Goal: Task Accomplishment & Management: Complete application form

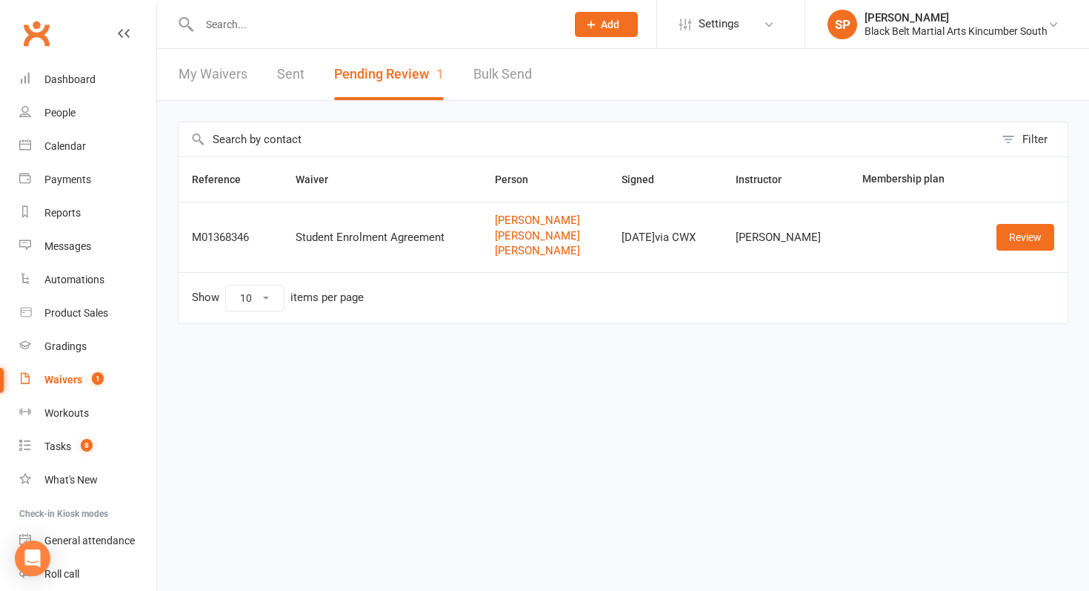
click at [326, 35] on div at bounding box center [367, 24] width 378 height 48
click at [325, 25] on input "text" at bounding box center [375, 24] width 361 height 21
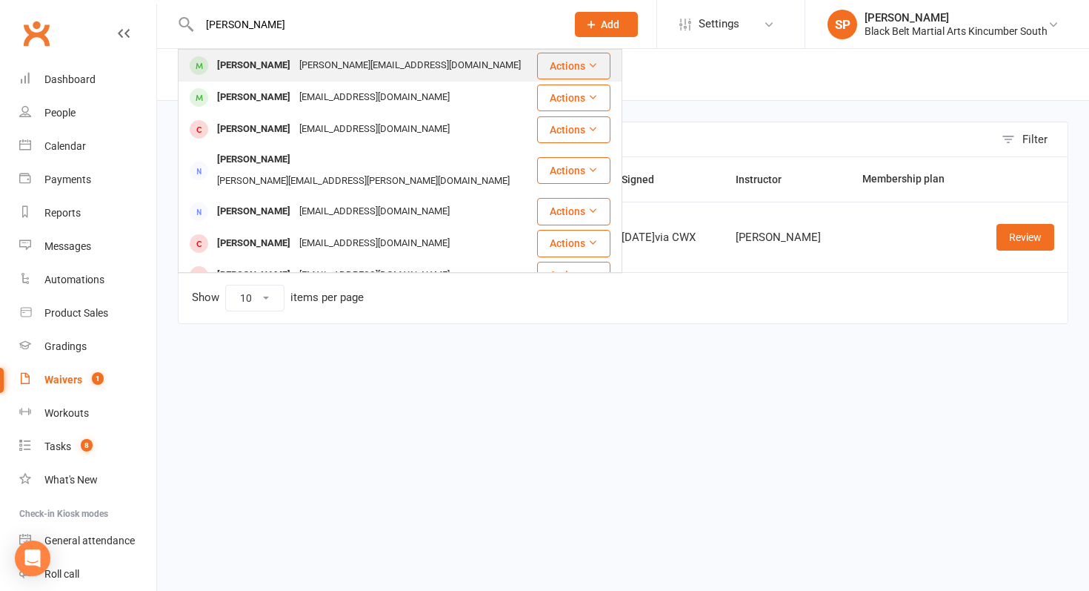
type input "[PERSON_NAME]"
click at [309, 56] on div "[PERSON_NAME][EMAIL_ADDRESS][DOMAIN_NAME]" at bounding box center [410, 65] width 230 height 21
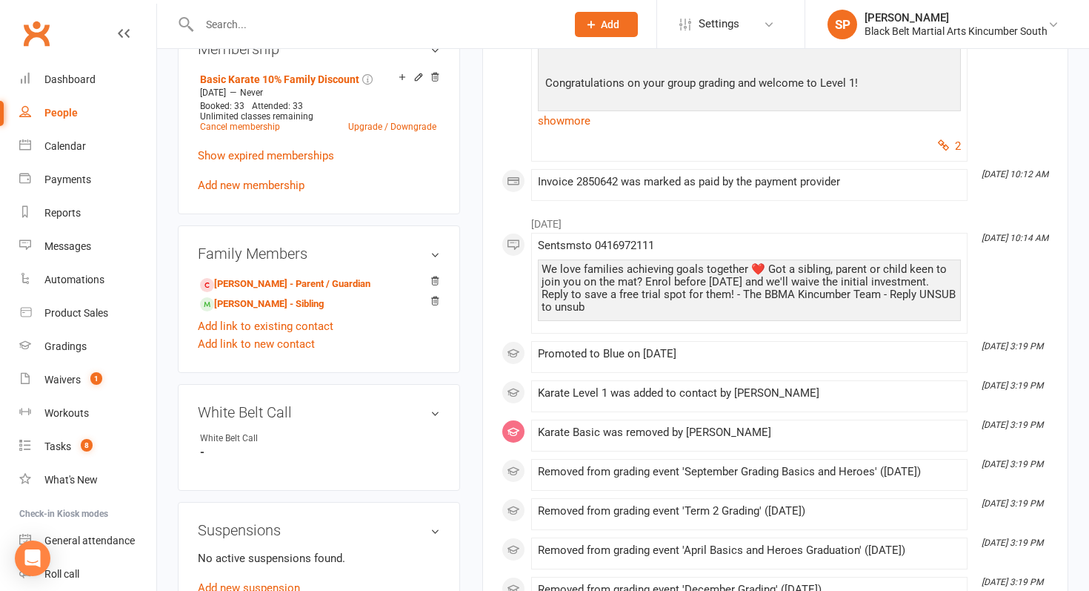
scroll to position [700, 0]
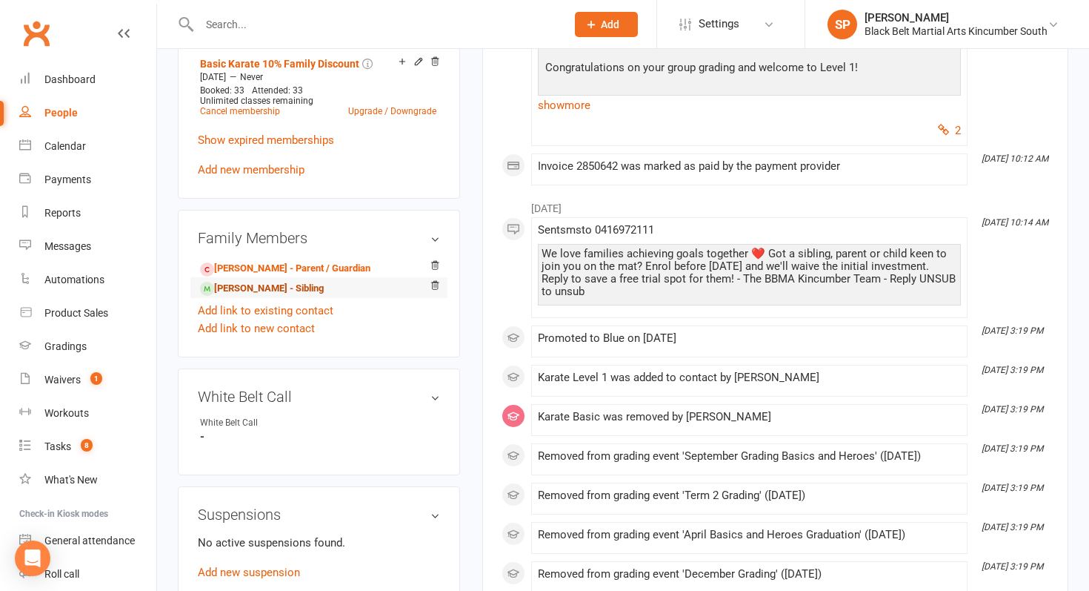
click at [293, 281] on link "[PERSON_NAME] - Sibling" at bounding box center [262, 289] width 124 height 16
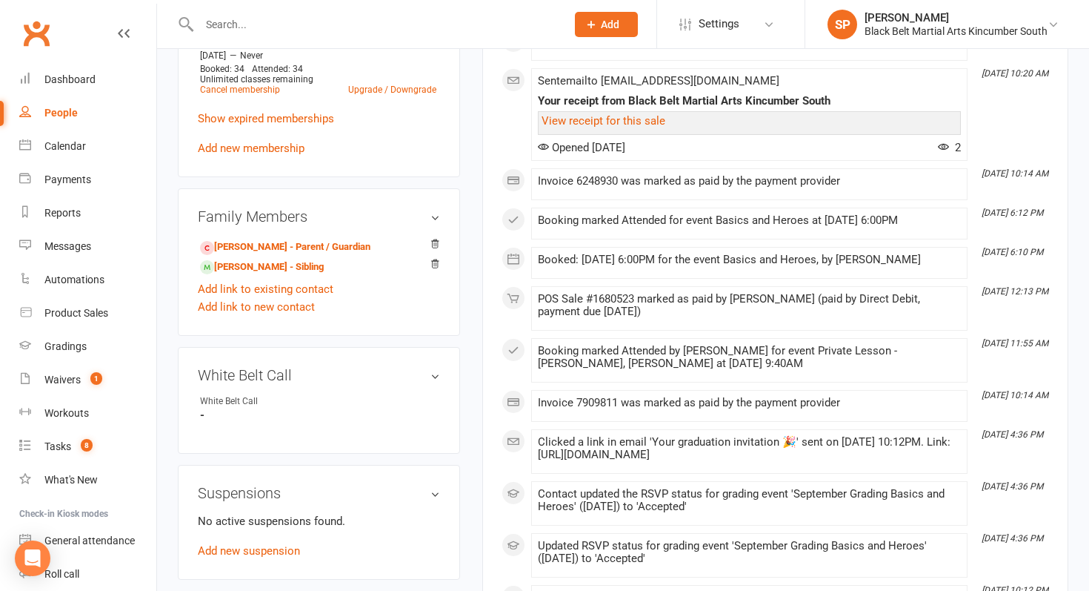
scroll to position [737, 0]
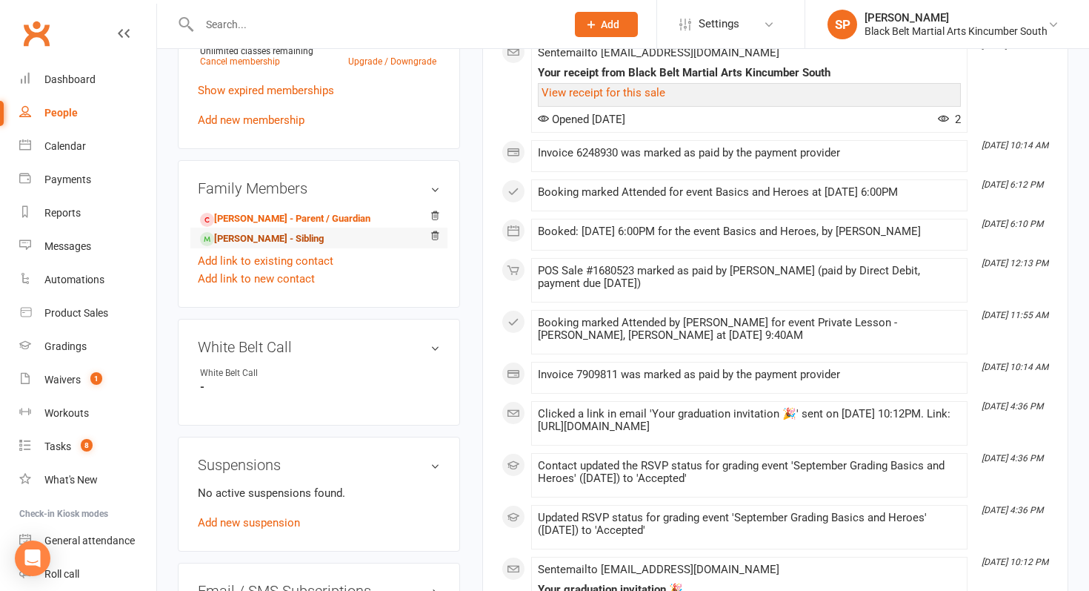
click at [255, 242] on link "[PERSON_NAME] - Sibling" at bounding box center [262, 239] width 124 height 16
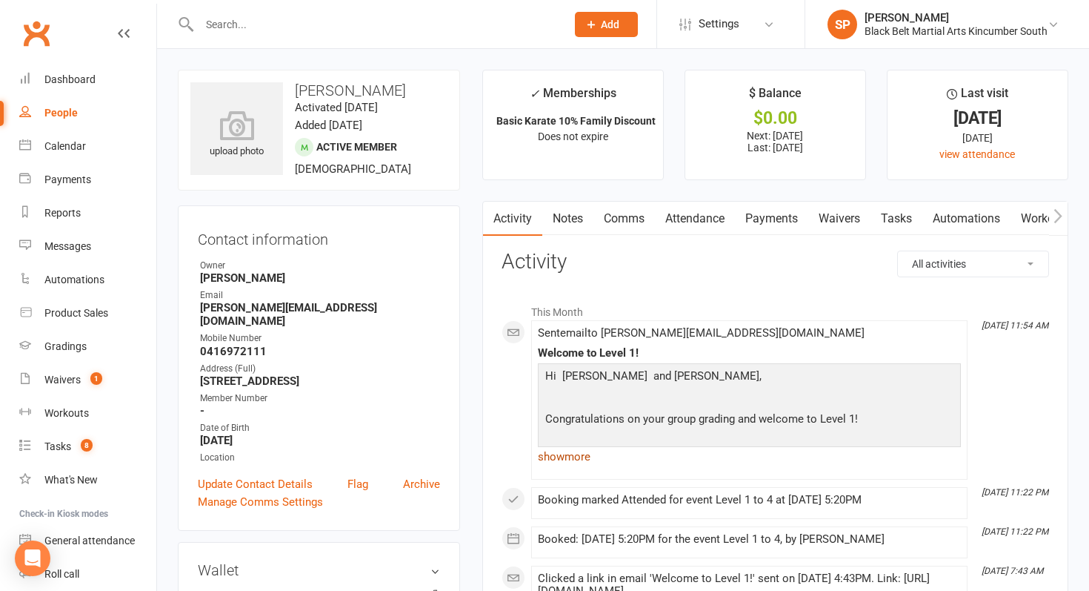
click at [560, 451] on link "show more" at bounding box center [749, 456] width 423 height 21
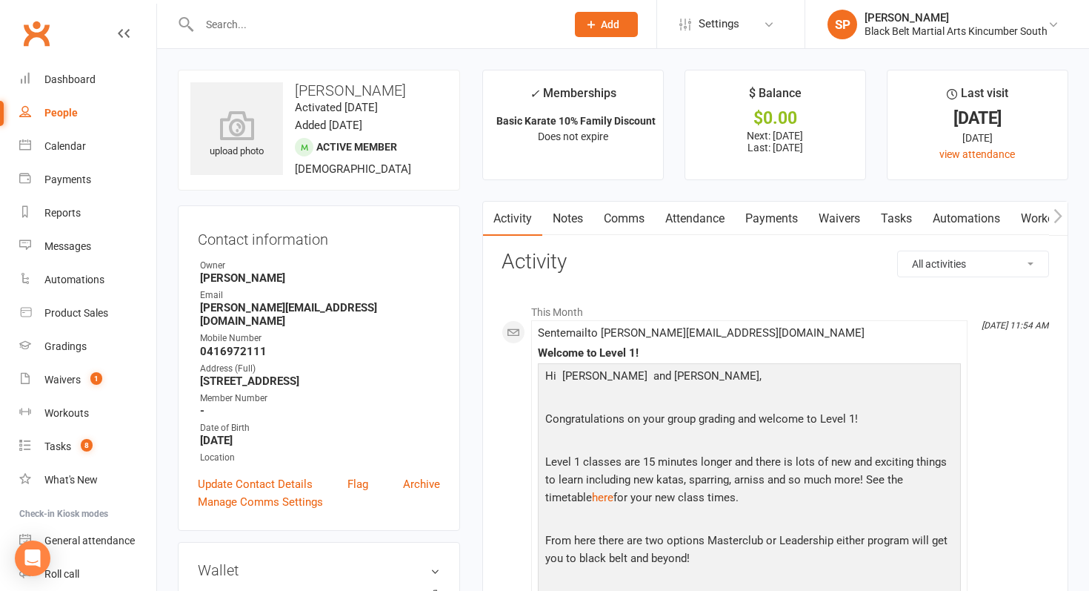
click at [546, 374] on p "Hi [PERSON_NAME] and [PERSON_NAME]," at bounding box center [750, 377] width 416 height 21
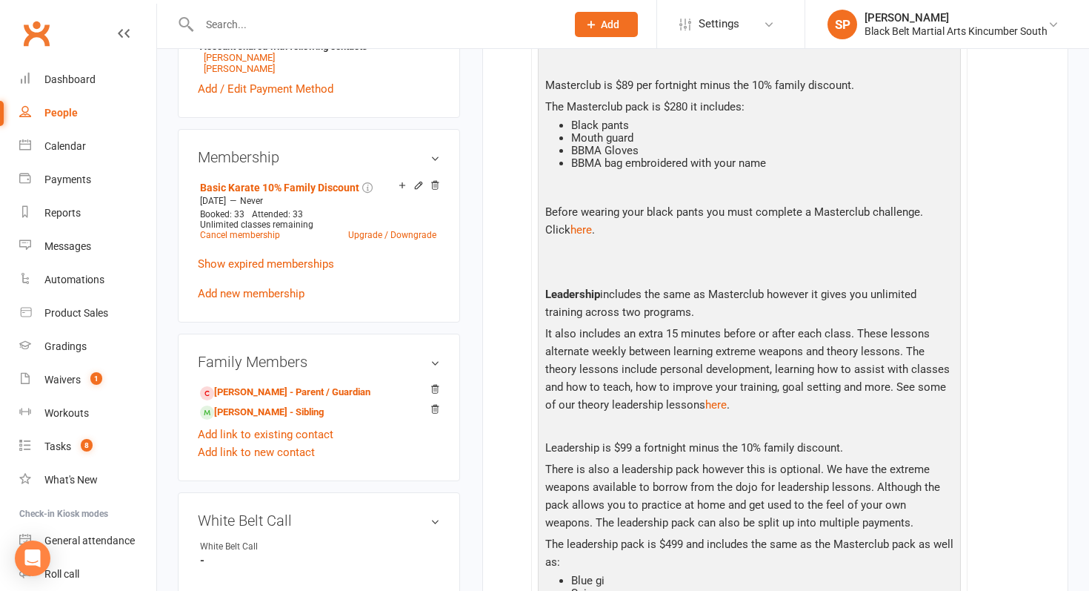
scroll to position [591, 0]
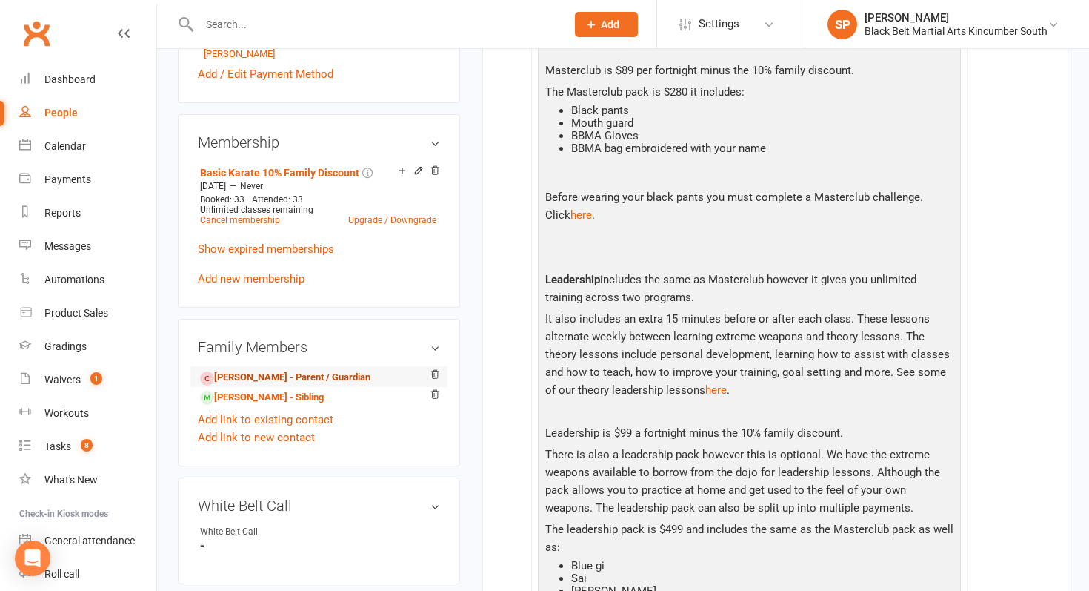
click at [255, 370] on link "[PERSON_NAME] - Parent / Guardian" at bounding box center [285, 378] width 170 height 16
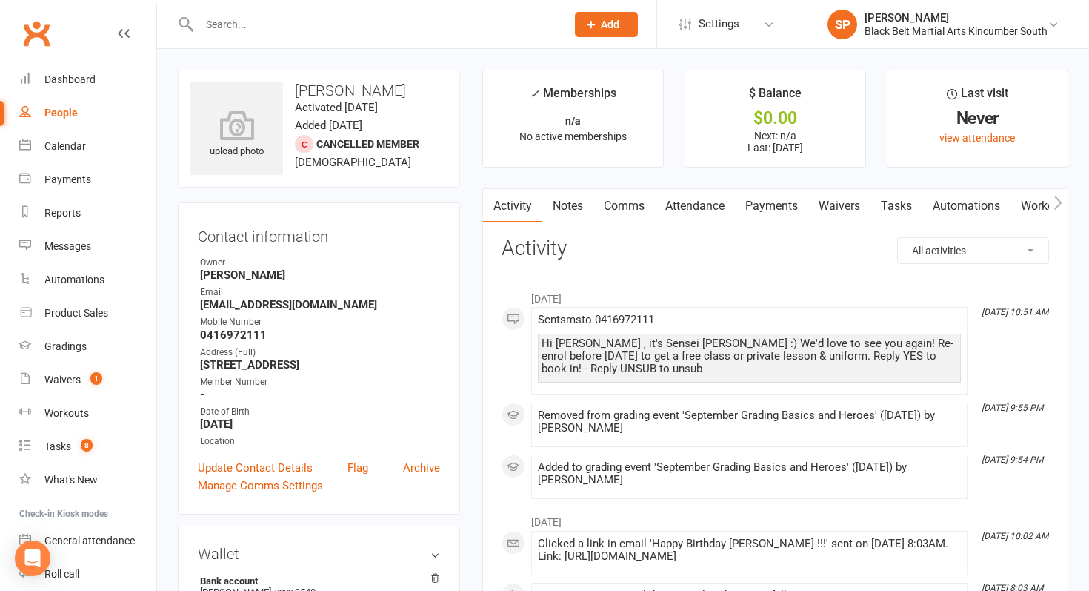
click at [846, 218] on link "Waivers" at bounding box center [840, 206] width 62 height 34
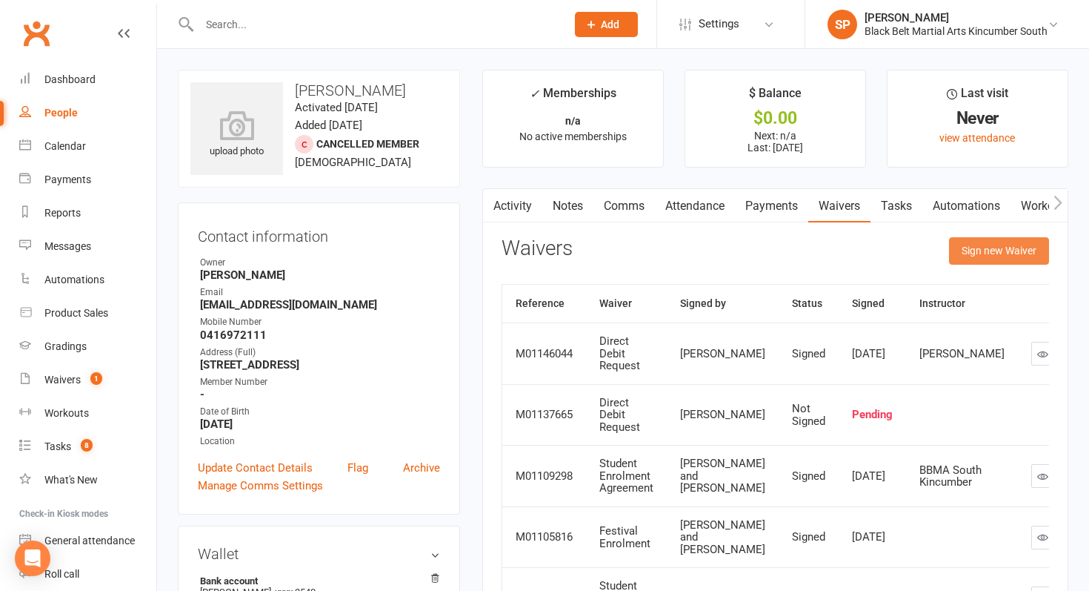
click at [1006, 258] on button "Sign new Waiver" at bounding box center [999, 250] width 100 height 27
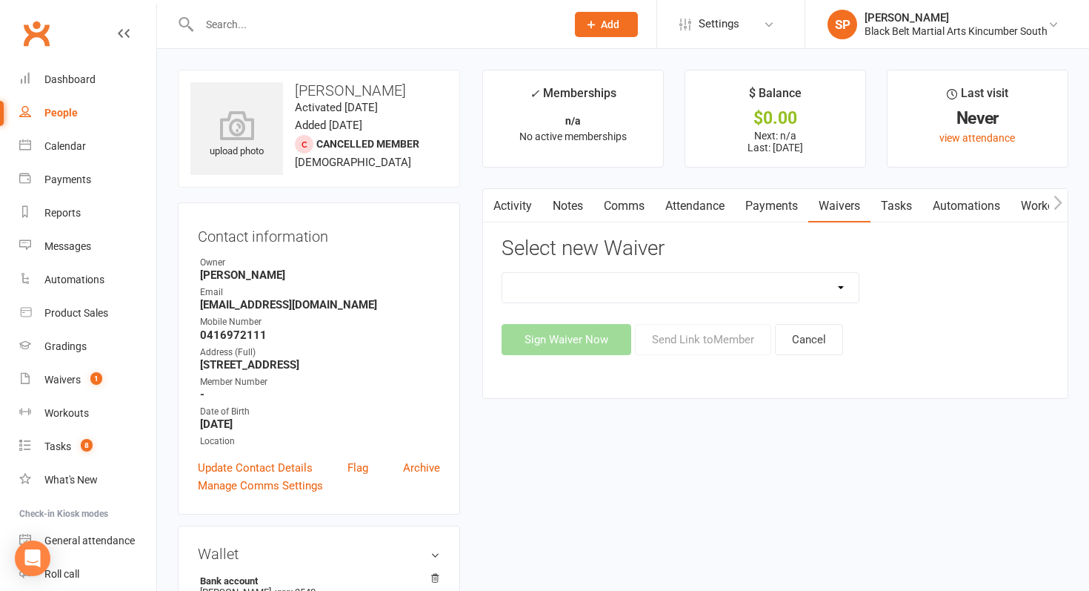
click at [687, 277] on select "Direct Debit Request Festival Enrolment Festival Trial Class Holiday Camp Waive…" at bounding box center [680, 288] width 356 height 30
select select "11213"
click at [502, 273] on select "Direct Debit Request Festival Enrolment Festival Trial Class Holiday Camp Waive…" at bounding box center [680, 288] width 356 height 30
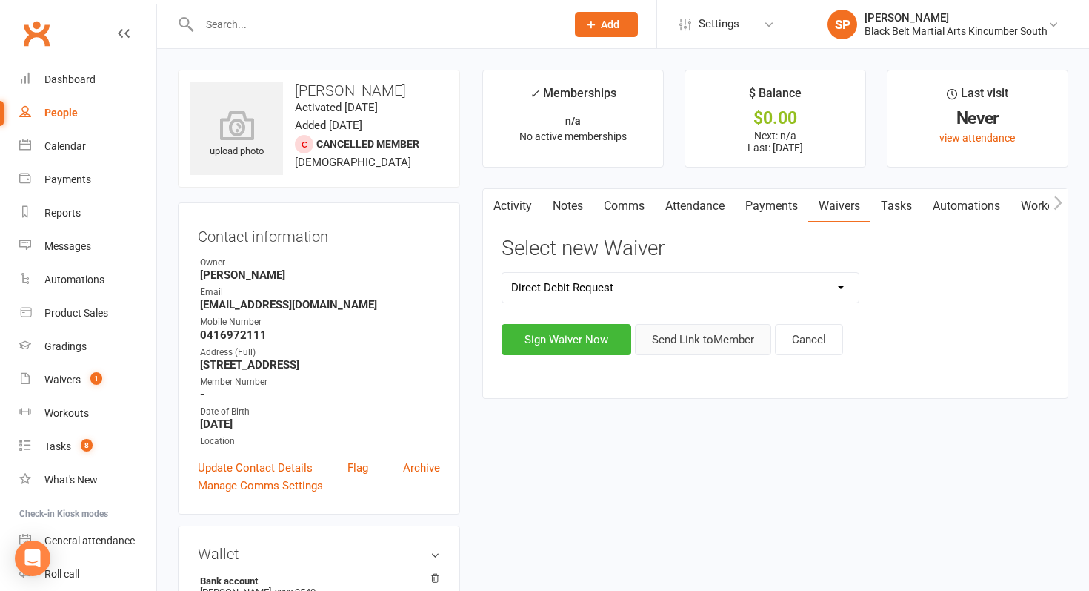
click at [703, 341] on button "Send Link to Member" at bounding box center [703, 339] width 136 height 31
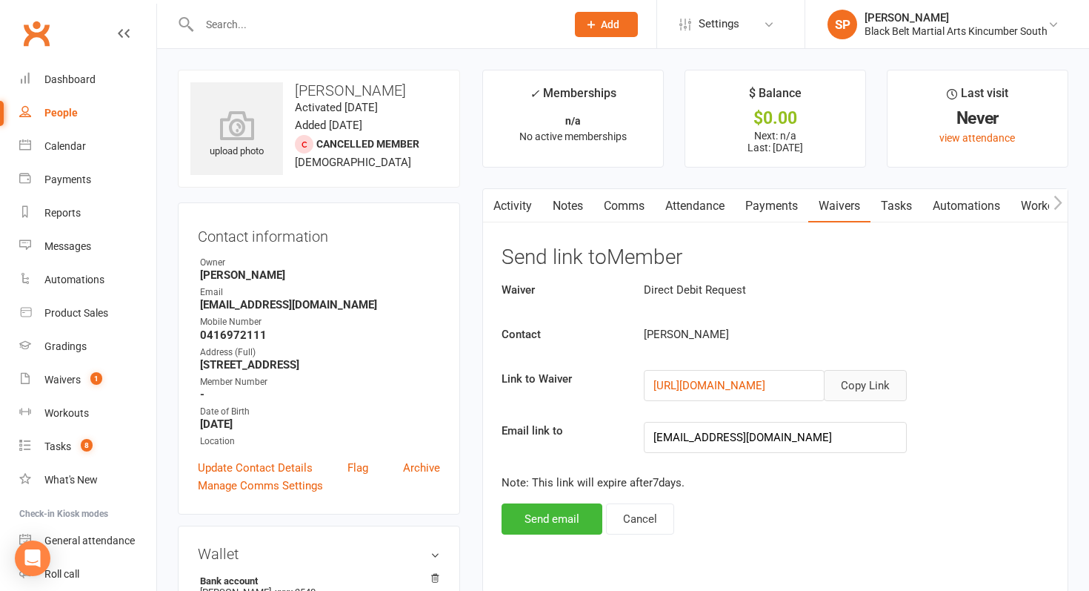
click at [874, 377] on button "Copy Link" at bounding box center [865, 385] width 83 height 31
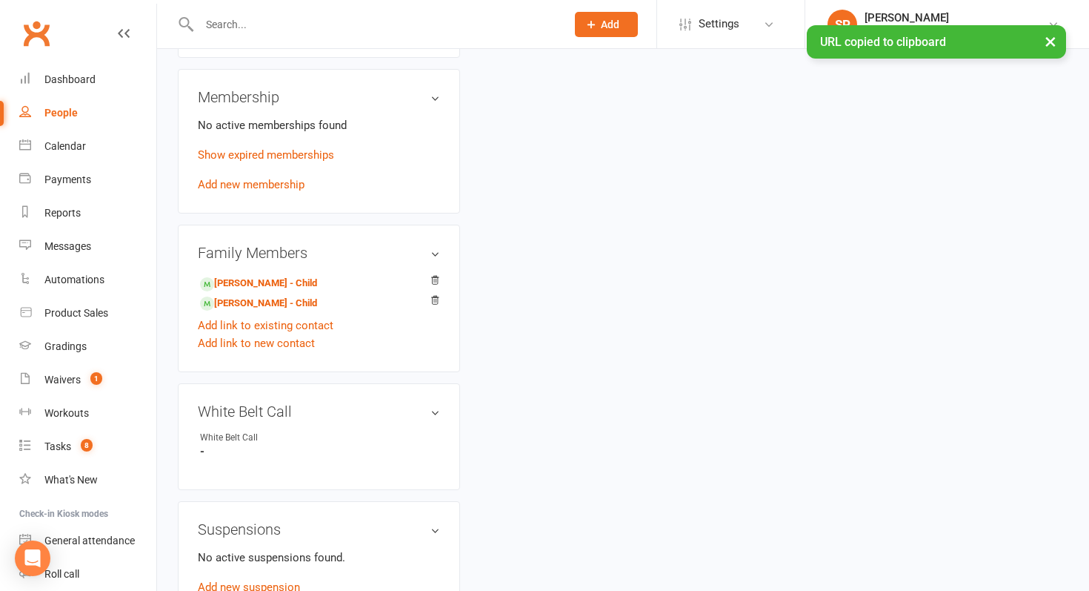
scroll to position [623, 0]
click at [265, 296] on link "[PERSON_NAME] - Child" at bounding box center [258, 301] width 117 height 16
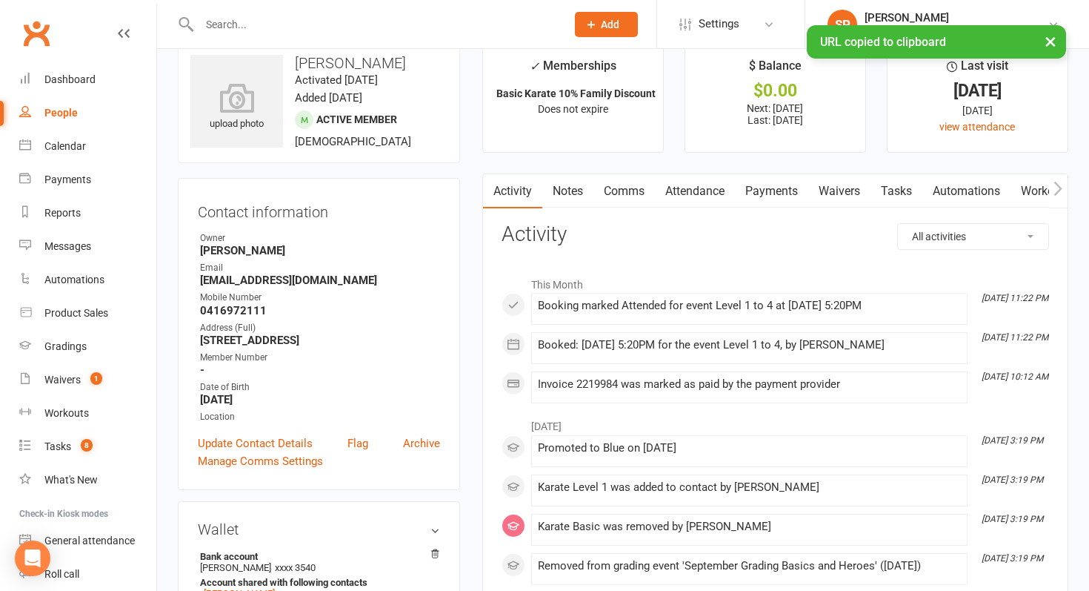
scroll to position [38, 0]
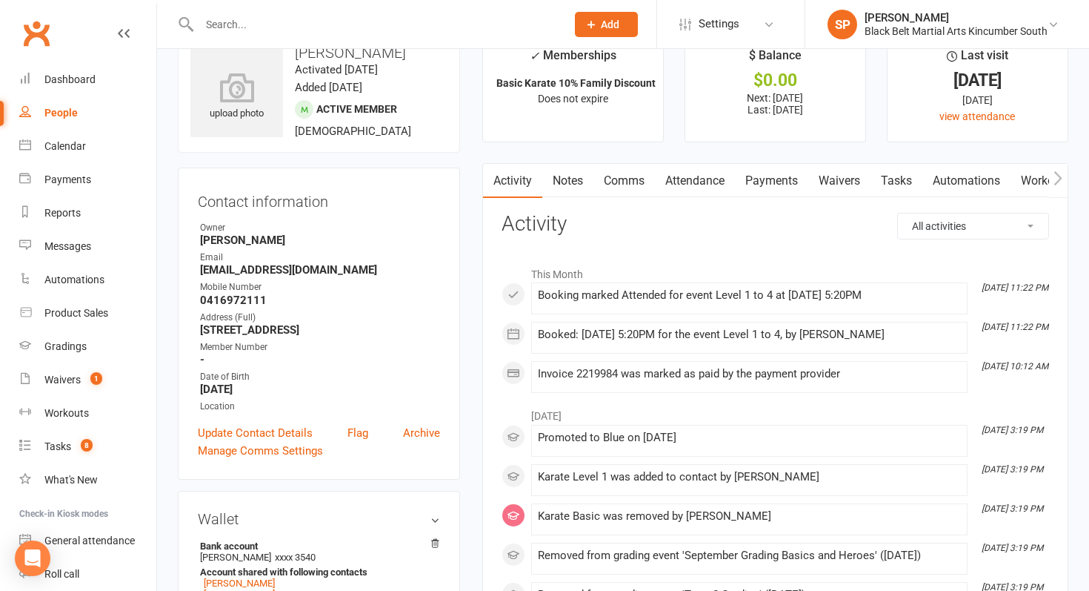
click at [625, 164] on link "Comms" at bounding box center [625, 181] width 62 height 34
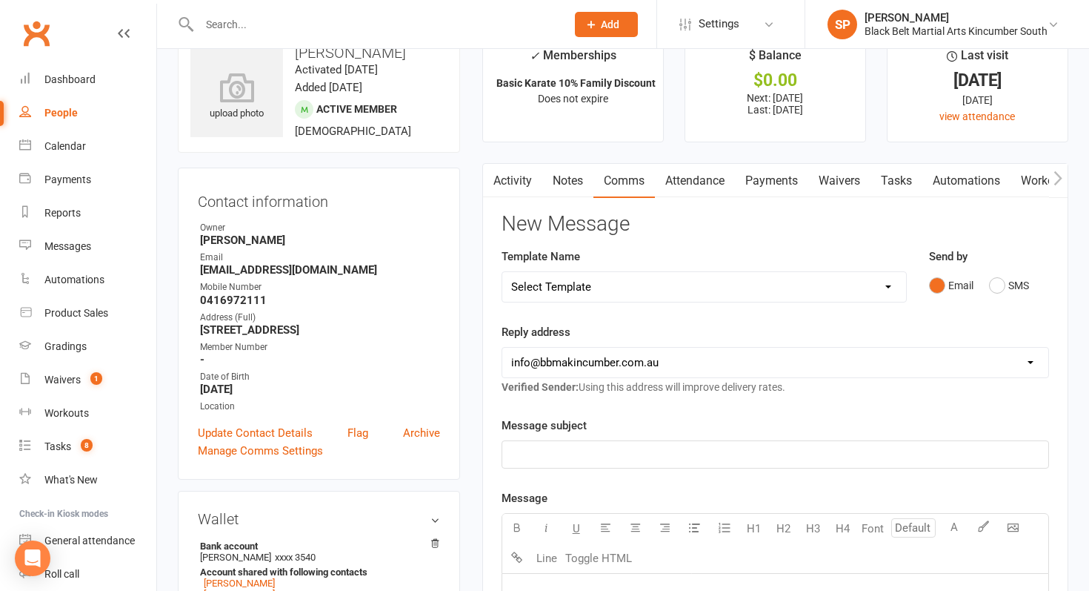
click at [639, 278] on select "Select Template [SMS] Birthday Invite Text [Email] Birthday Party [Email] Happy…" at bounding box center [704, 287] width 404 height 30
select select "44"
click at [502, 272] on select "Select Template [SMS] Birthday Invite Text [Email] Birthday Party [Email] Happy…" at bounding box center [704, 287] width 404 height 30
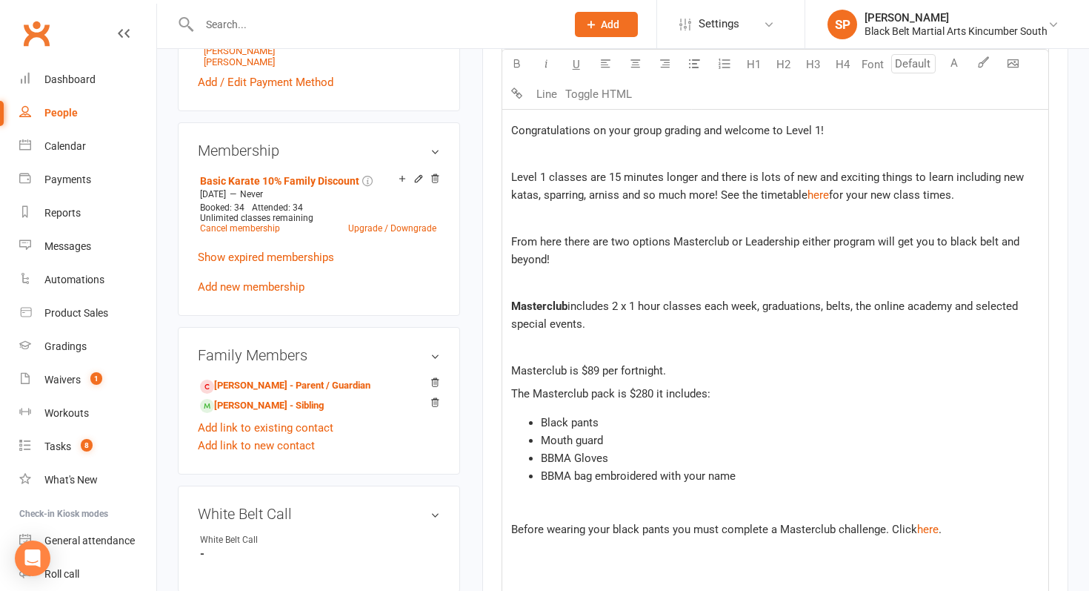
scroll to position [474, 0]
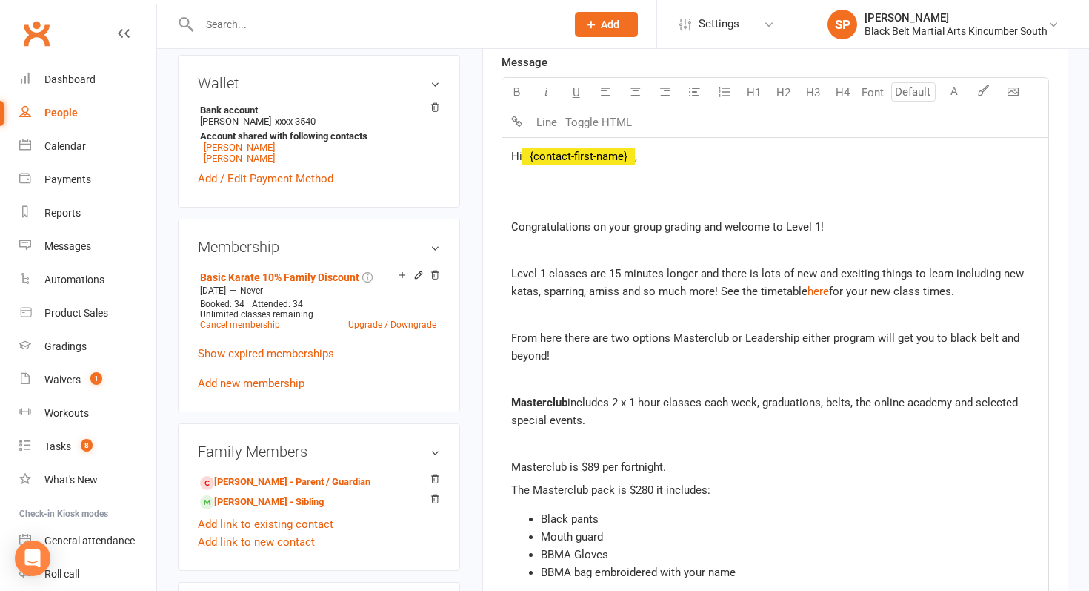
click at [637, 159] on span "," at bounding box center [636, 156] width 2 height 13
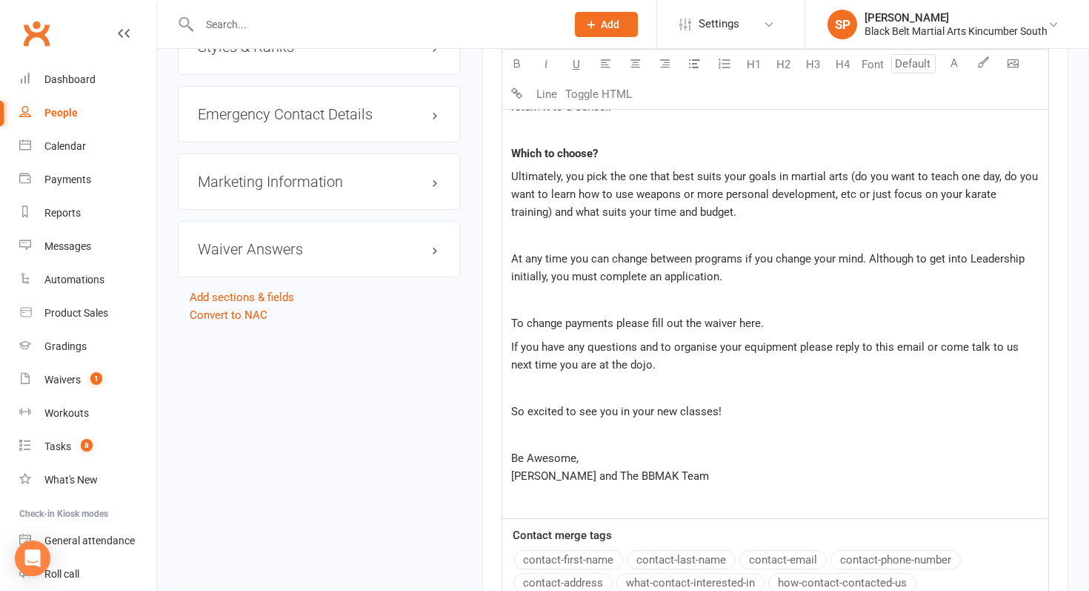
scroll to position [1417, 0]
click at [751, 322] on span "To change payments please fill out the waiver here." at bounding box center [637, 321] width 253 height 13
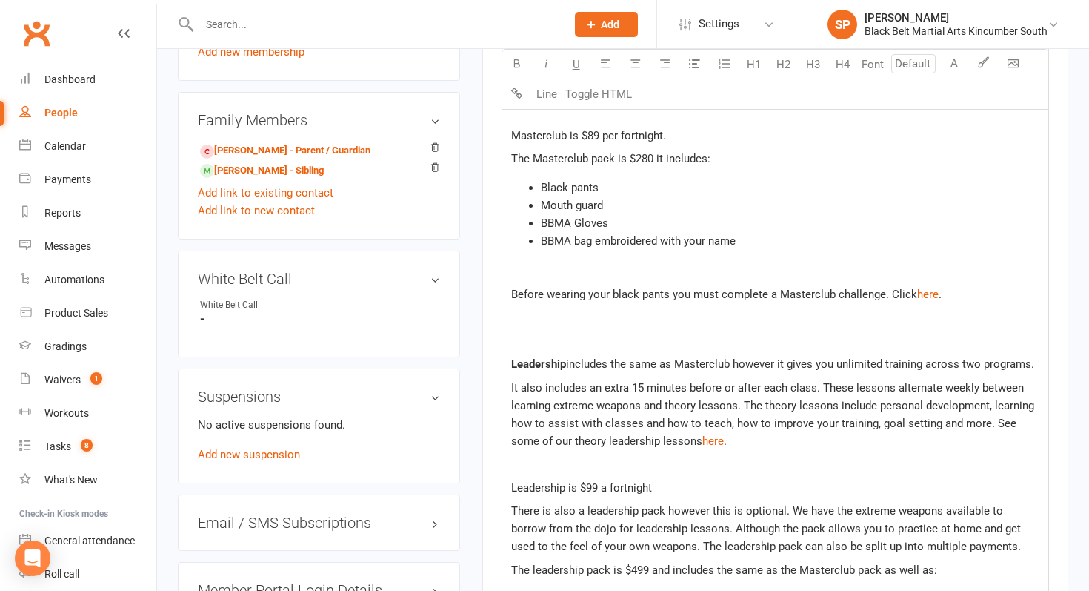
scroll to position [803, 0]
click at [663, 138] on span "Masterclub is $89 per fortnight." at bounding box center [588, 136] width 155 height 13
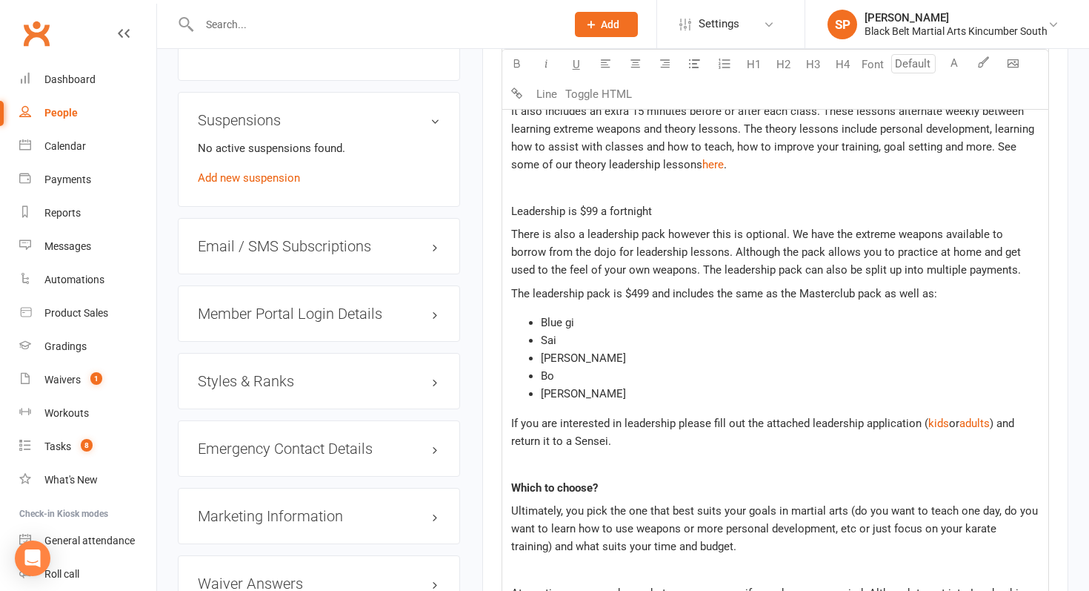
scroll to position [1094, 0]
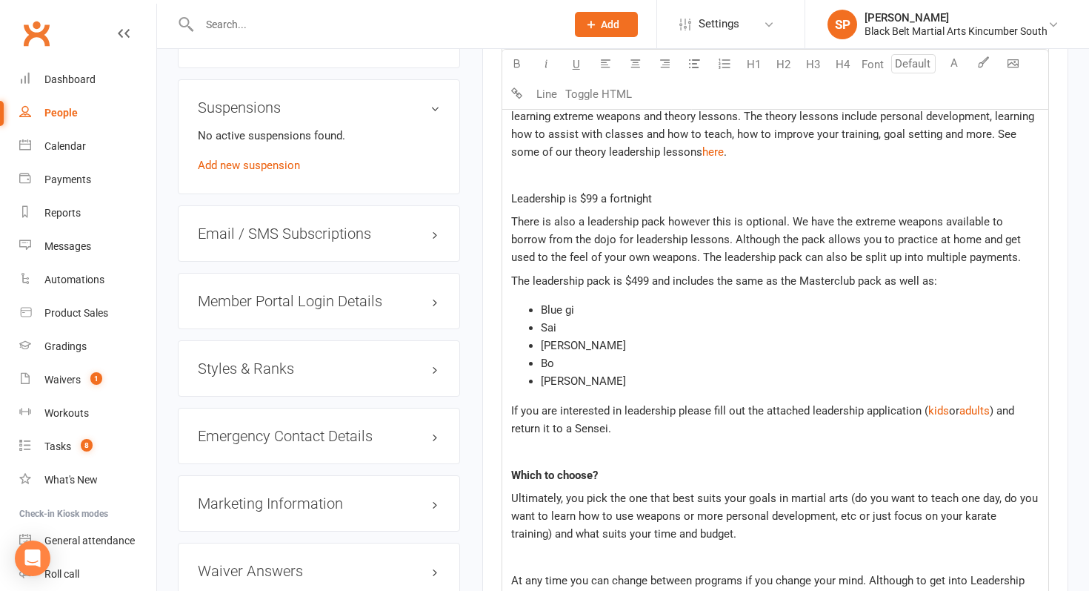
click at [657, 193] on p "Leadership is $99 a fortnight" at bounding box center [775, 199] width 528 height 18
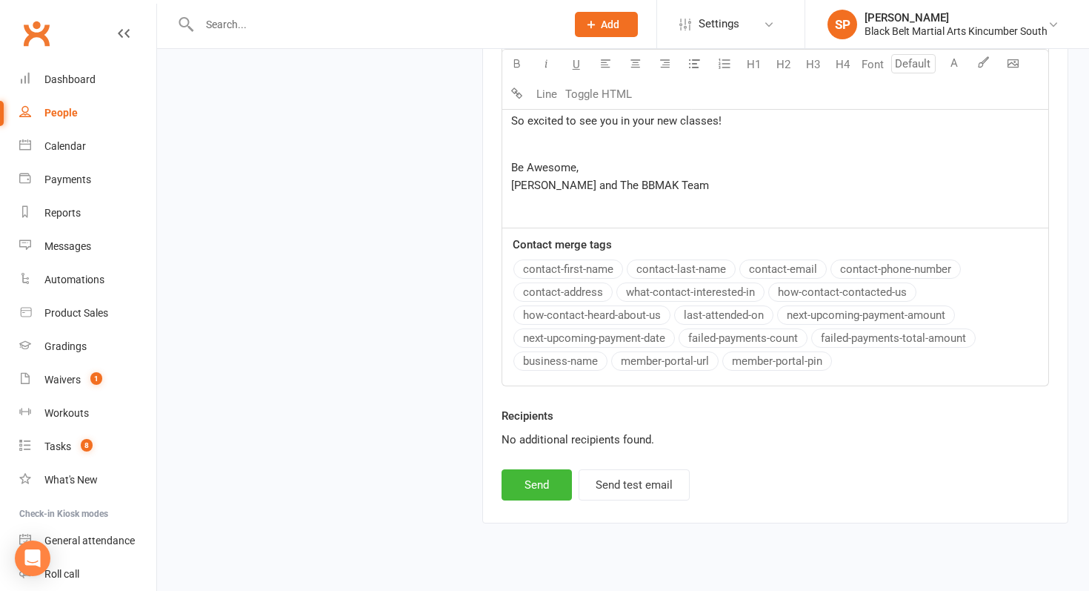
scroll to position [1733, 0]
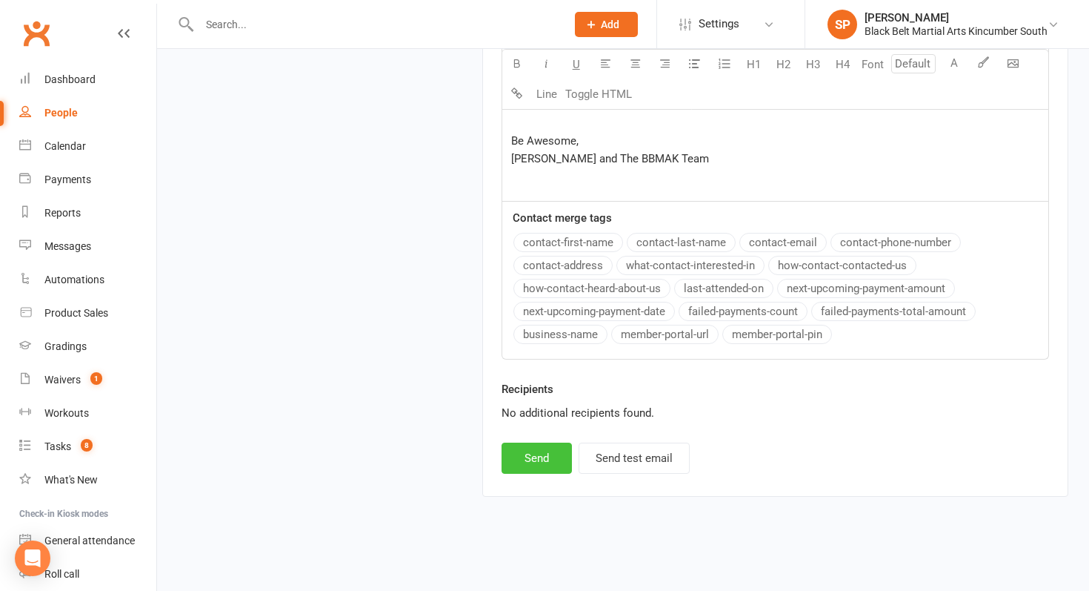
click at [533, 464] on button "Send" at bounding box center [537, 457] width 70 height 31
select select
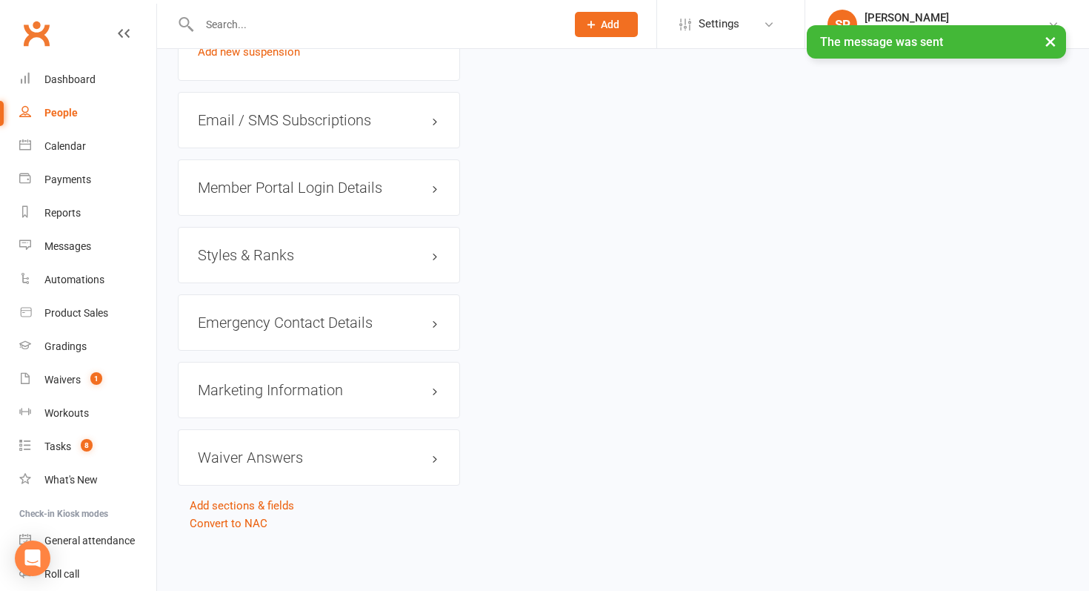
scroll to position [1206, 0]
click at [87, 69] on link "Dashboard" at bounding box center [87, 79] width 137 height 33
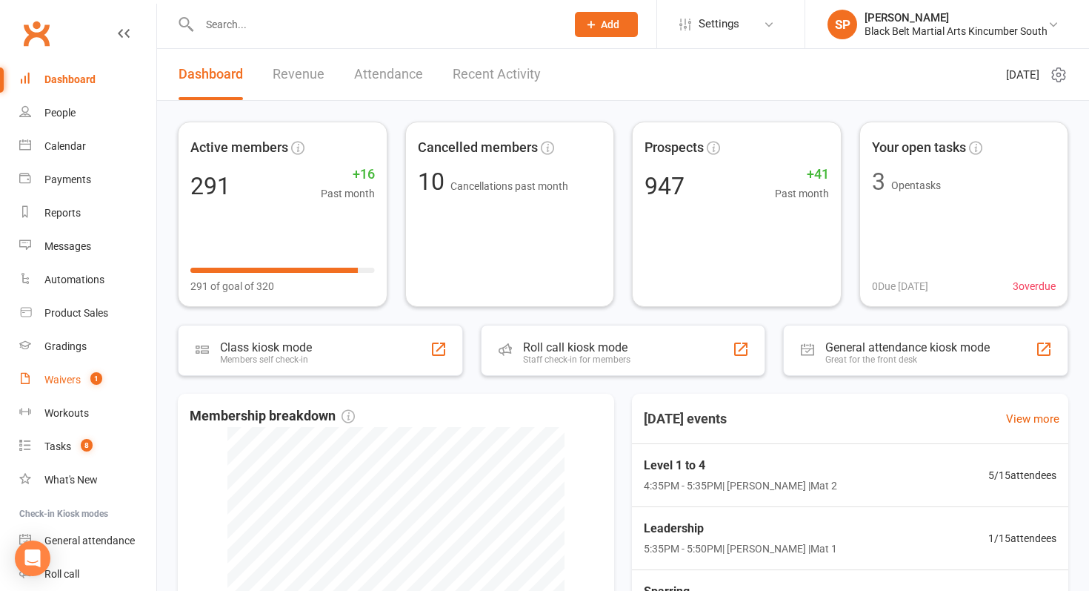
click at [104, 374] on link "Waivers 1" at bounding box center [87, 379] width 137 height 33
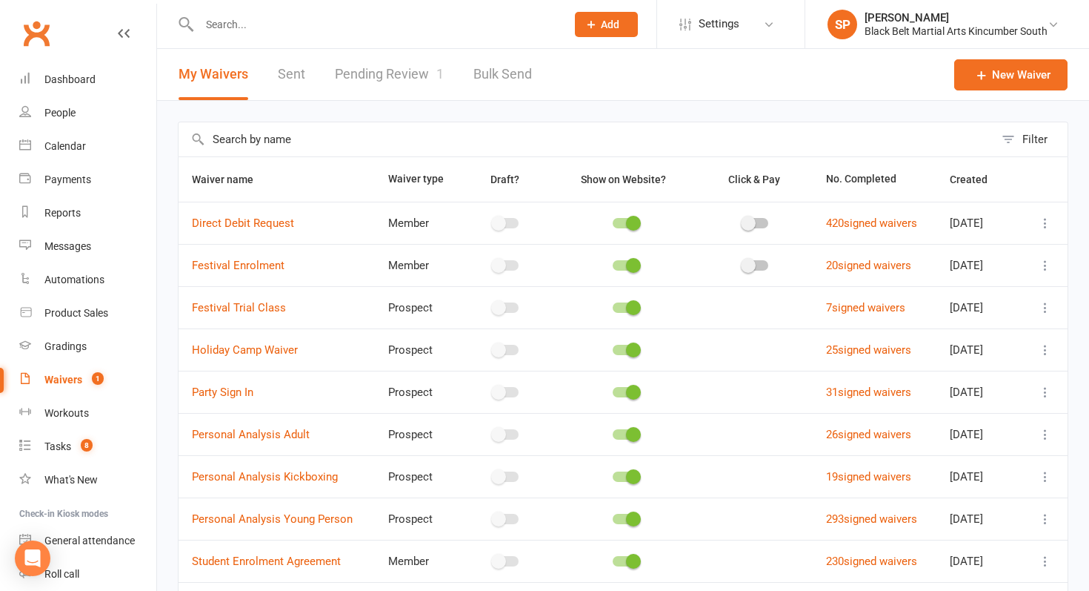
click at [379, 87] on link "Pending Review 1" at bounding box center [389, 74] width 109 height 51
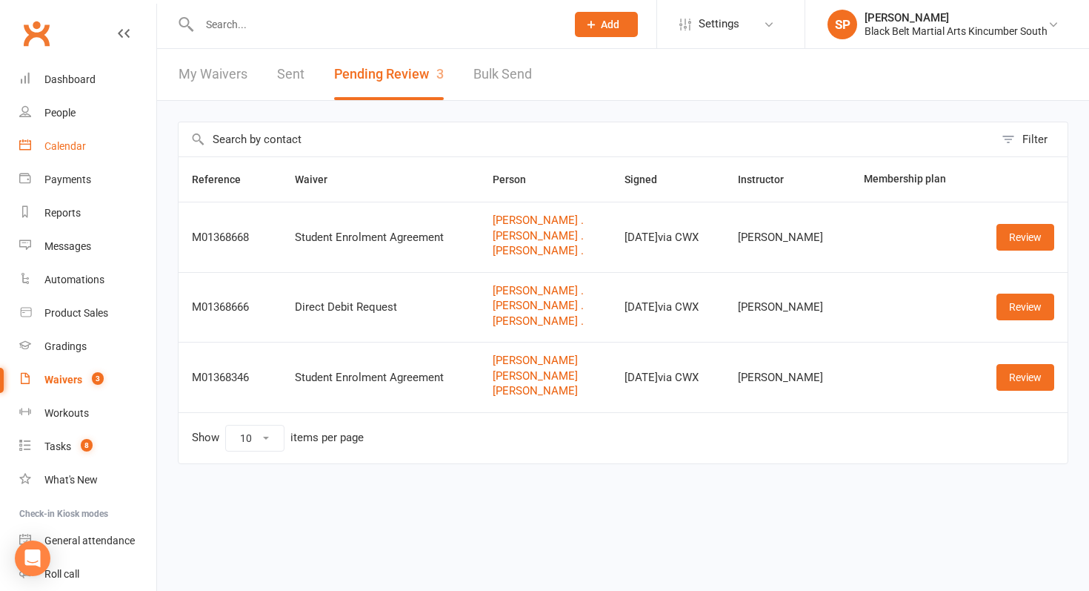
click at [88, 148] on link "Calendar" at bounding box center [87, 146] width 137 height 33
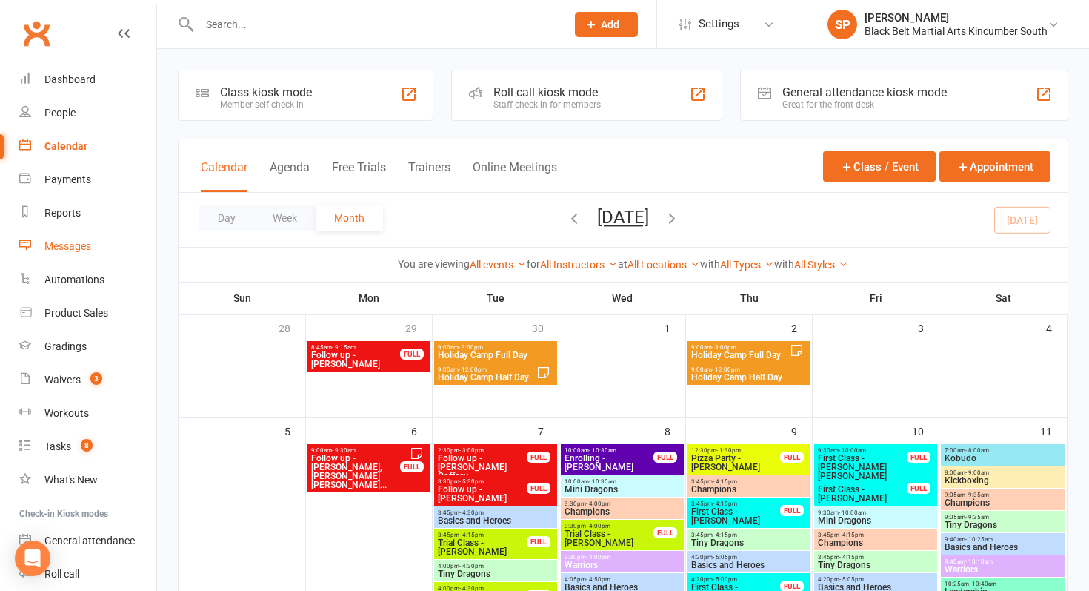
click at [113, 240] on link "Messages" at bounding box center [87, 246] width 137 height 33
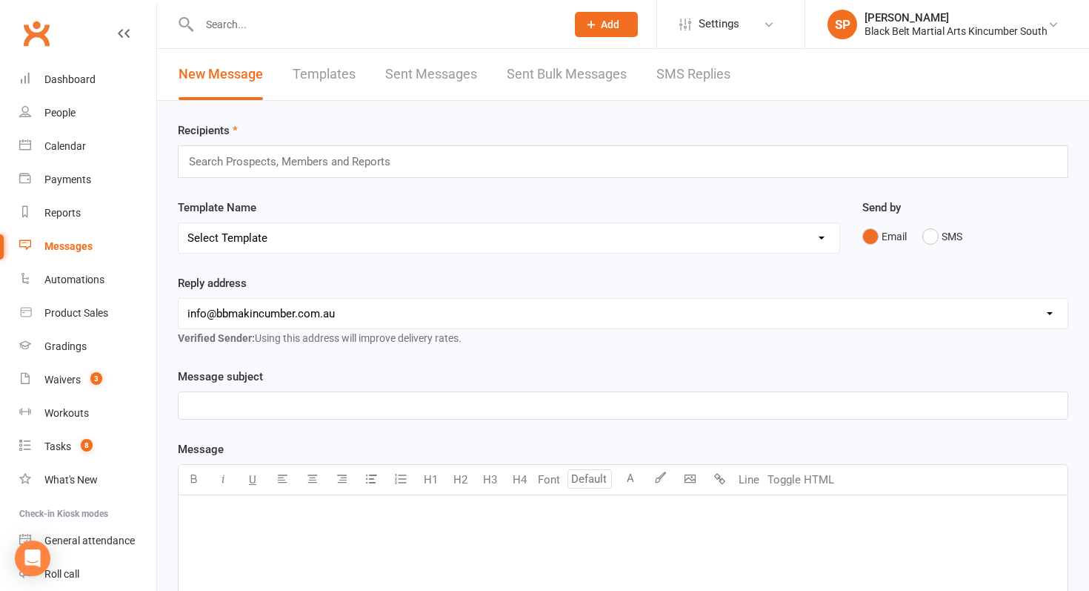
click at [710, 70] on link "SMS Replies" at bounding box center [694, 74] width 74 height 51
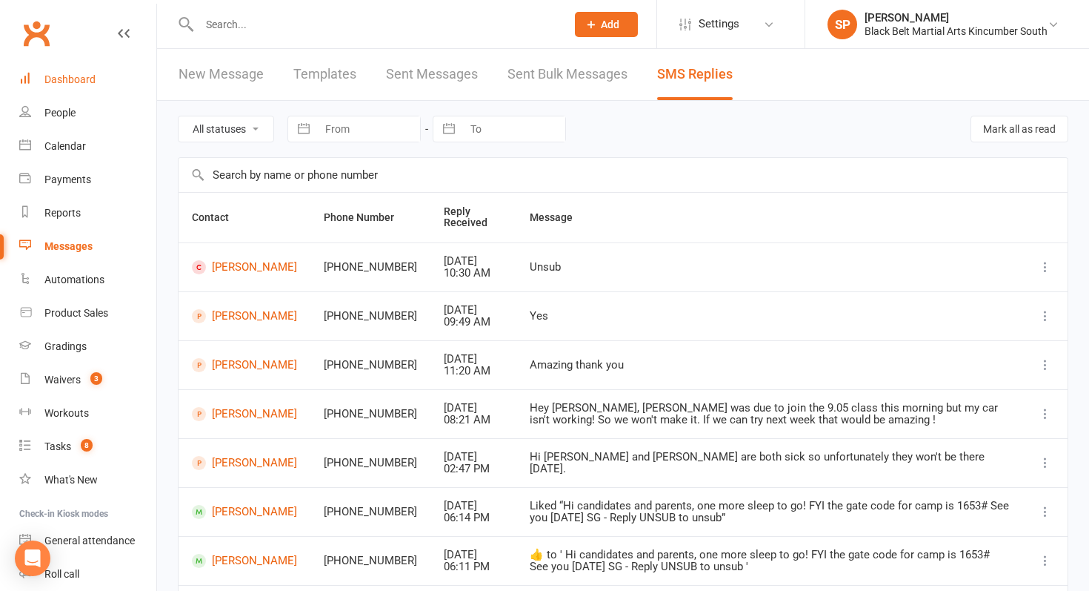
click at [113, 65] on link "Dashboard" at bounding box center [87, 79] width 137 height 33
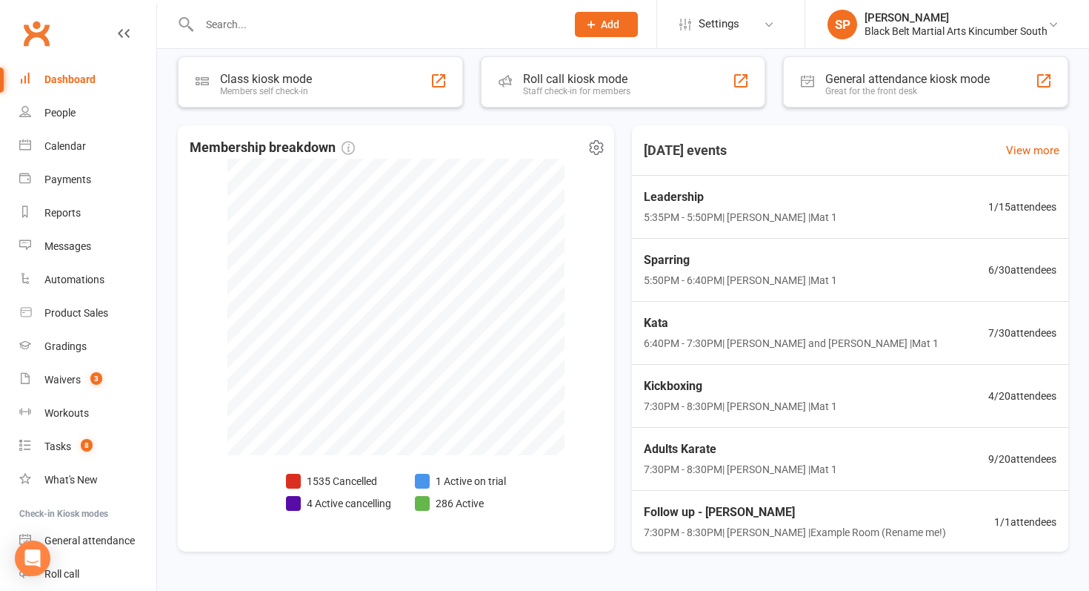
scroll to position [307, 0]
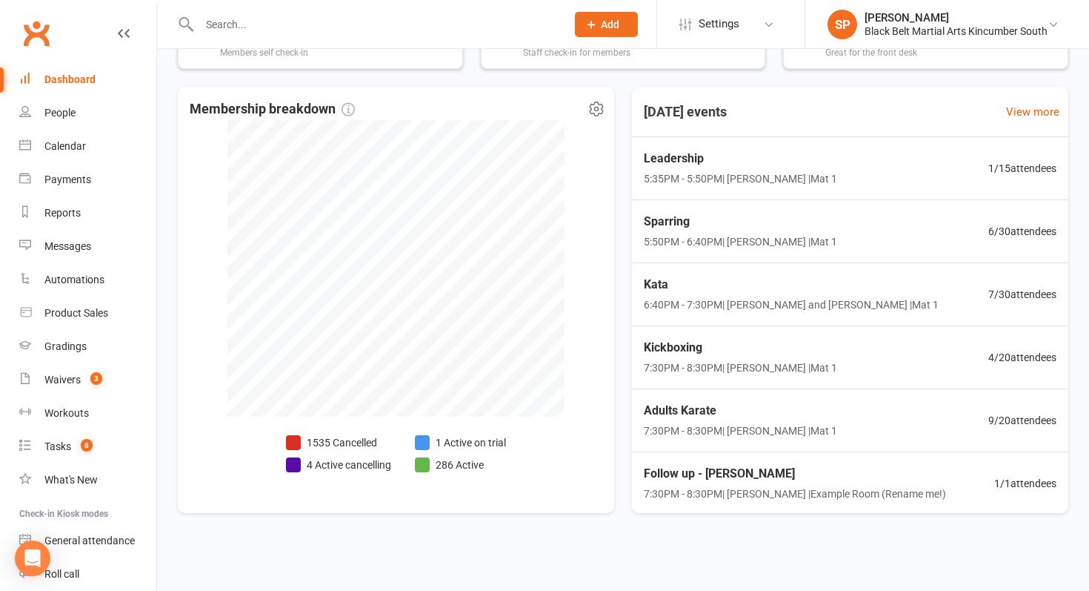
click at [480, 434] on li "1 Active on trial" at bounding box center [460, 442] width 91 height 16
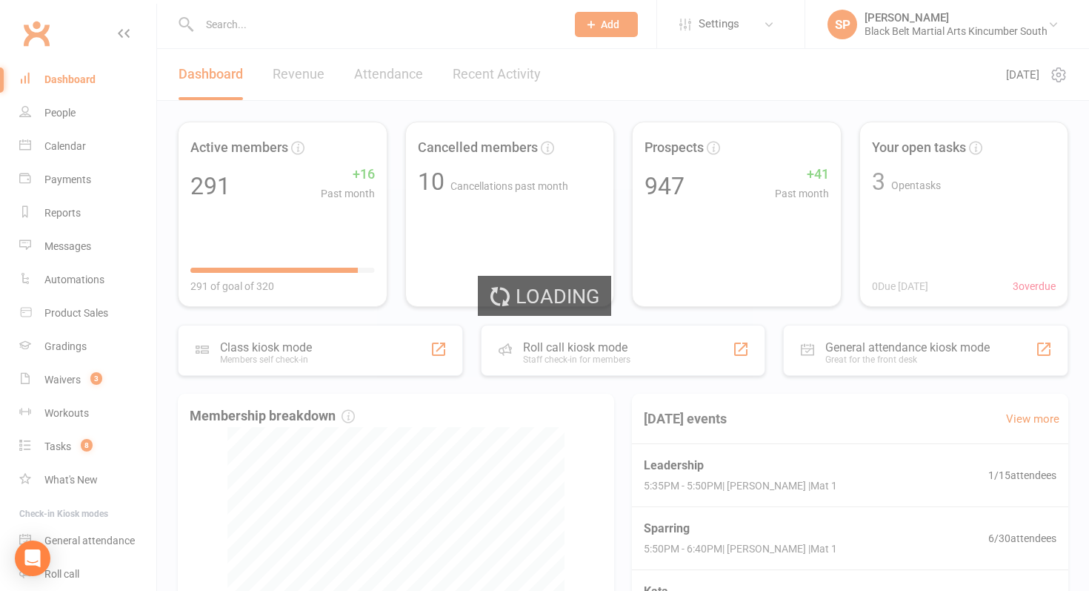
select select "active_trial"
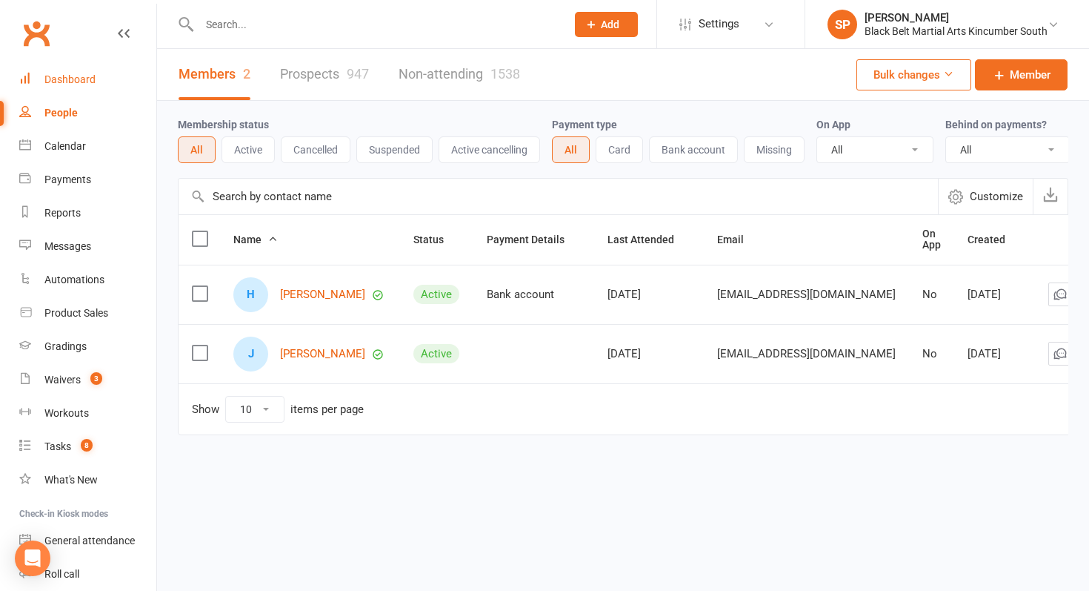
click at [112, 82] on link "Dashboard" at bounding box center [87, 79] width 137 height 33
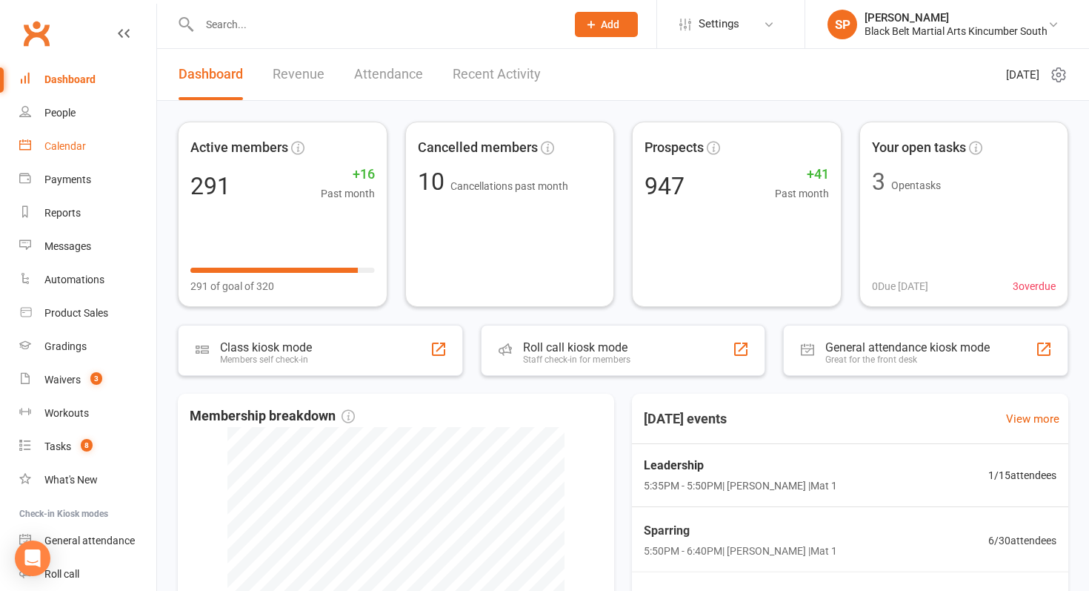
click at [76, 153] on link "Calendar" at bounding box center [87, 146] width 137 height 33
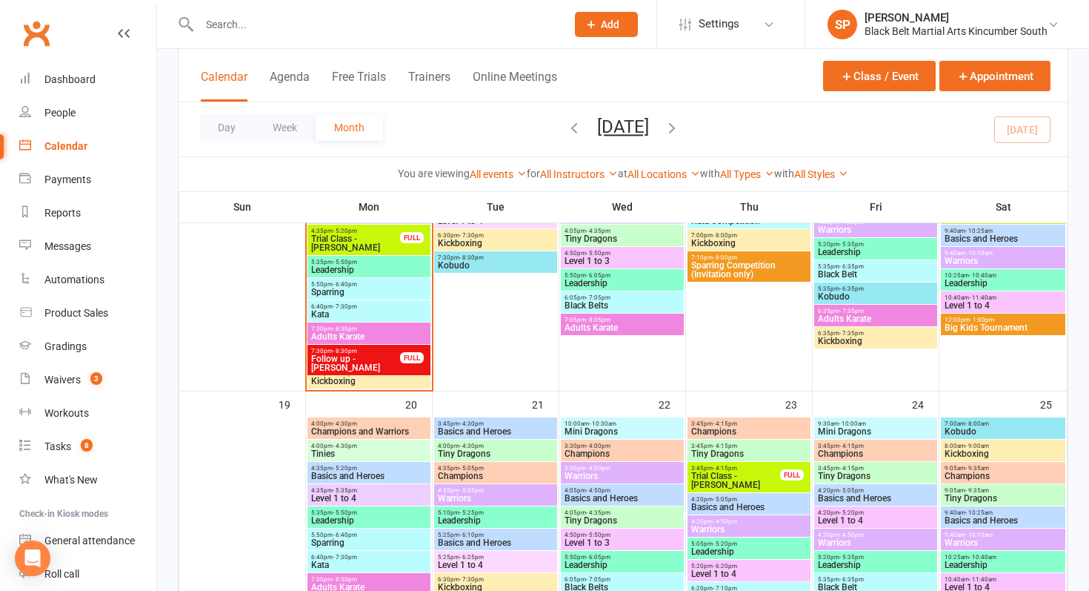
scroll to position [736, 0]
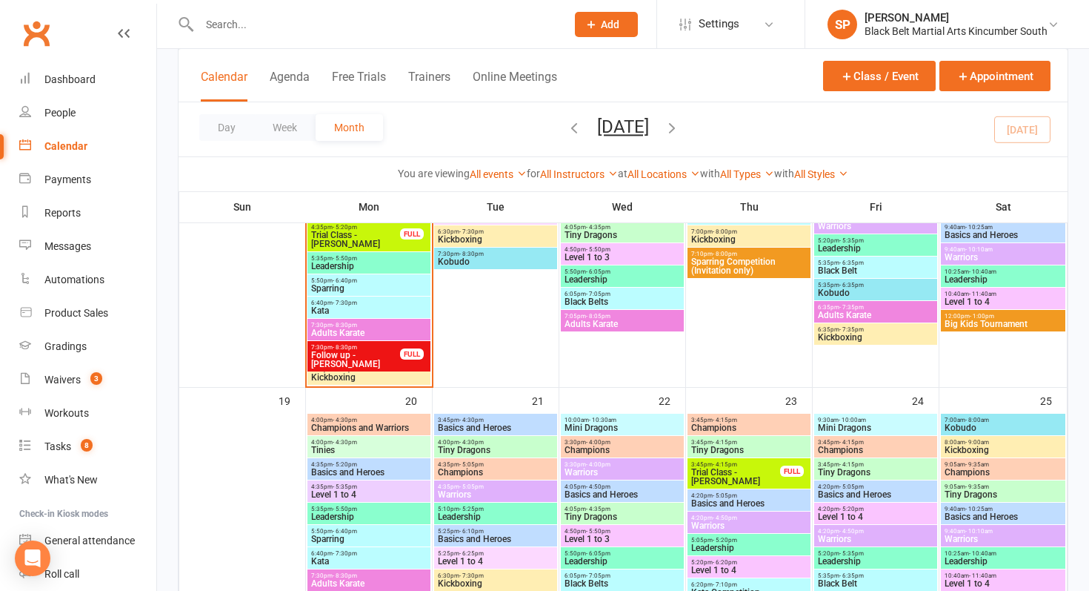
click at [963, 324] on span "Big Kids Tournament" at bounding box center [1003, 323] width 119 height 9
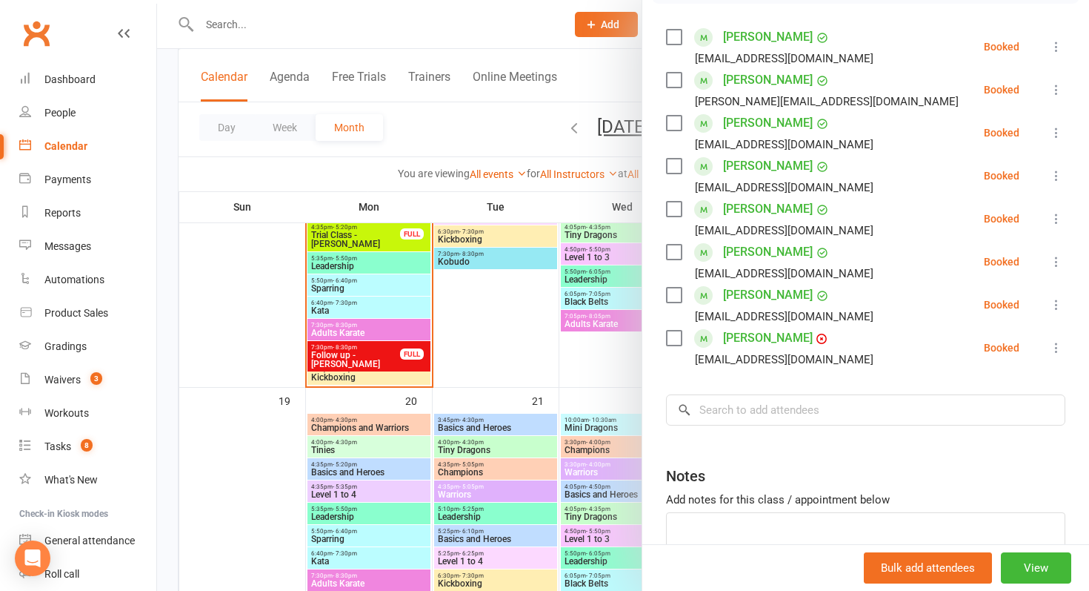
scroll to position [257, 0]
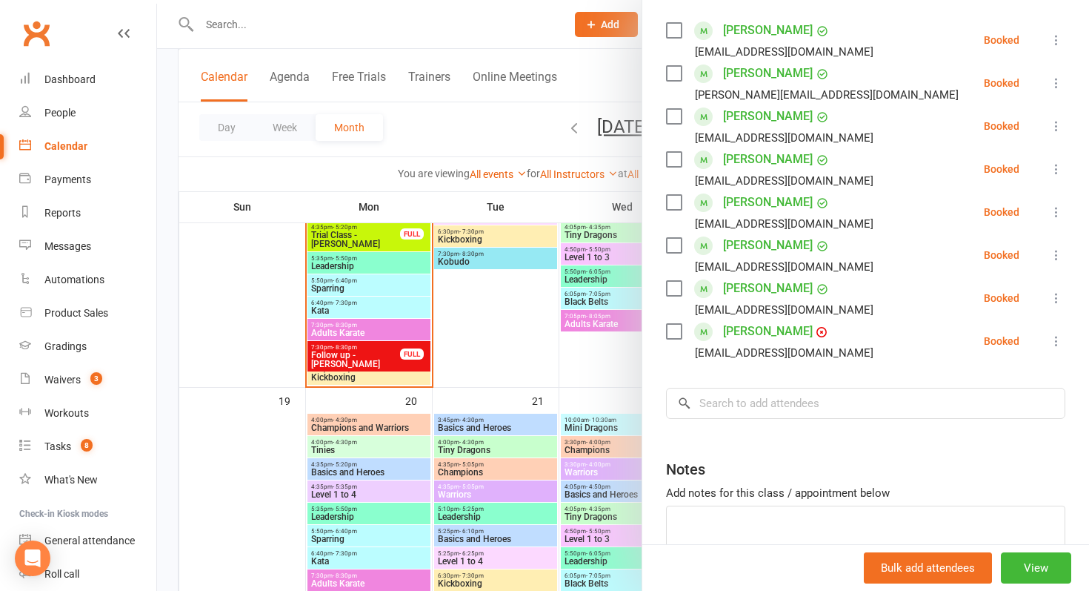
click at [524, 334] on div at bounding box center [623, 295] width 932 height 591
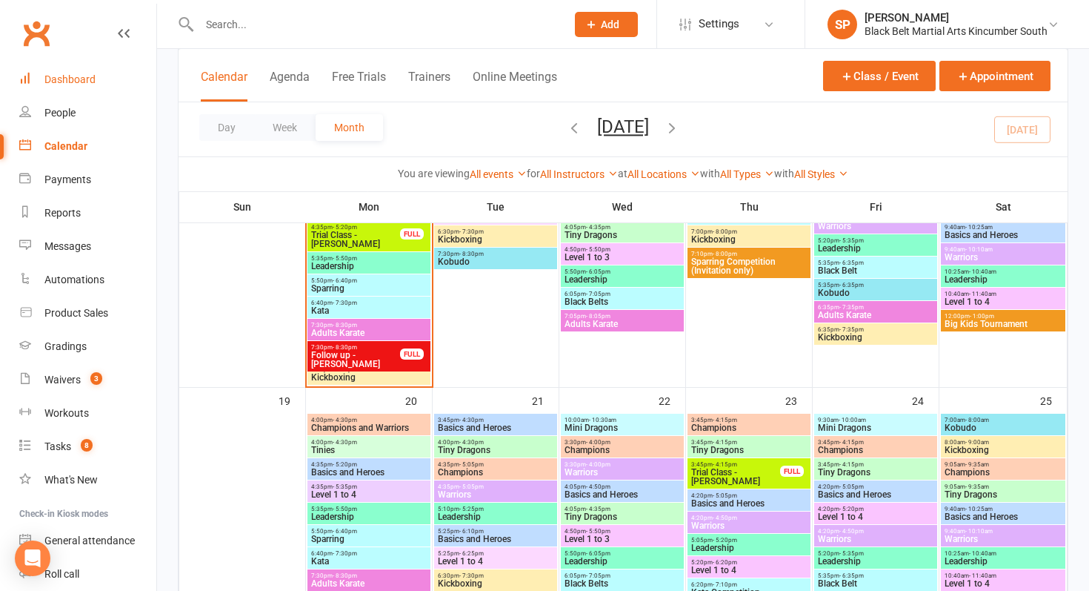
click at [78, 79] on div "Dashboard" at bounding box center [69, 79] width 51 height 12
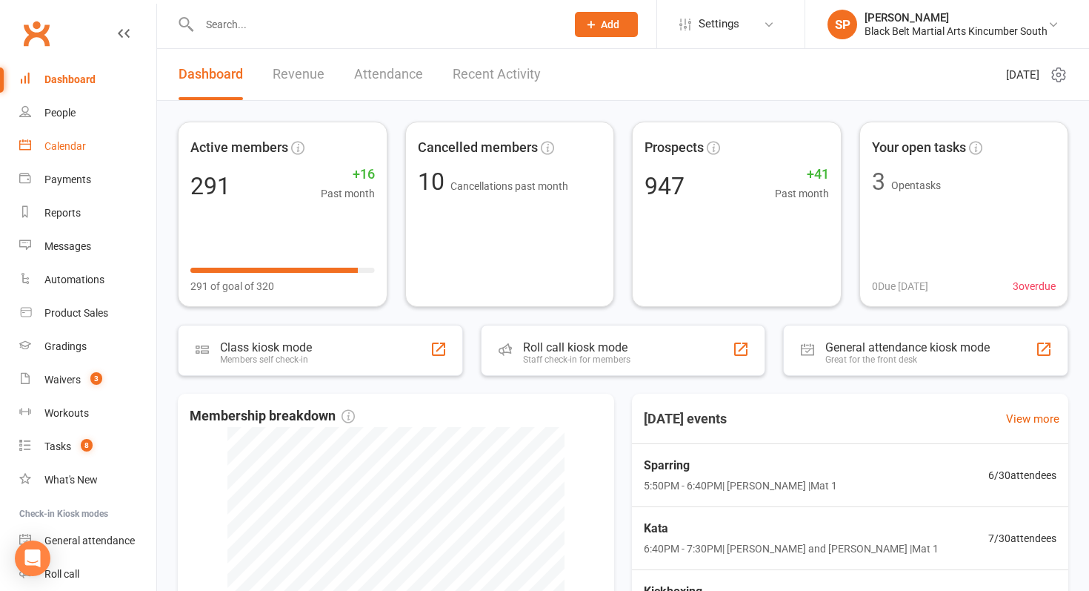
click at [67, 154] on link "Calendar" at bounding box center [87, 146] width 137 height 33
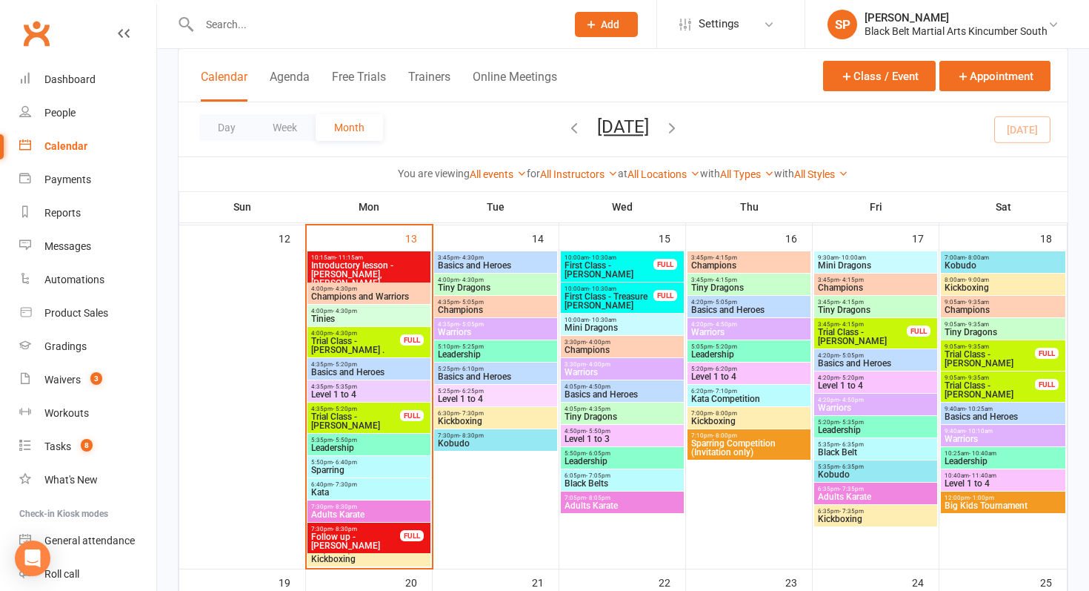
scroll to position [555, 0]
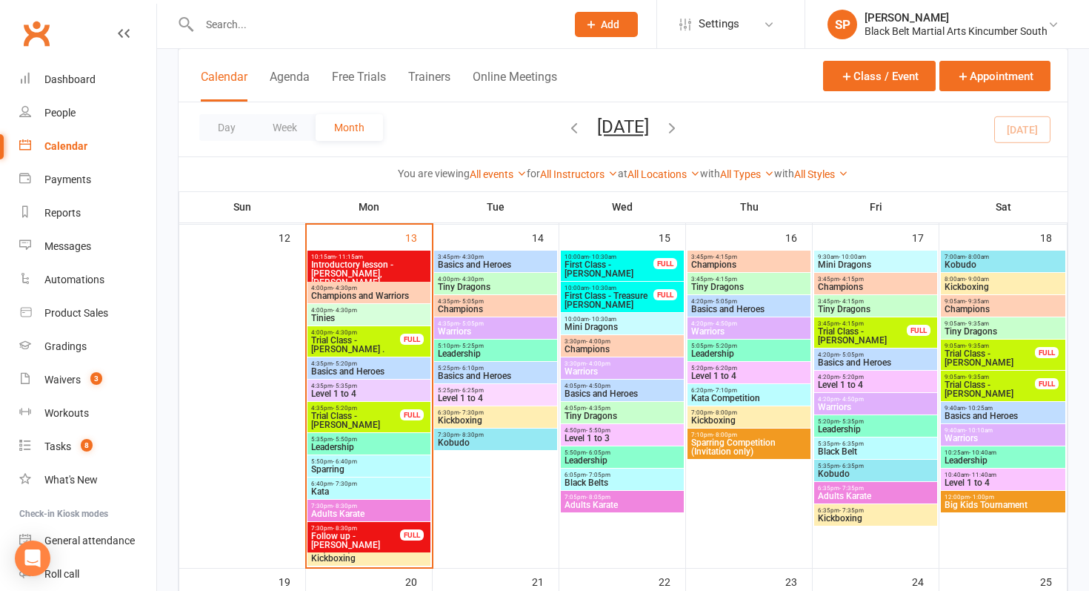
click at [343, 344] on span "Trial Class - [PERSON_NAME] ." at bounding box center [356, 345] width 90 height 18
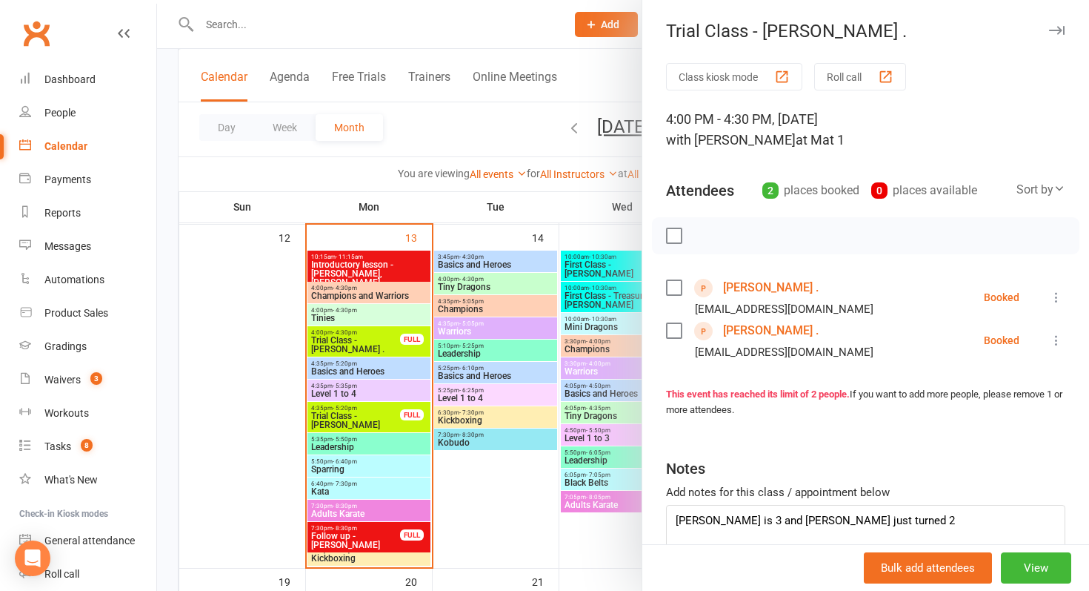
click at [343, 344] on div at bounding box center [623, 295] width 932 height 591
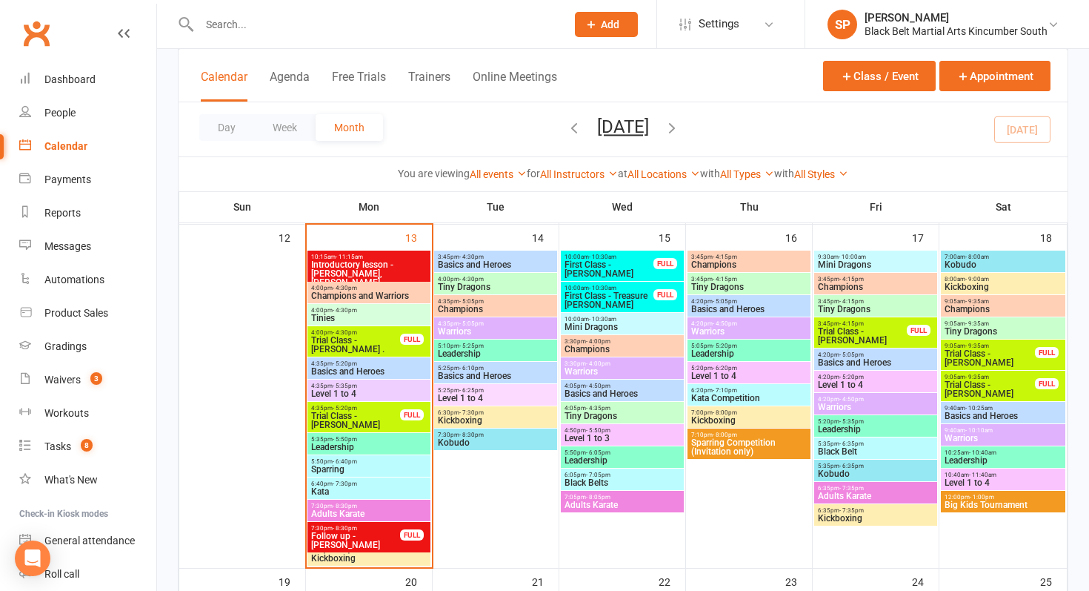
click at [213, 28] on input "text" at bounding box center [375, 24] width 361 height 21
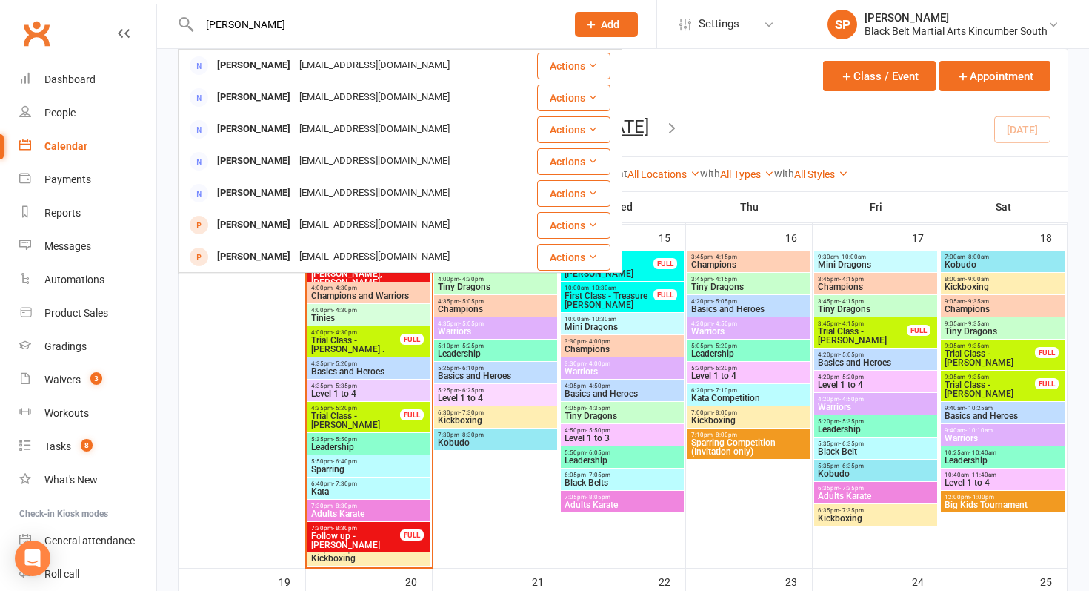
type input "[PERSON_NAME]"
click at [170, 152] on div "Class kiosk mode Member self check-in Roll call kiosk mode Staff check-in for m…" at bounding box center [623, 463] width 932 height 1939
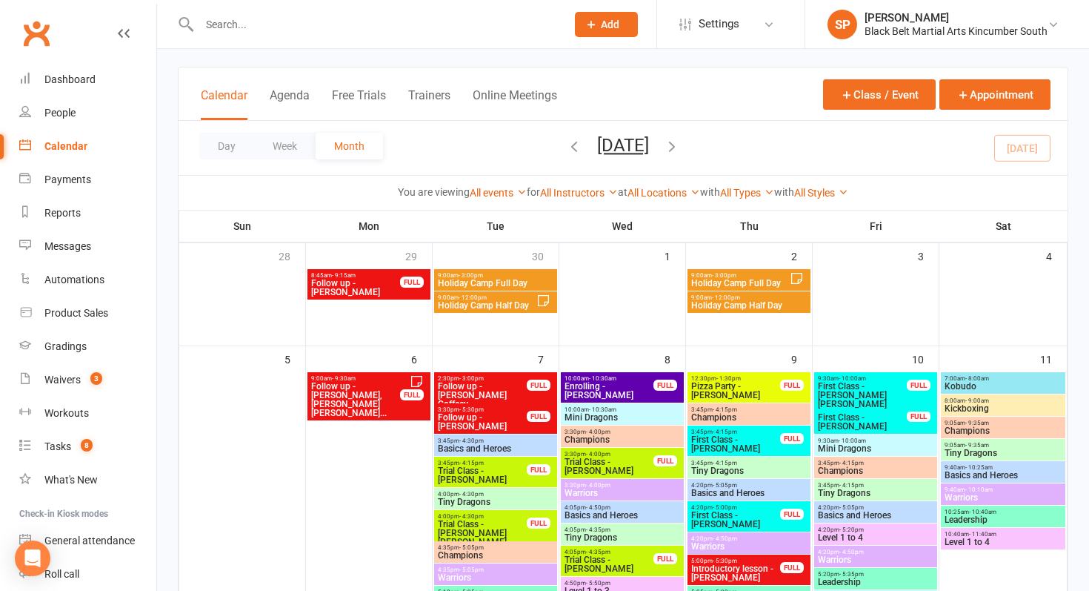
scroll to position [0, 0]
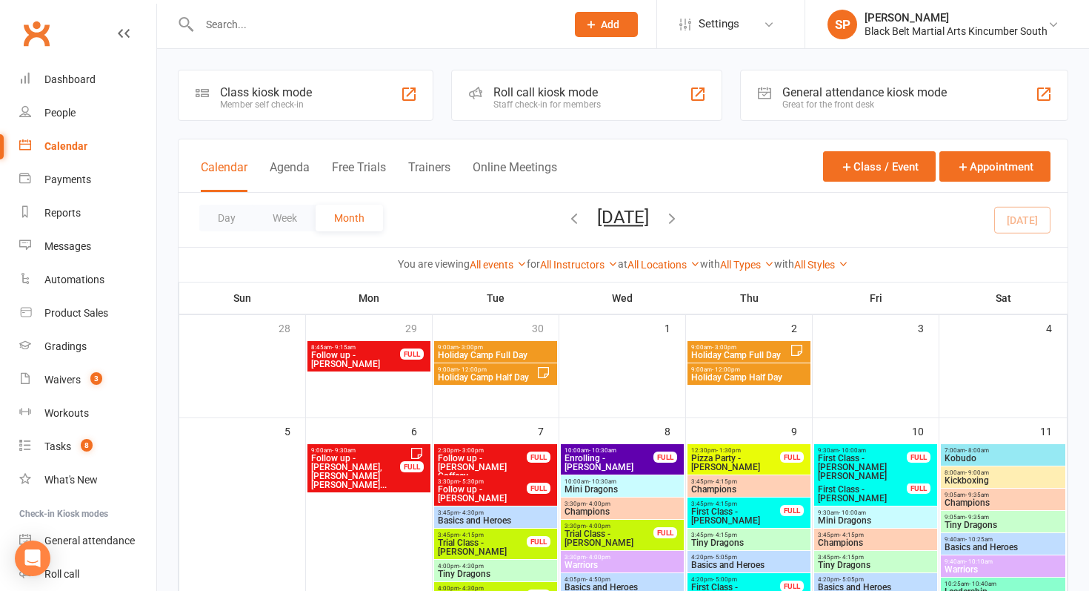
click at [502, 359] on span "Holiday Camp Full Day" at bounding box center [495, 355] width 117 height 9
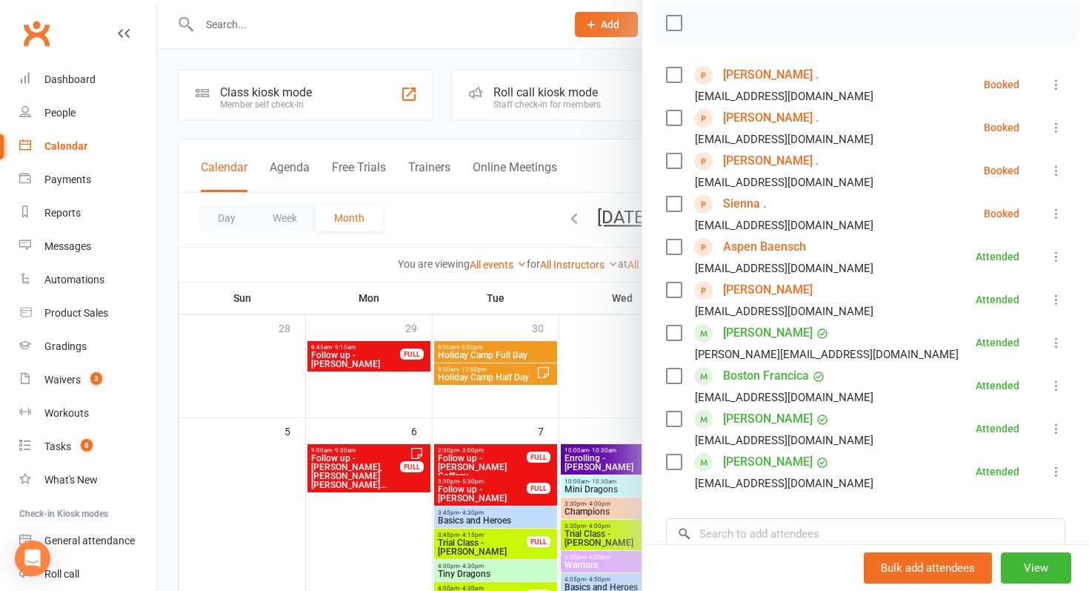
scroll to position [211, 0]
click at [459, 371] on div at bounding box center [623, 295] width 932 height 591
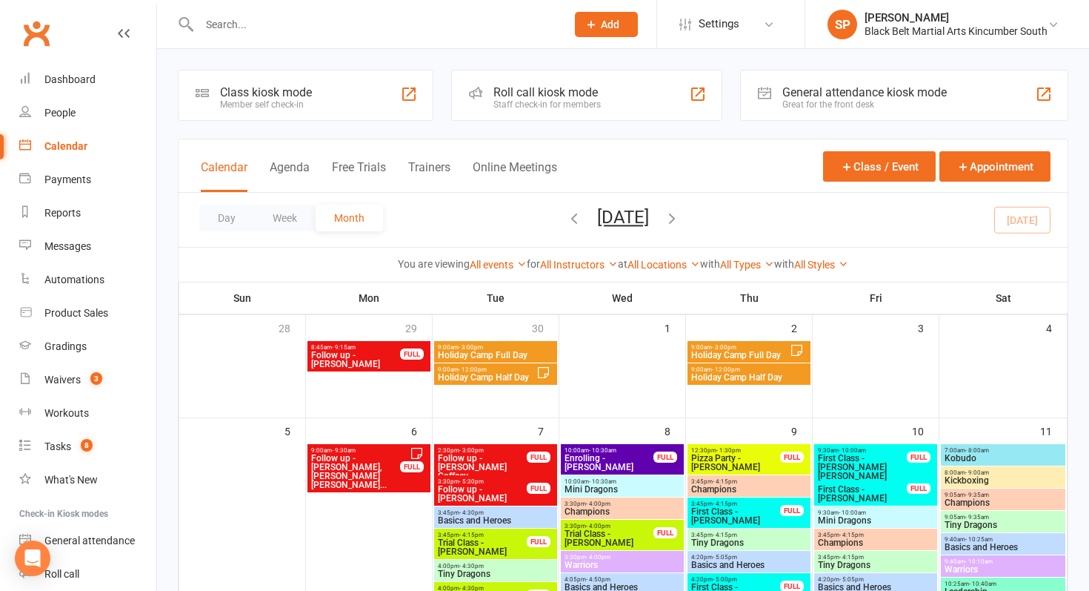
click at [471, 379] on span "Holiday Camp Half Day" at bounding box center [486, 377] width 99 height 9
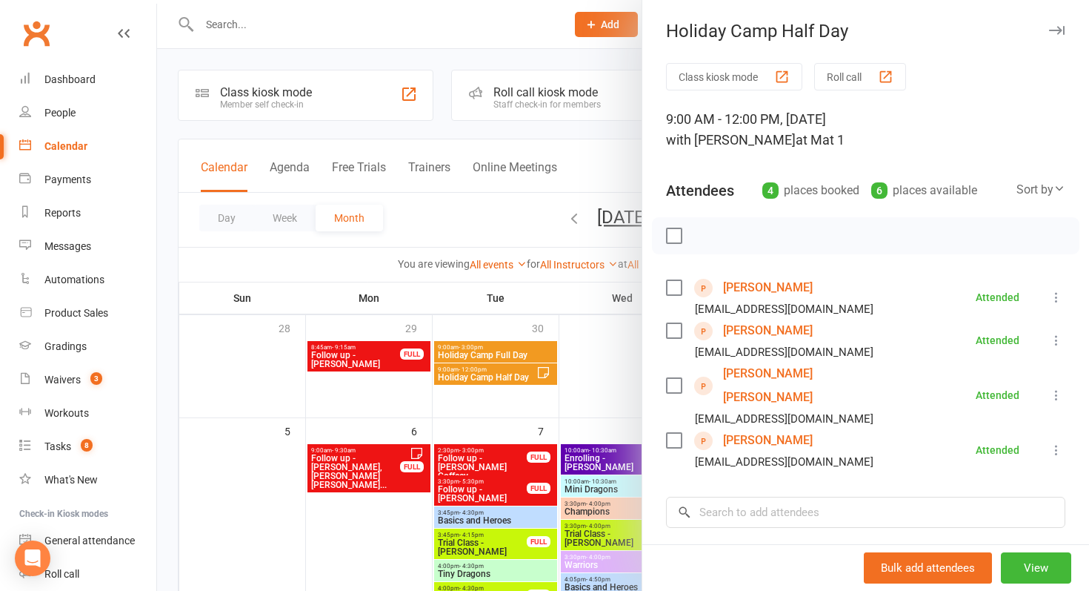
click at [513, 406] on div at bounding box center [623, 295] width 932 height 591
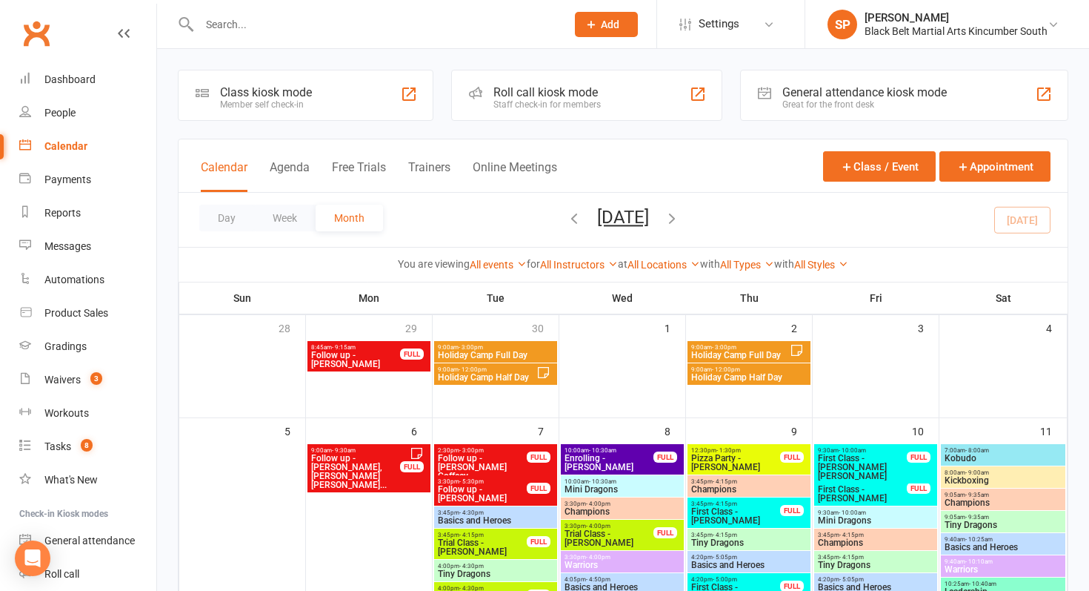
click at [511, 373] on span "Holiday Camp Half Day" at bounding box center [486, 377] width 99 height 9
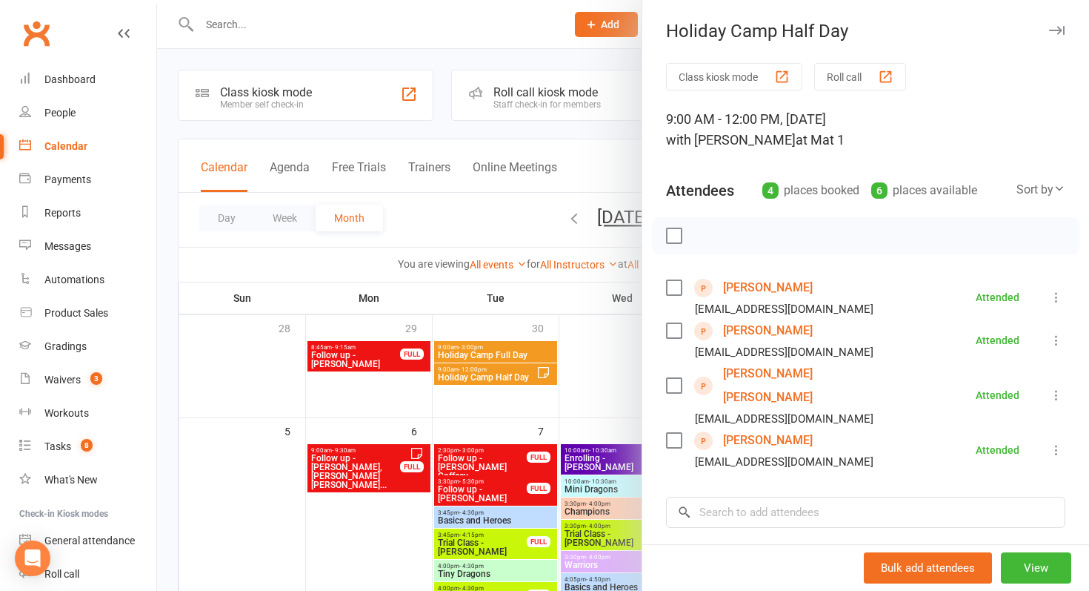
click at [497, 349] on div at bounding box center [623, 295] width 932 height 591
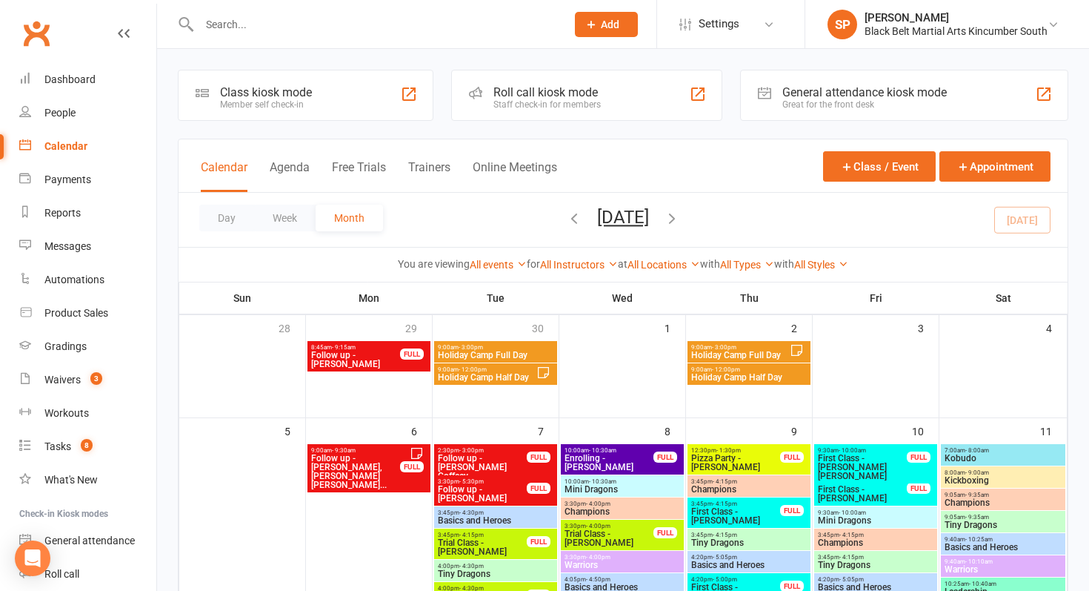
click at [497, 351] on span "Holiday Camp Full Day" at bounding box center [495, 355] width 117 height 9
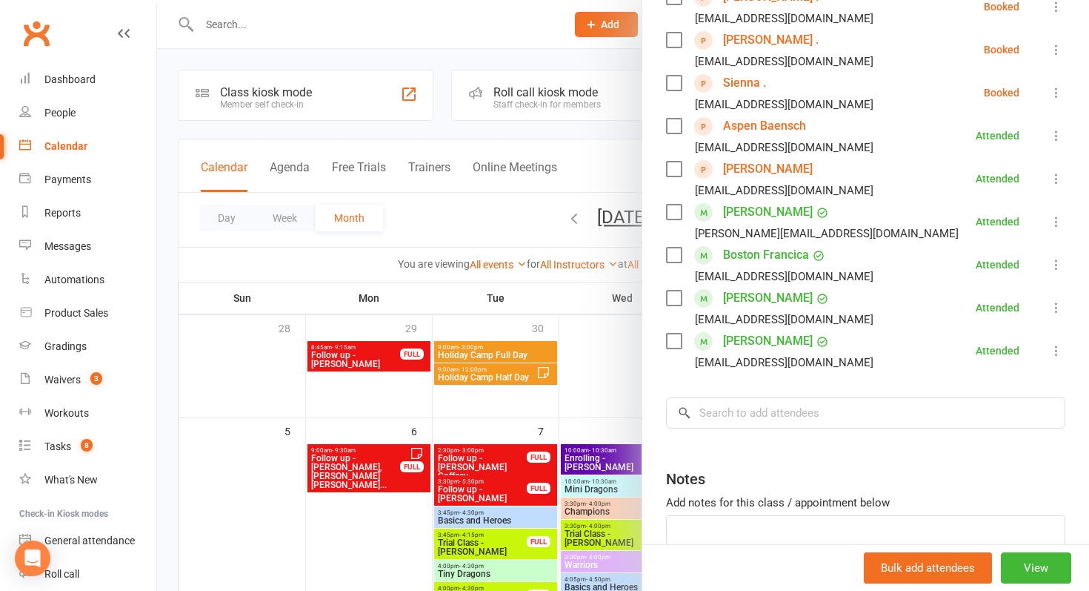
scroll to position [336, 0]
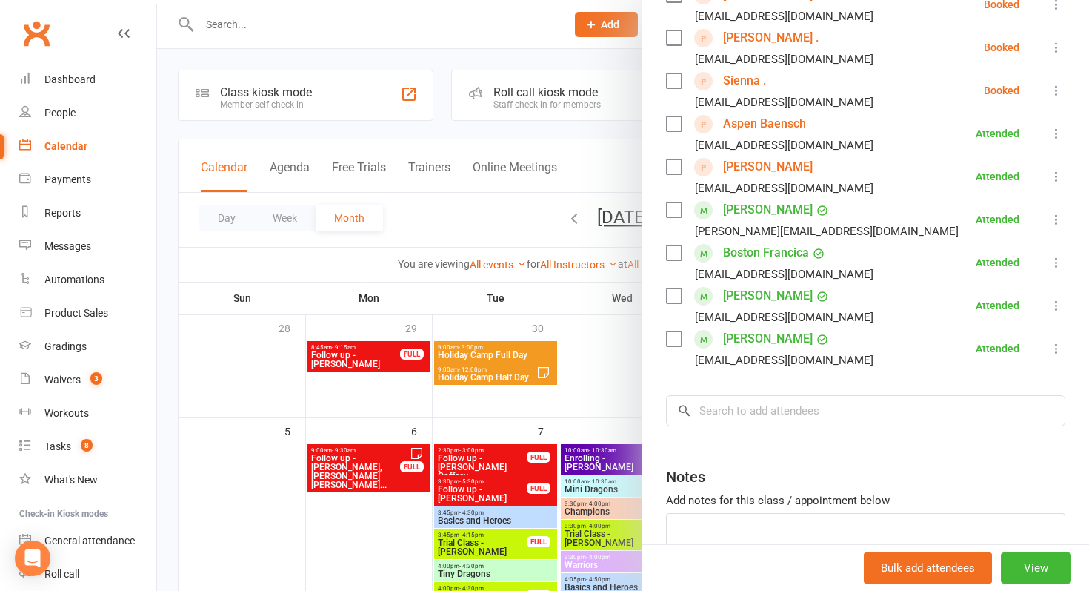
click at [505, 365] on div at bounding box center [623, 295] width 932 height 591
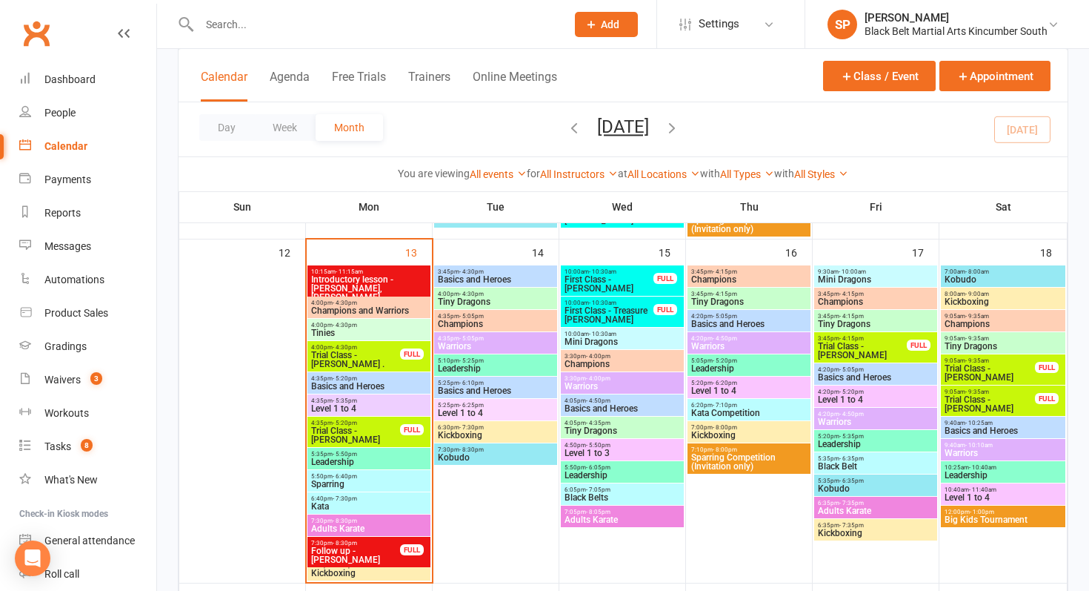
scroll to position [537, 0]
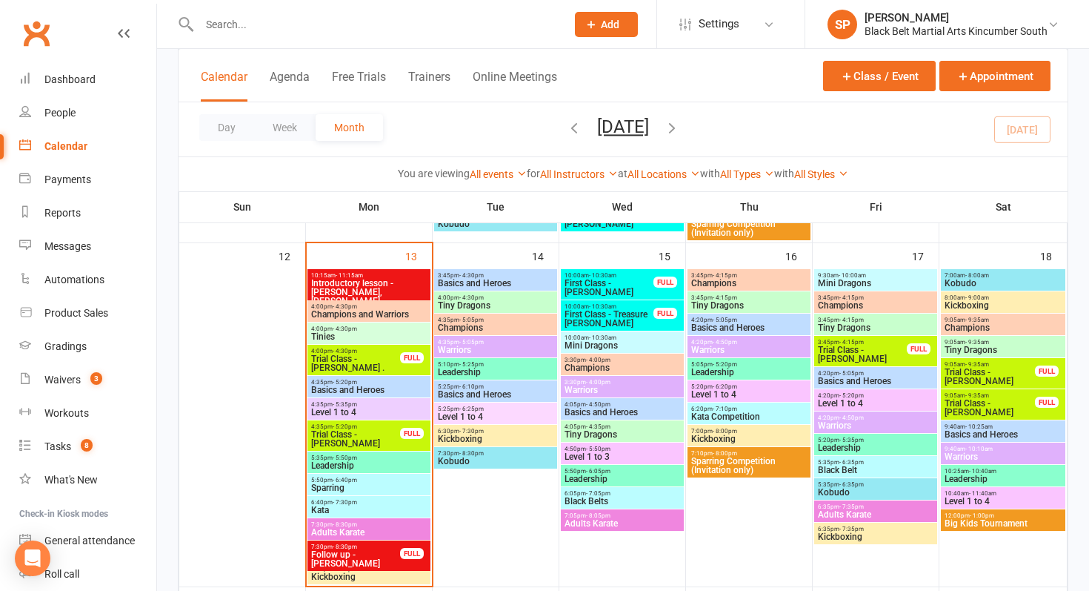
click at [766, 282] on span "Champions" at bounding box center [749, 283] width 117 height 9
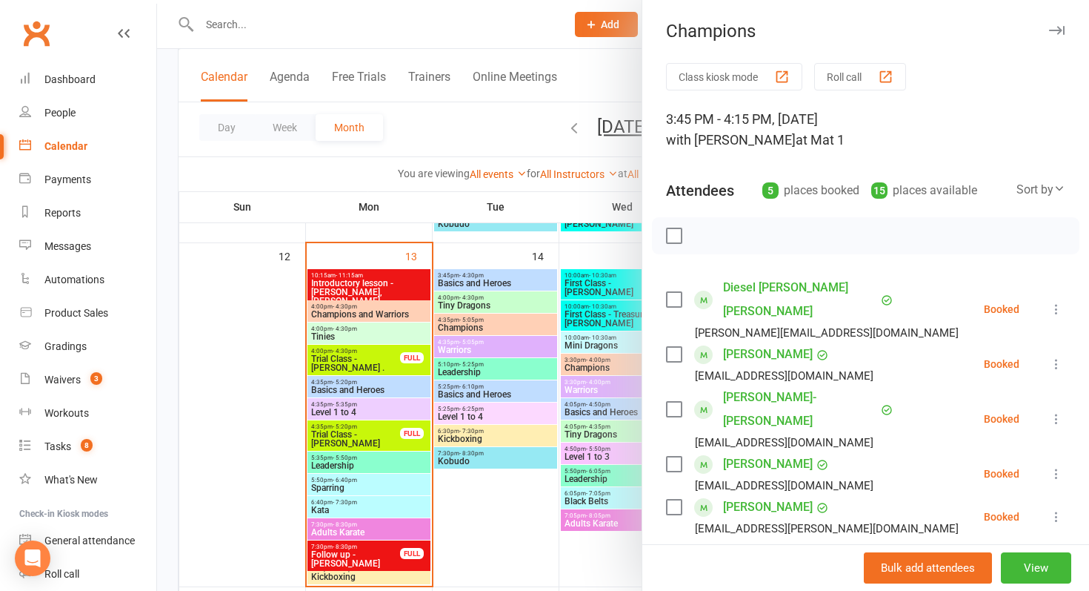
click at [485, 406] on div at bounding box center [623, 295] width 932 height 591
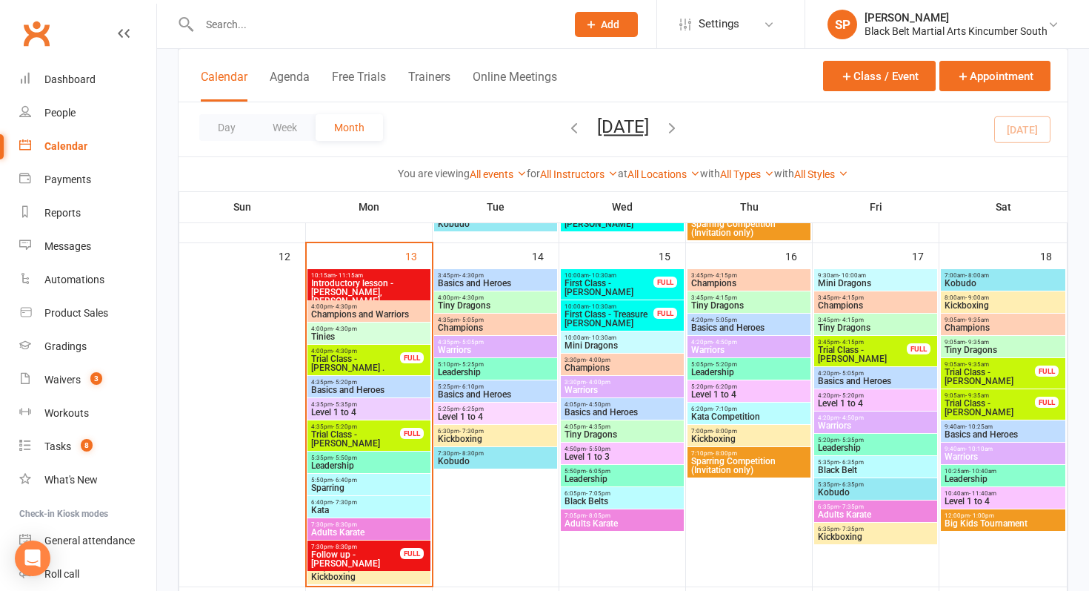
click at [746, 272] on span "3:45pm - 4:15pm" at bounding box center [749, 275] width 117 height 7
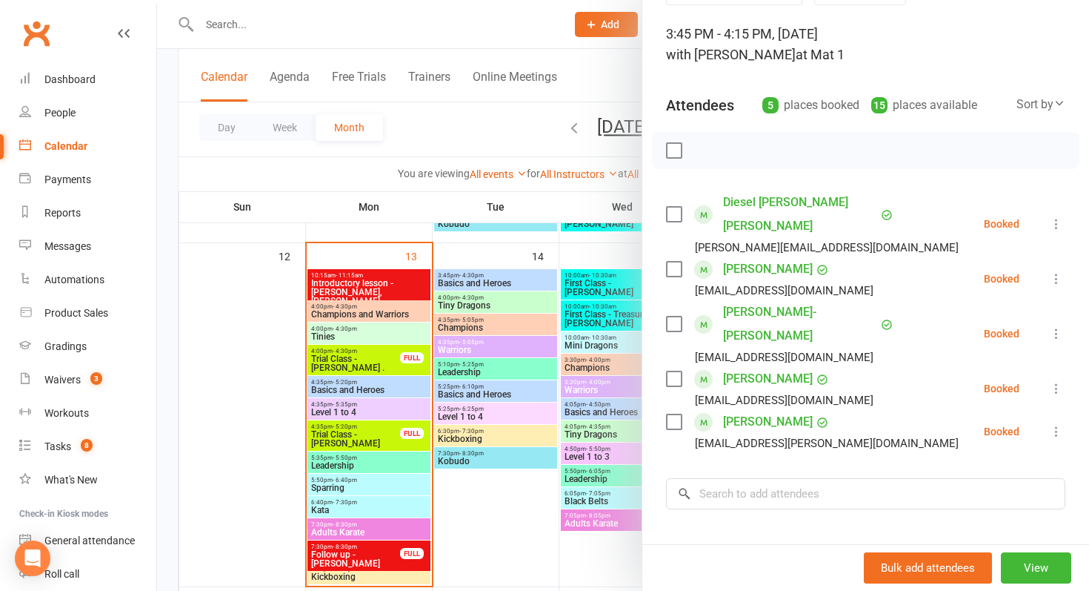
scroll to position [87, 0]
click at [603, 249] on div at bounding box center [623, 295] width 932 height 591
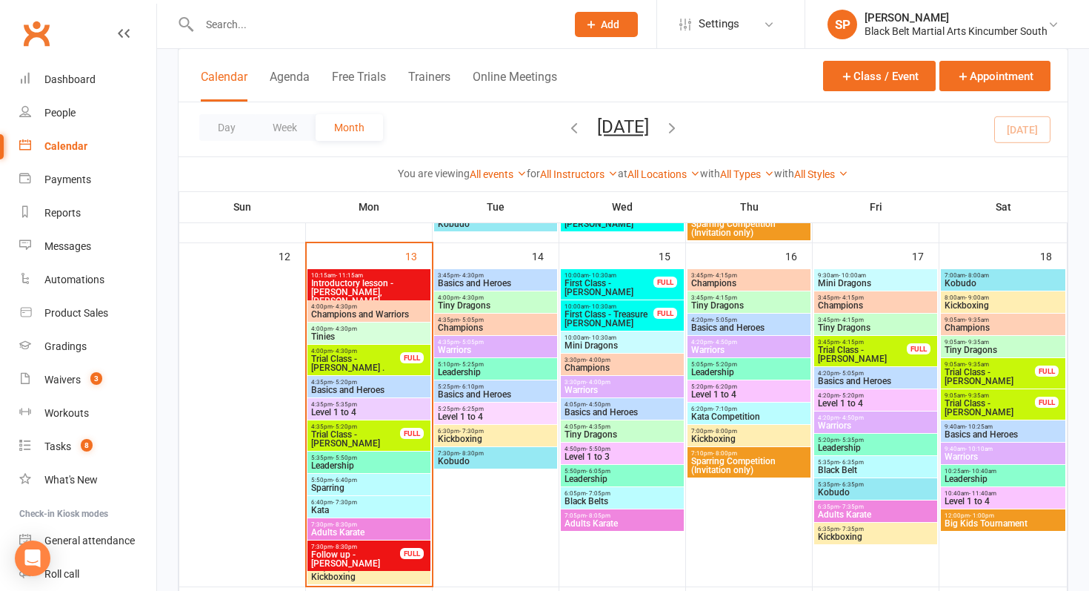
click at [482, 329] on span "Champions" at bounding box center [495, 327] width 117 height 9
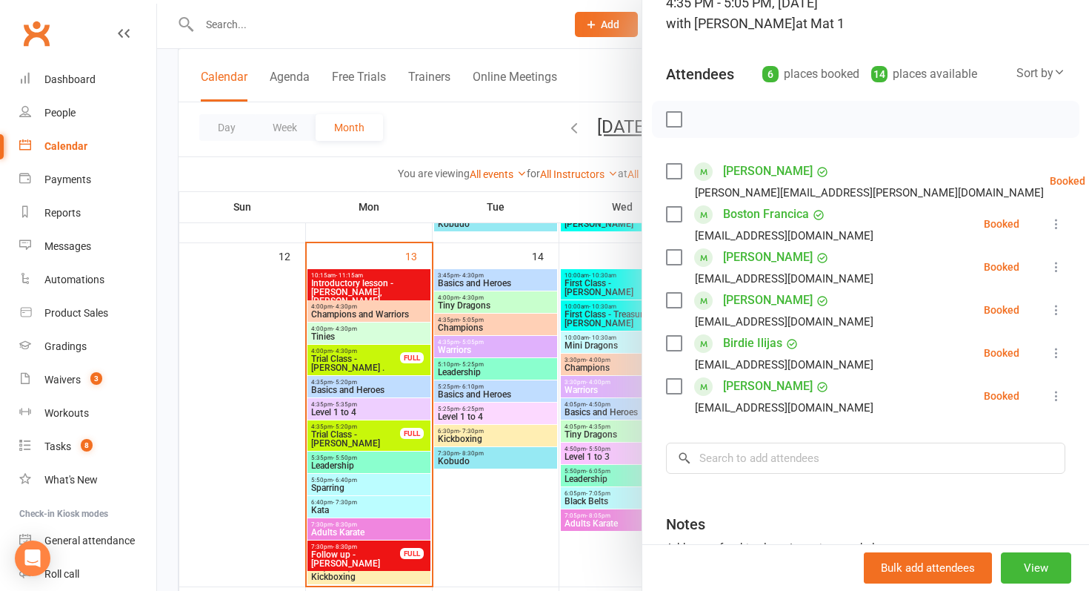
scroll to position [118, 0]
click at [574, 340] on div at bounding box center [623, 295] width 932 height 591
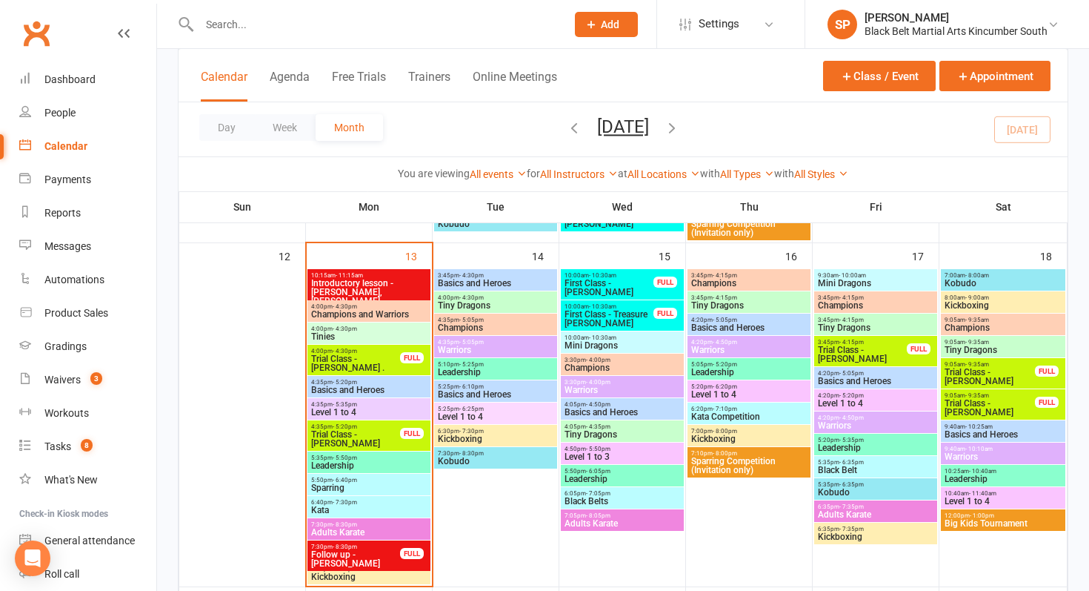
click at [487, 325] on span "Champions" at bounding box center [495, 327] width 117 height 9
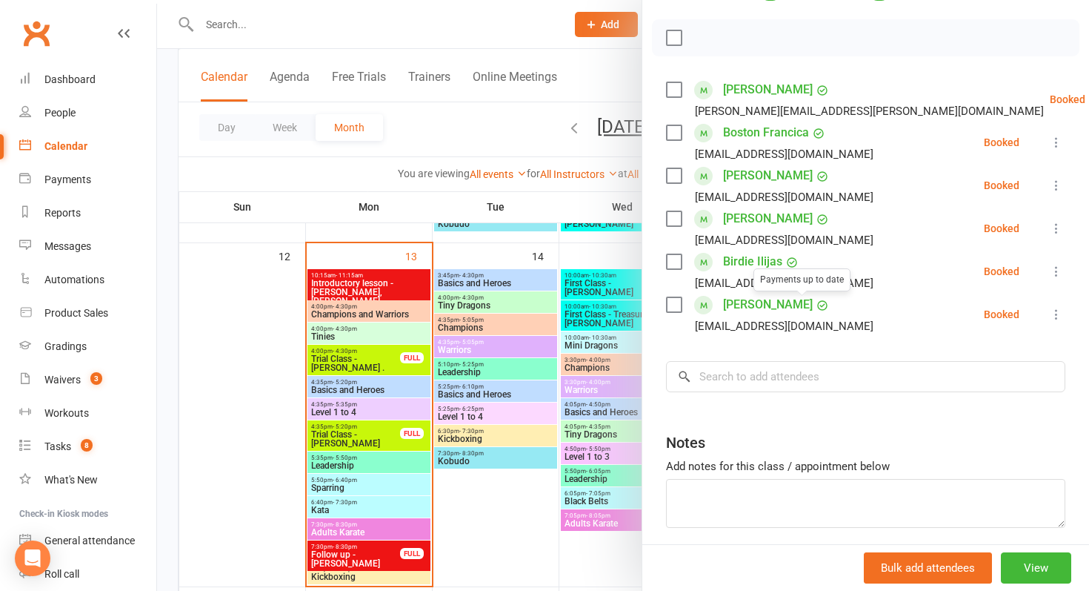
scroll to position [200, 0]
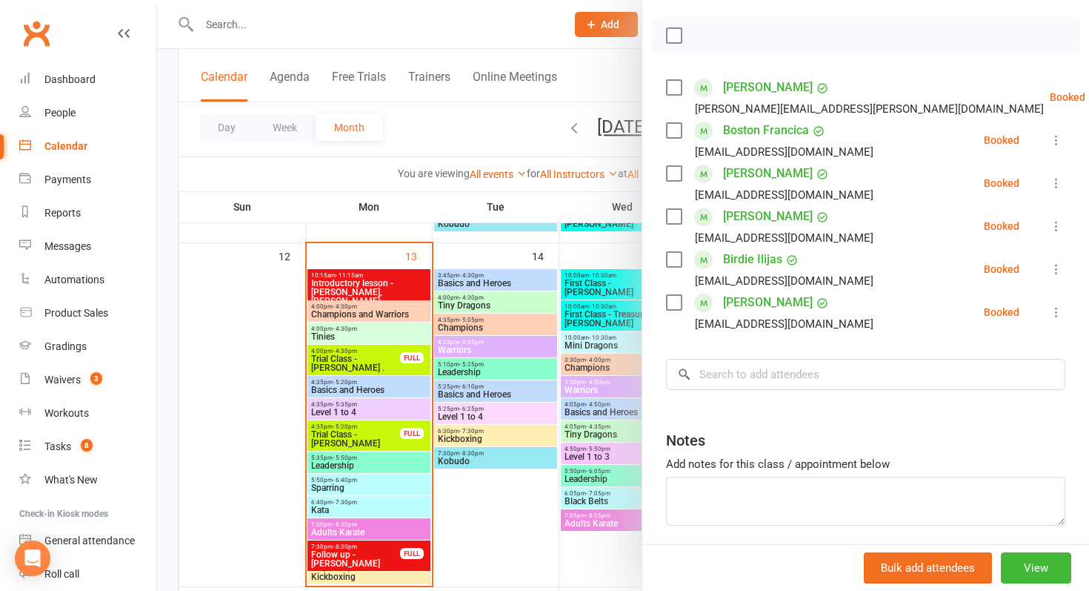
click at [583, 241] on div at bounding box center [623, 295] width 932 height 591
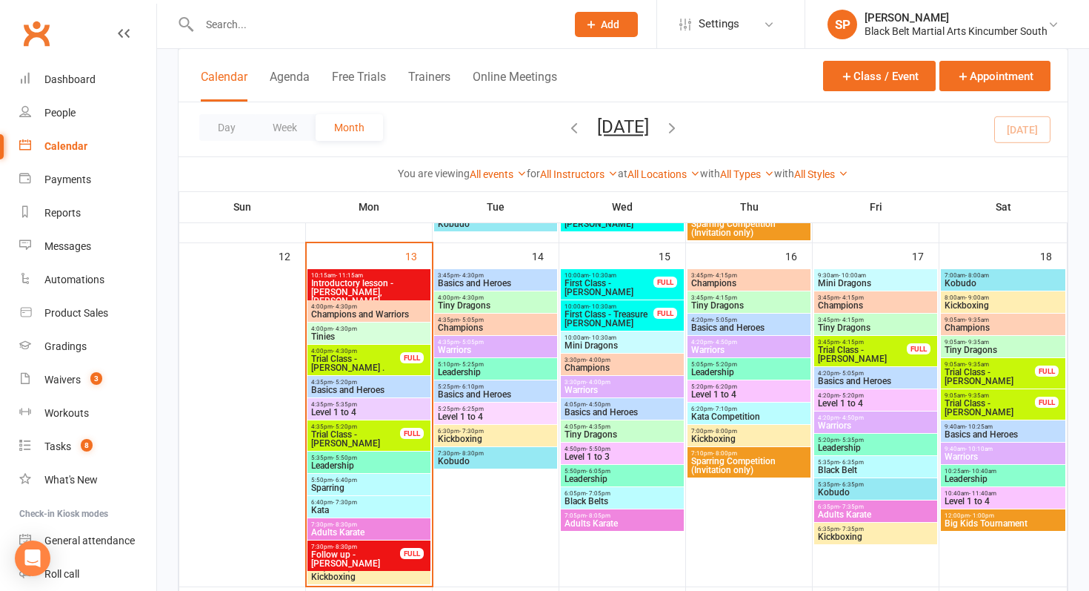
click at [716, 298] on span "- 4:15pm" at bounding box center [725, 297] width 24 height 7
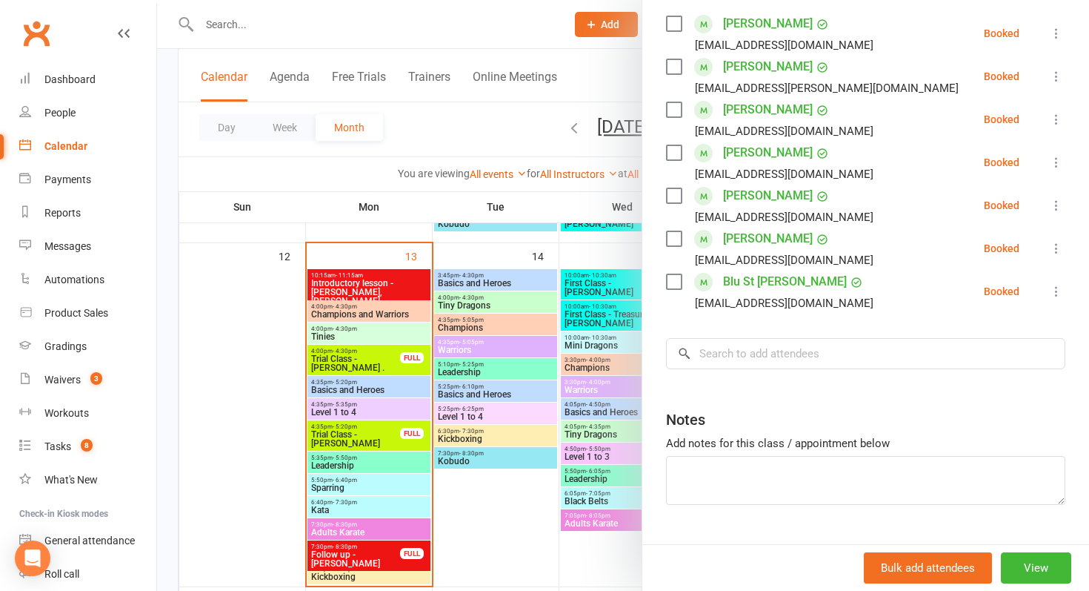
scroll to position [265, 0]
click at [774, 237] on link "[PERSON_NAME]" at bounding box center [768, 237] width 90 height 24
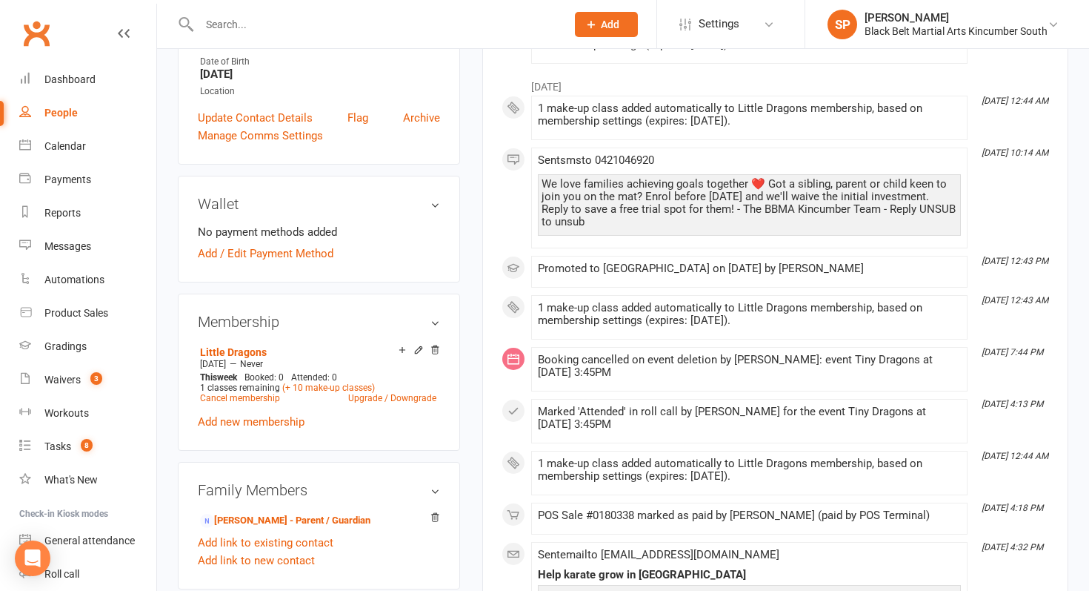
scroll to position [356, 0]
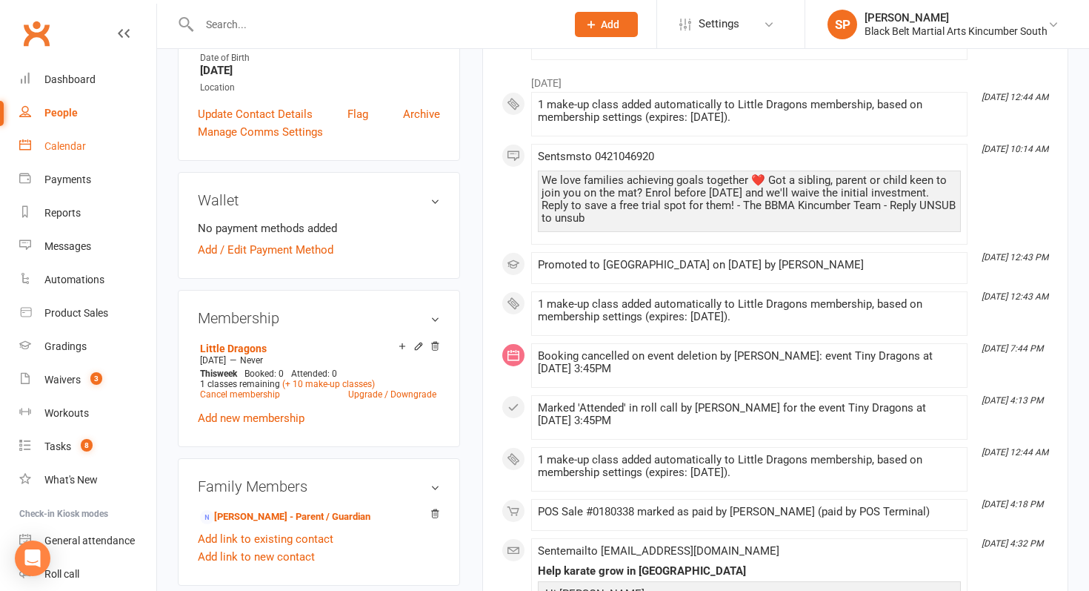
click at [53, 153] on link "Calendar" at bounding box center [87, 146] width 137 height 33
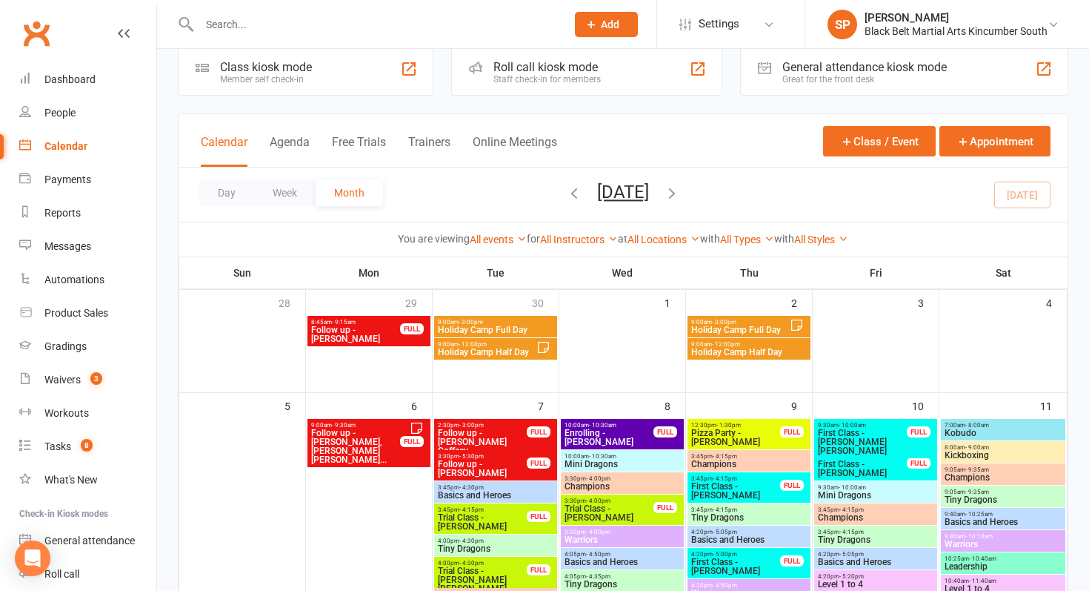
scroll to position [50, 0]
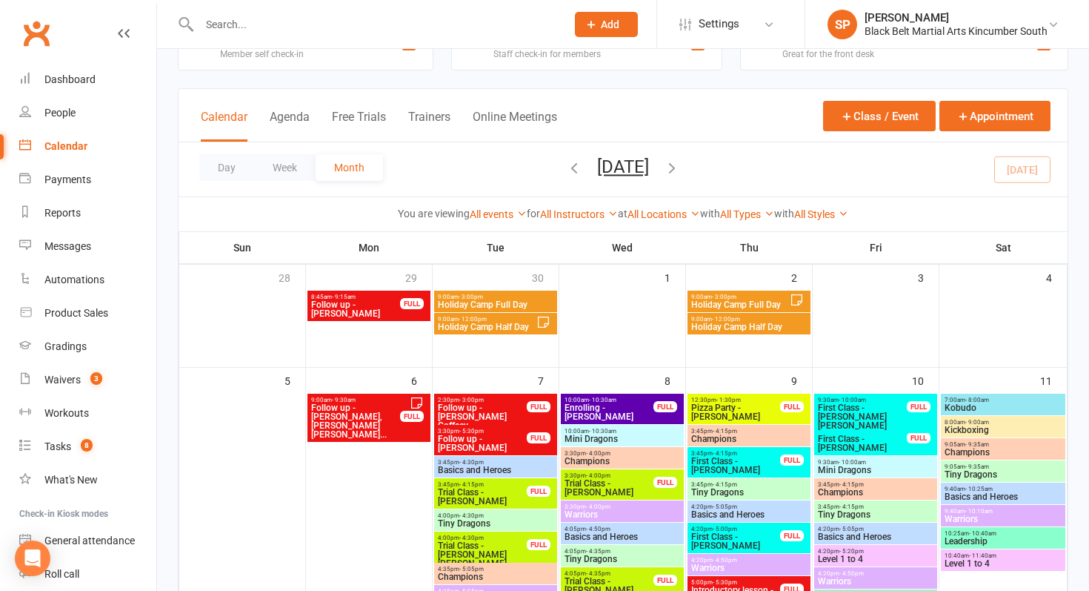
click at [480, 329] on span "Holiday Camp Half Day" at bounding box center [486, 326] width 99 height 9
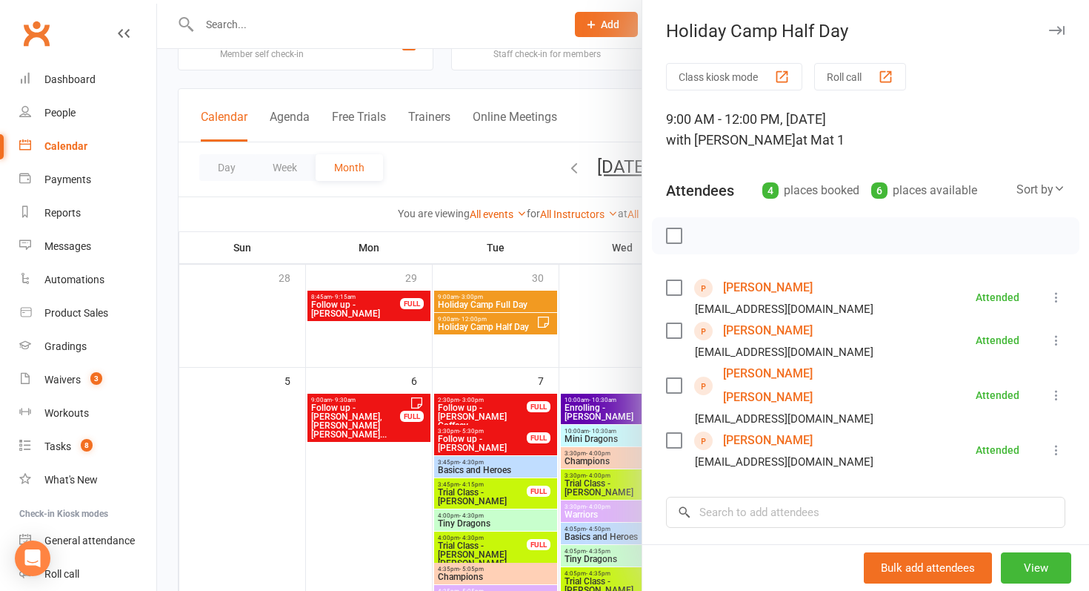
click at [479, 281] on div at bounding box center [623, 295] width 932 height 591
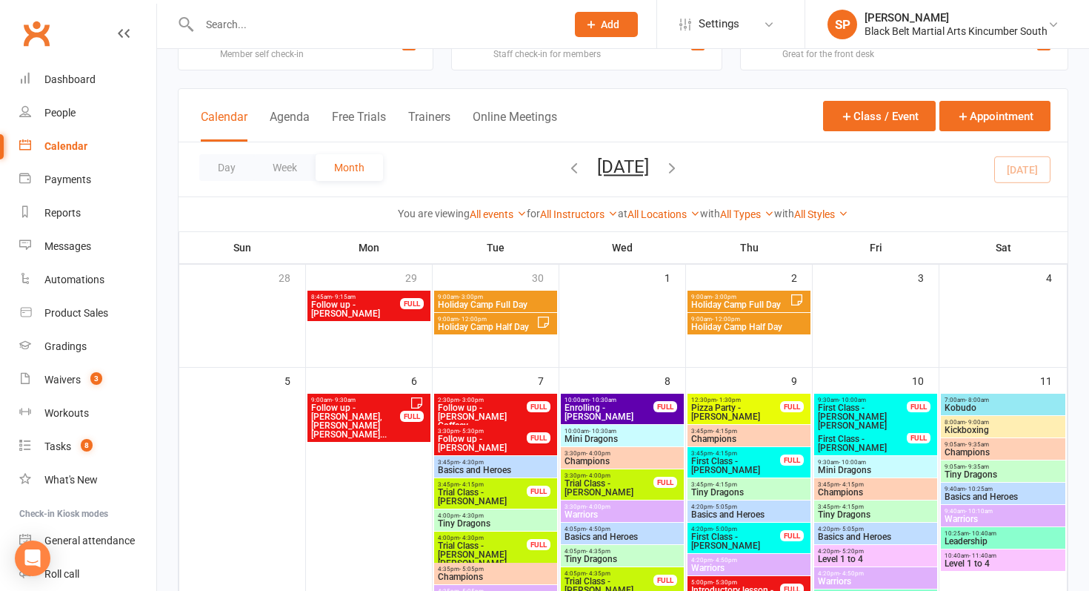
click at [482, 298] on span "9:00am - 3:00pm" at bounding box center [495, 296] width 117 height 7
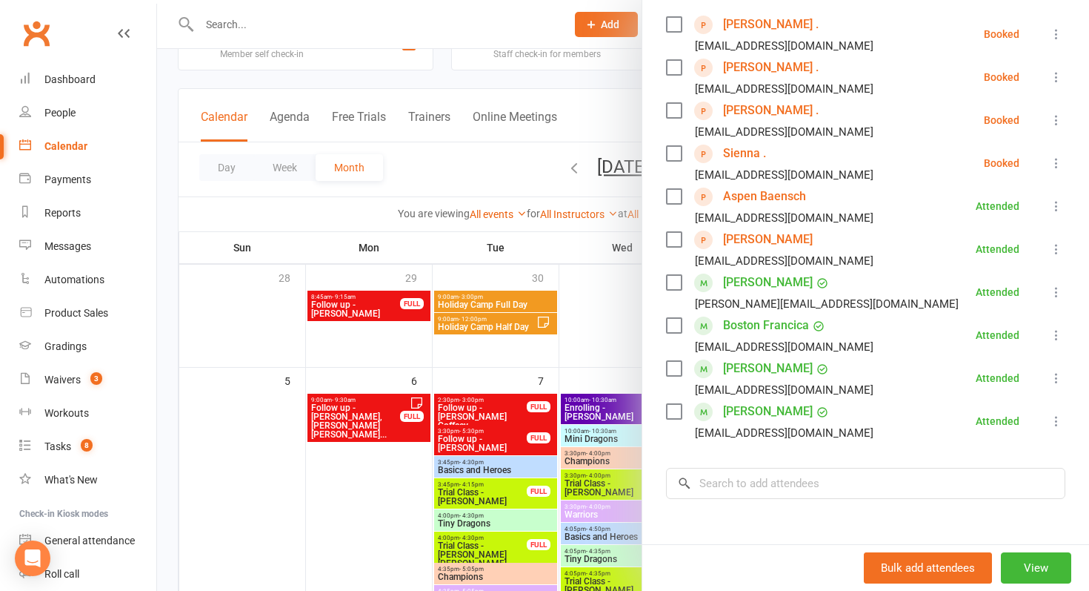
scroll to position [264, 0]
click at [502, 335] on div at bounding box center [623, 295] width 932 height 591
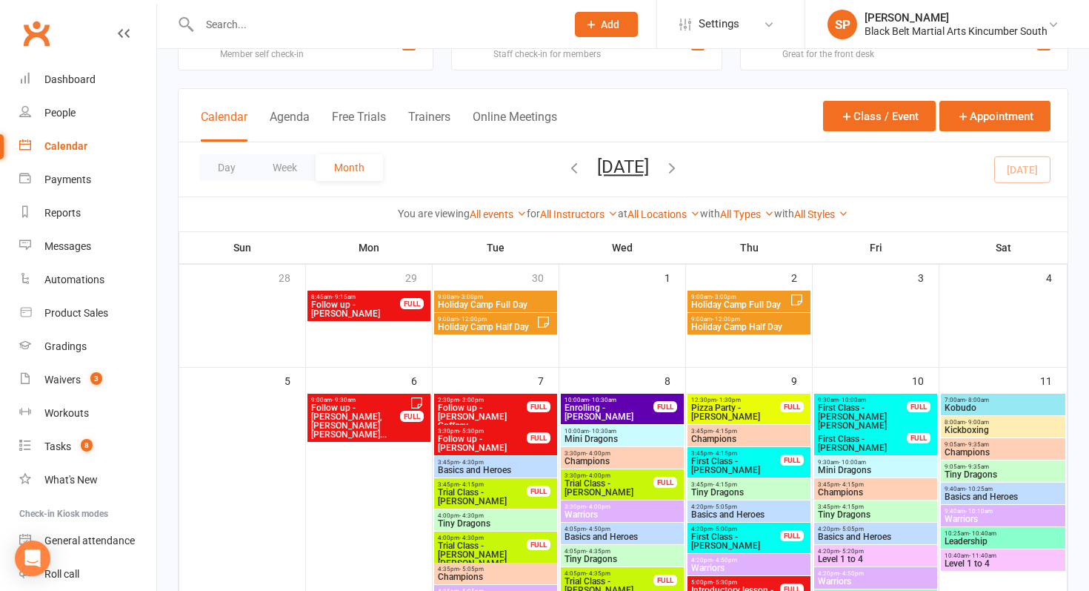
click at [785, 301] on span "Holiday Camp Full Day" at bounding box center [740, 304] width 99 height 9
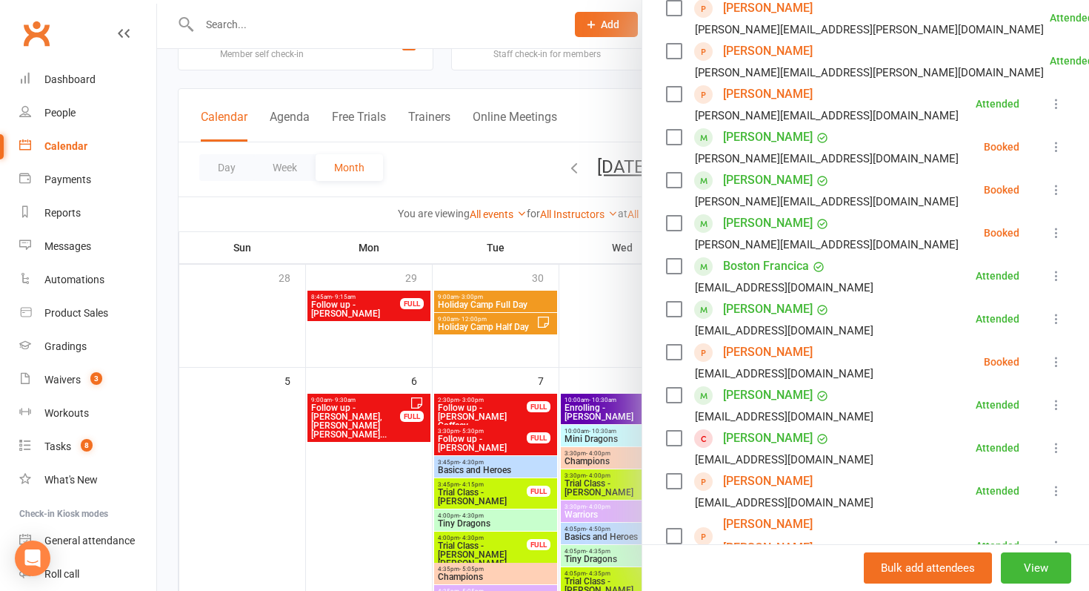
scroll to position [282, 0]
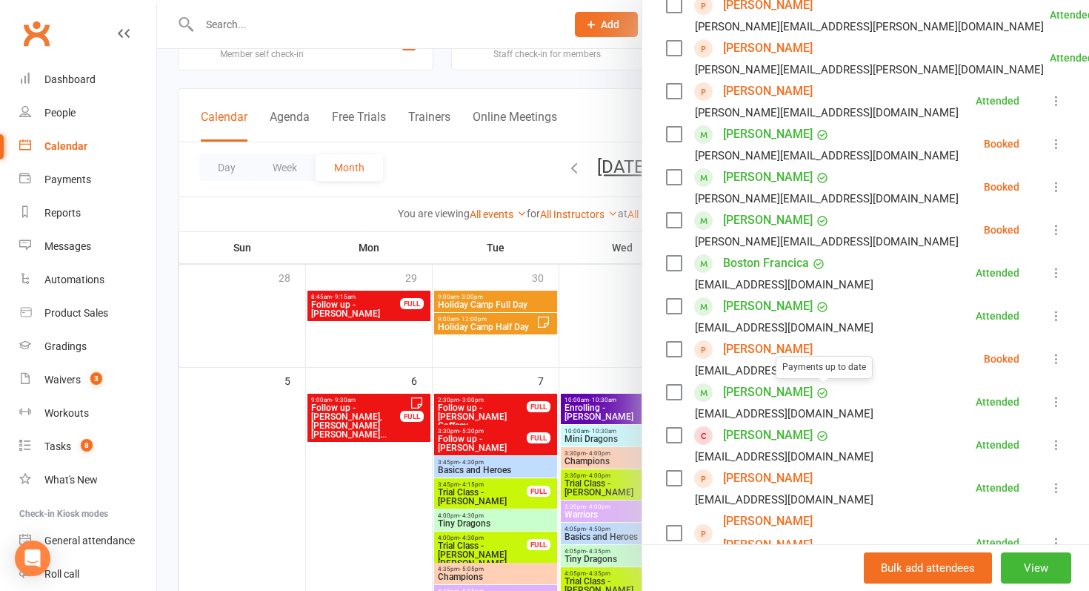
click at [584, 314] on div at bounding box center [623, 295] width 932 height 591
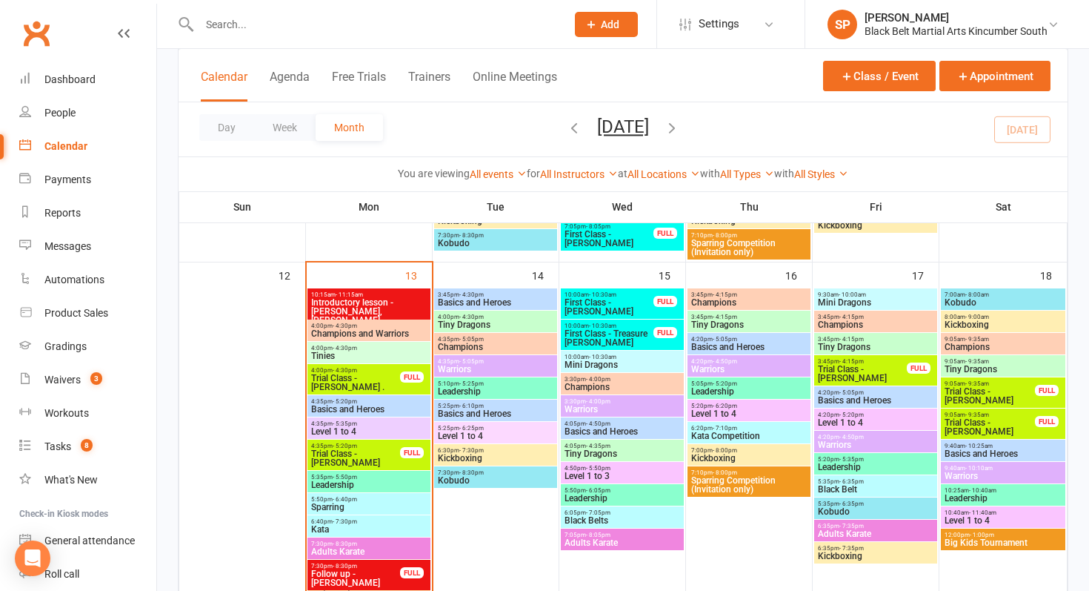
scroll to position [519, 0]
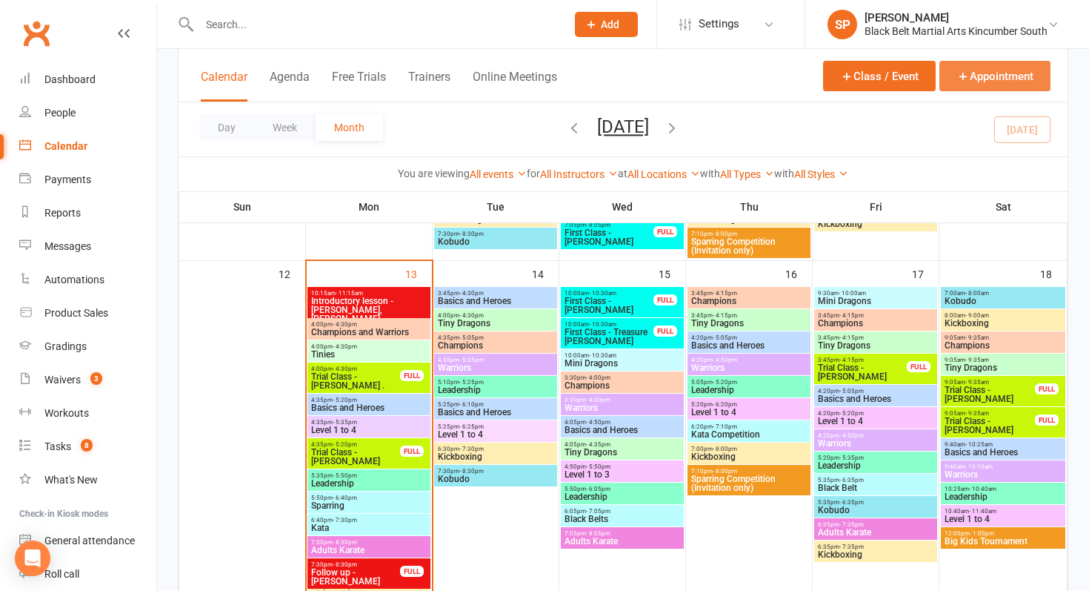
click at [1001, 70] on button "Appointment" at bounding box center [995, 76] width 111 height 30
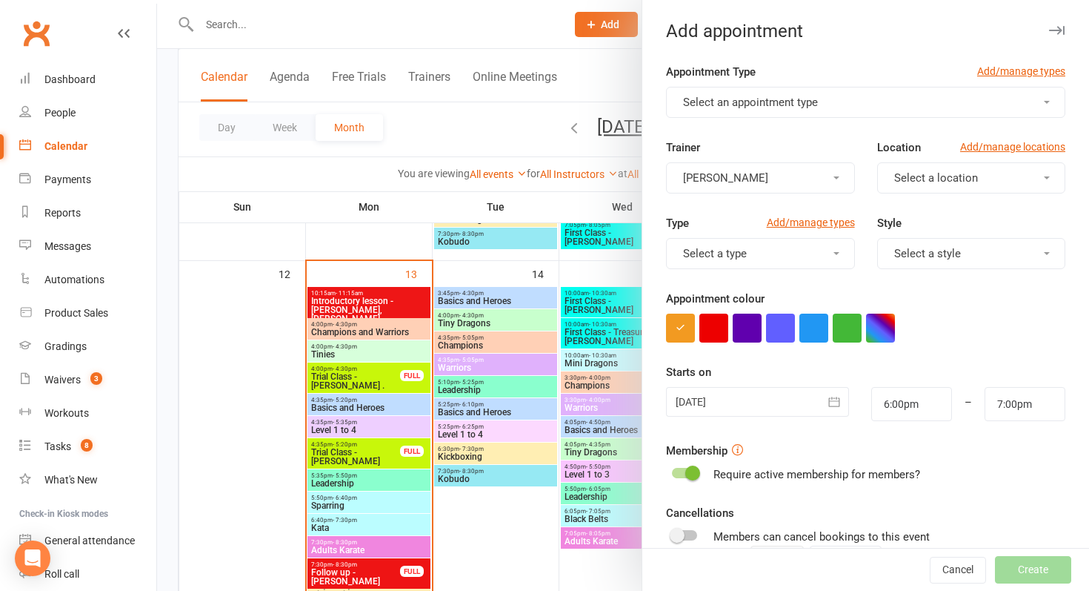
click at [808, 108] on button "Select an appointment type" at bounding box center [865, 102] width 399 height 31
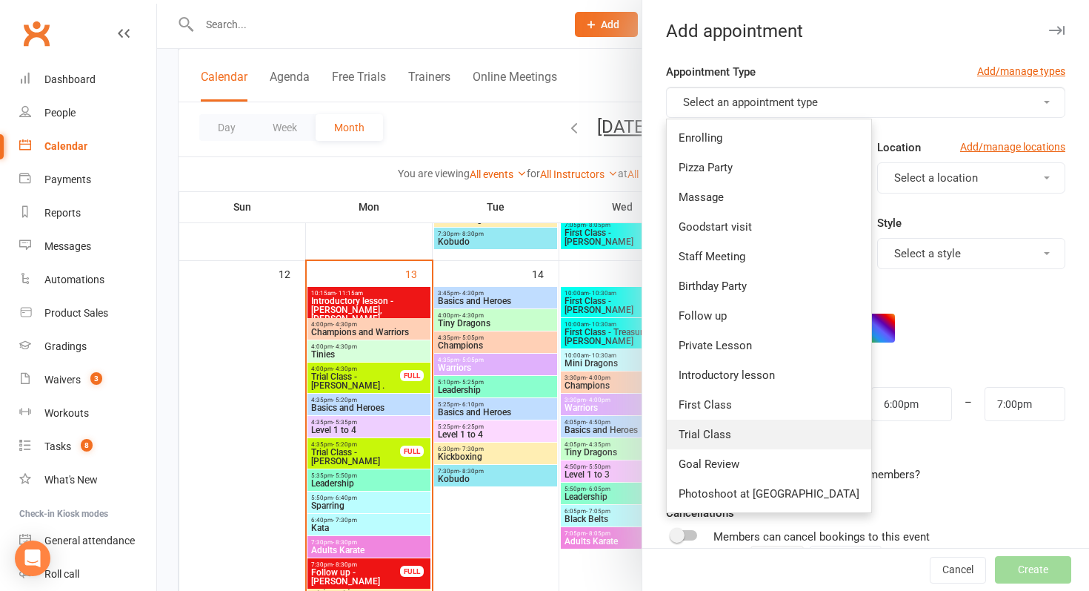
click at [744, 443] on link "Trial Class" at bounding box center [769, 434] width 205 height 30
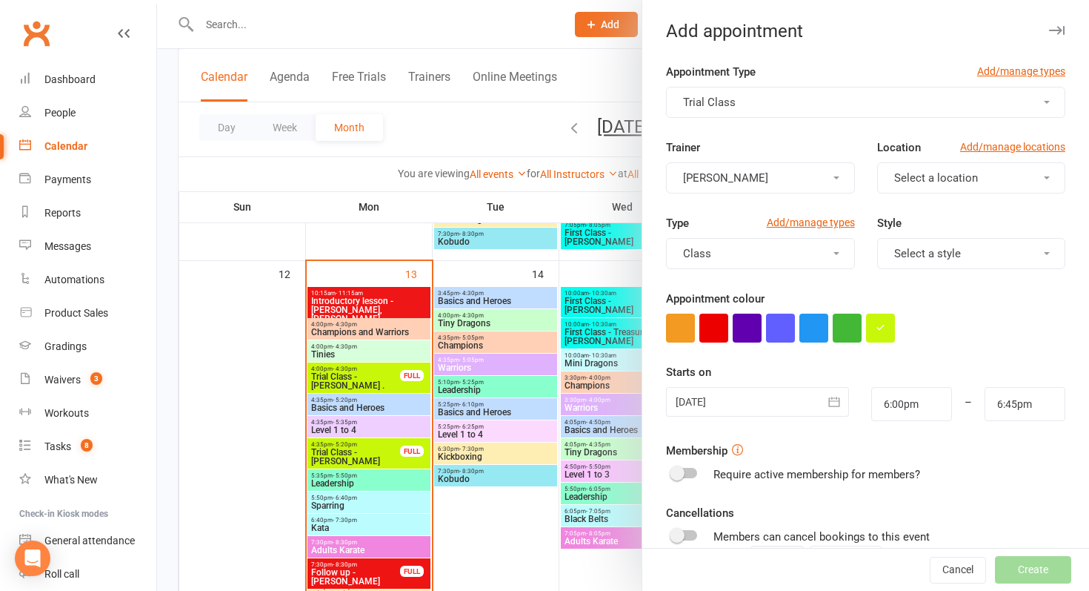
click at [869, 92] on button "Trial Class" at bounding box center [865, 102] width 399 height 31
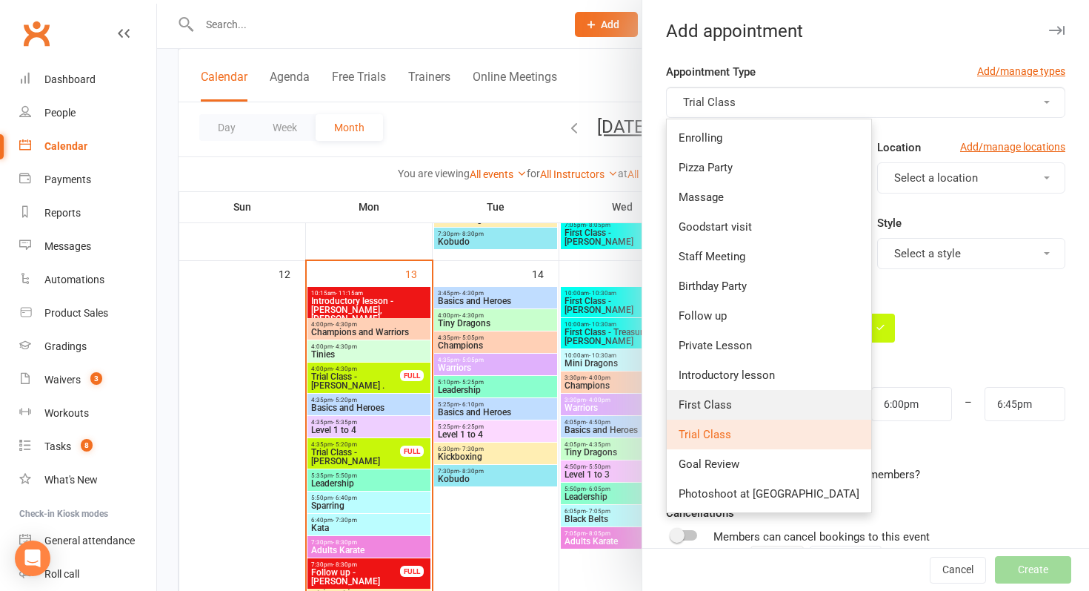
click at [719, 402] on span "First Class" at bounding box center [705, 404] width 53 height 13
type input "6:30pm"
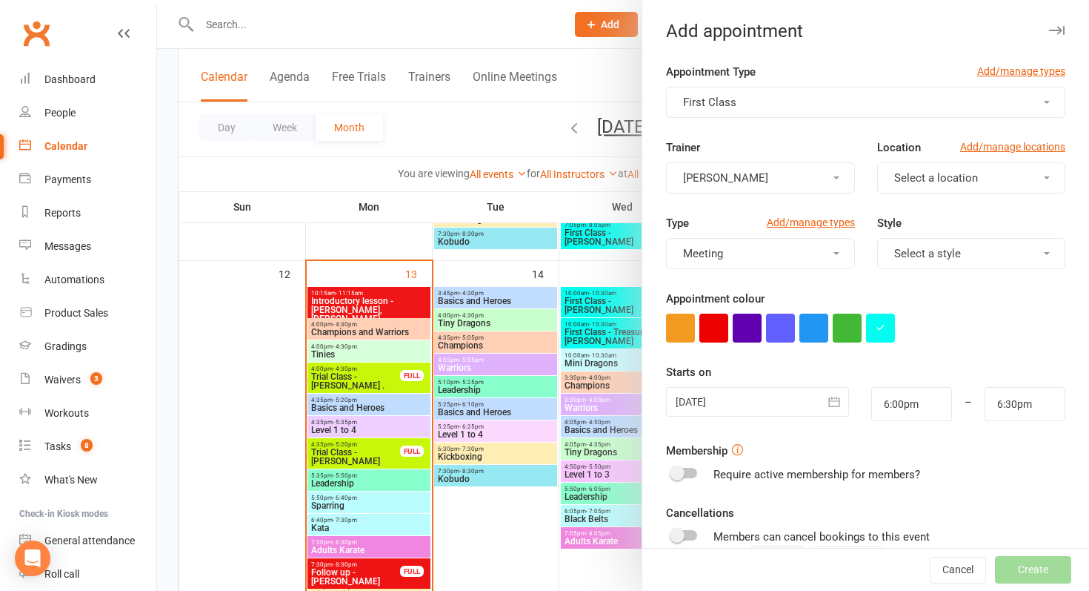
click at [729, 394] on div at bounding box center [757, 402] width 183 height 30
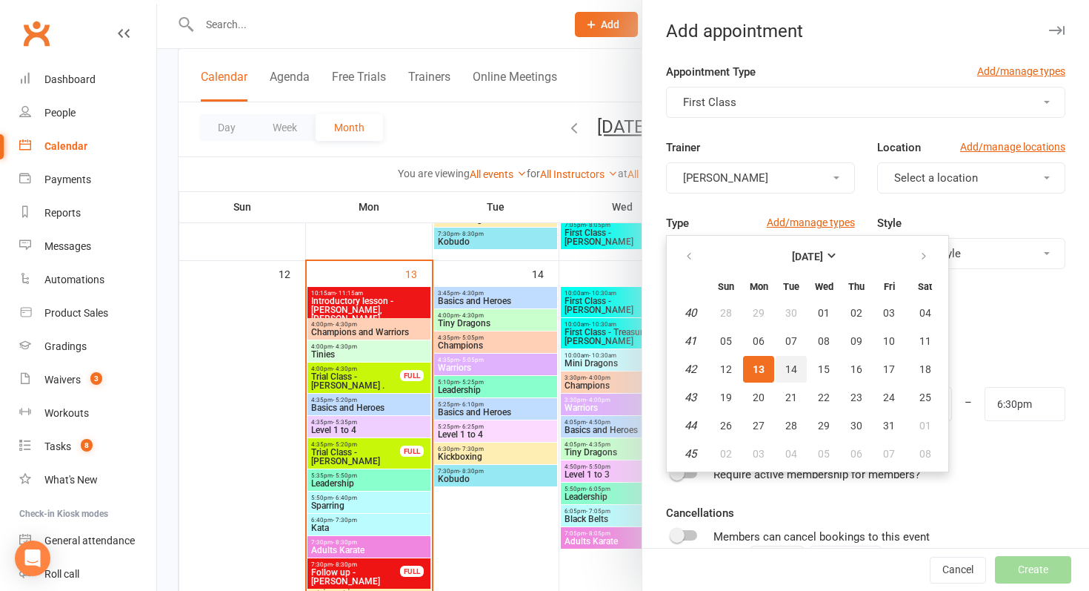
click at [792, 365] on span "14" at bounding box center [792, 369] width 12 height 12
type input "[DATE]"
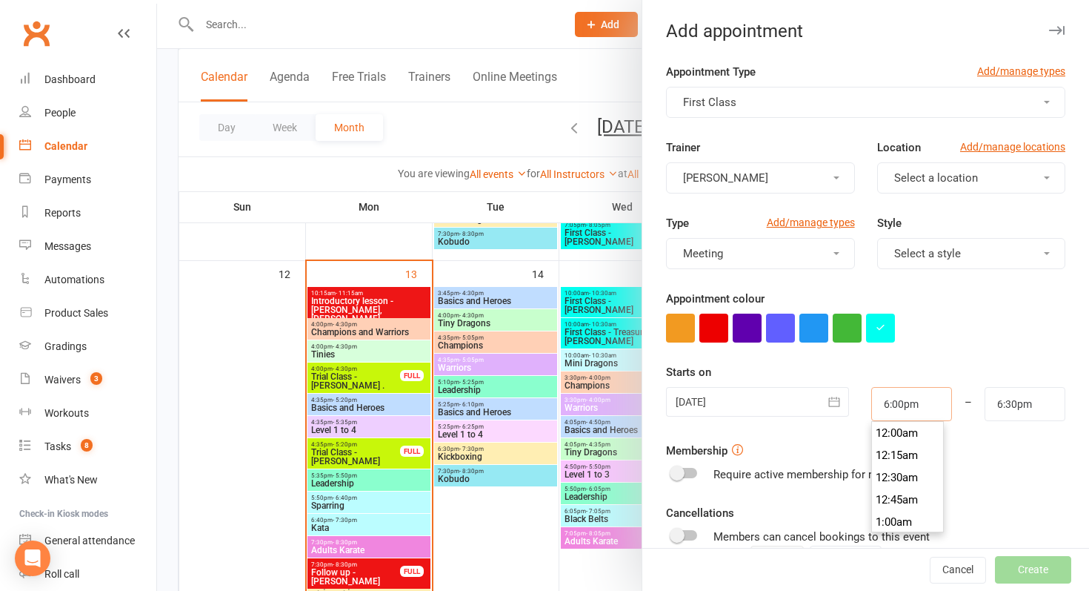
drag, startPoint x: 926, startPoint y: 403, endPoint x: 823, endPoint y: 403, distance: 103.8
click at [823, 403] on div "[DATE] [DATE] Sun Mon Tue Wed Thu Fri Sat 40 28 29 30 01 02 03 04 41 05 06 07 0…" at bounding box center [866, 404] width 422 height 34
drag, startPoint x: 928, startPoint y: 405, endPoint x: 895, endPoint y: 405, distance: 32.6
click at [895, 405] on input "4:00am" at bounding box center [912, 404] width 81 height 34
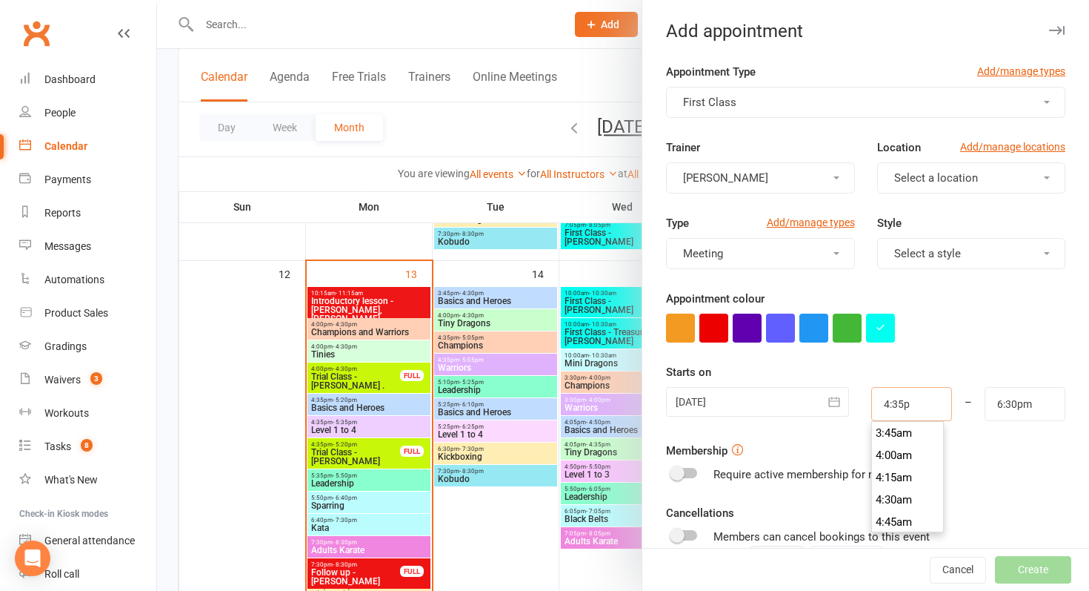
scroll to position [1445, 0]
type input "4:35pm"
click at [1020, 339] on div at bounding box center [865, 327] width 399 height 29
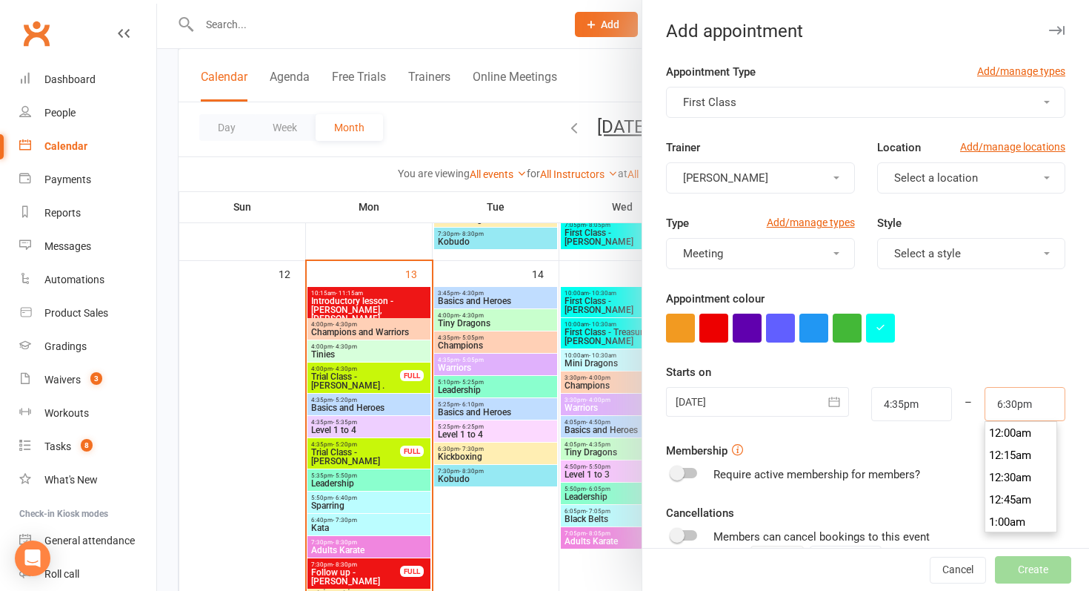
drag, startPoint x: 1038, startPoint y: 406, endPoint x: 950, endPoint y: 406, distance: 88.2
click at [950, 406] on div "[DATE] [DATE] Sun Mon Tue Wed Thu Fri Sat 40 28 29 30 01 02 03 04 41 05 06 07 0…" at bounding box center [866, 404] width 422 height 34
type input "5:05pm"
click at [1046, 328] on div at bounding box center [865, 327] width 399 height 29
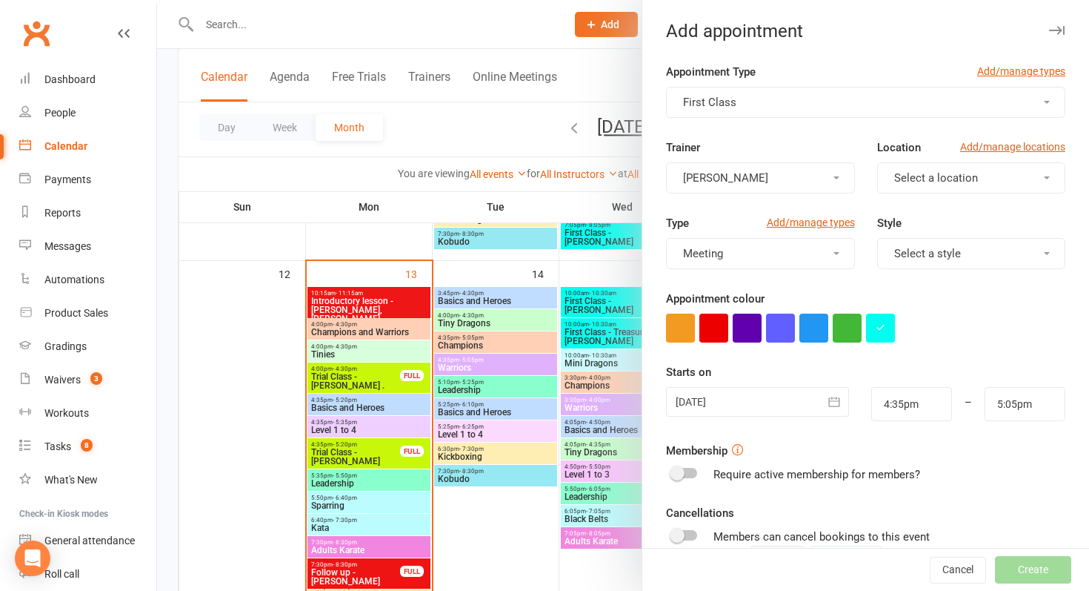
scroll to position [180, 0]
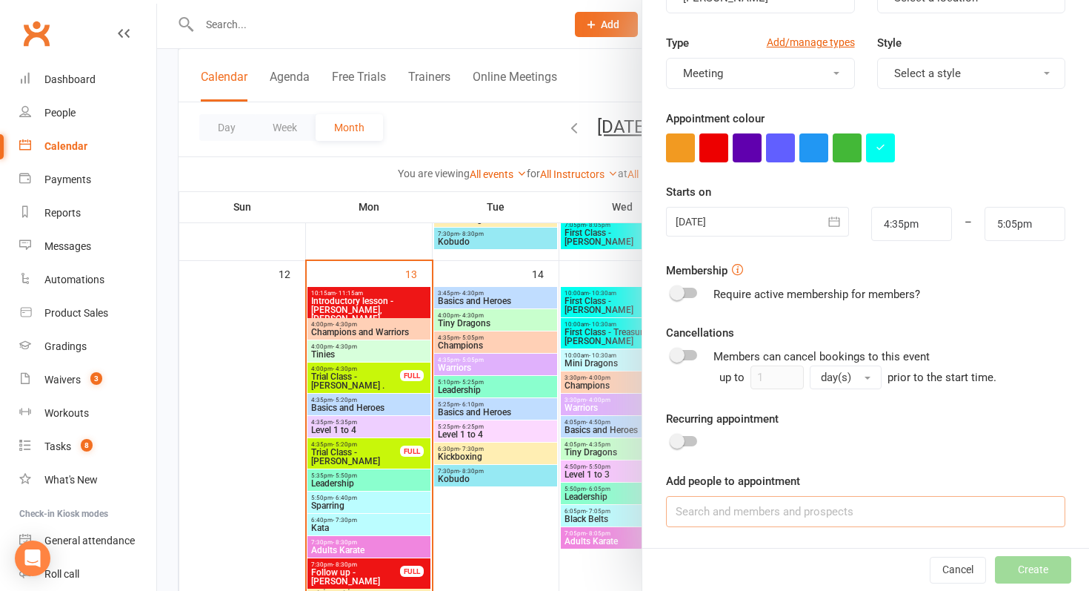
click at [707, 506] on input at bounding box center [865, 511] width 399 height 31
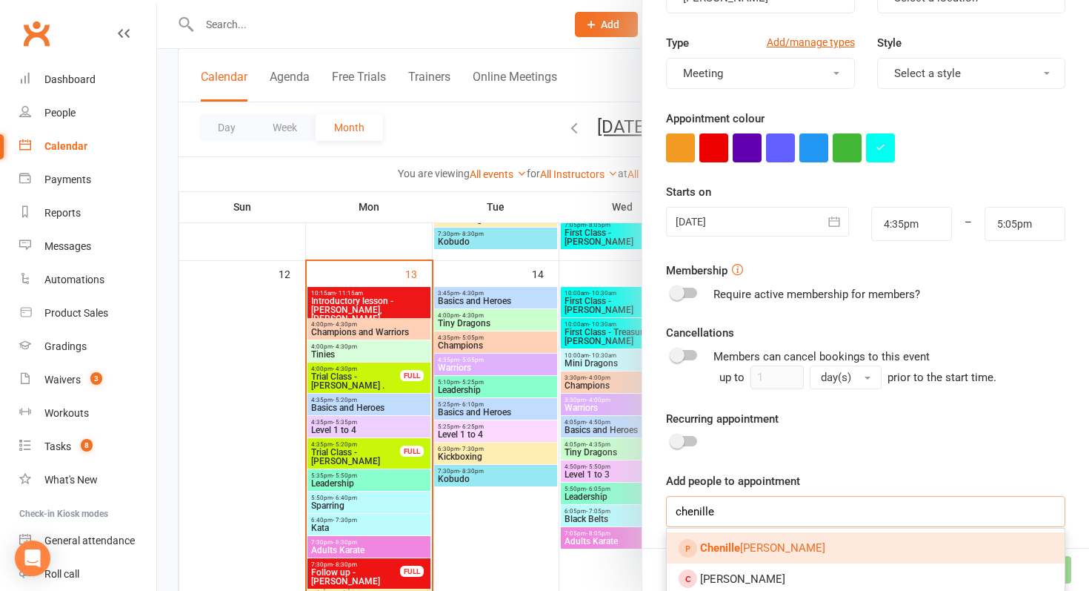
type input "chenille"
click at [687, 539] on div at bounding box center [688, 548] width 19 height 19
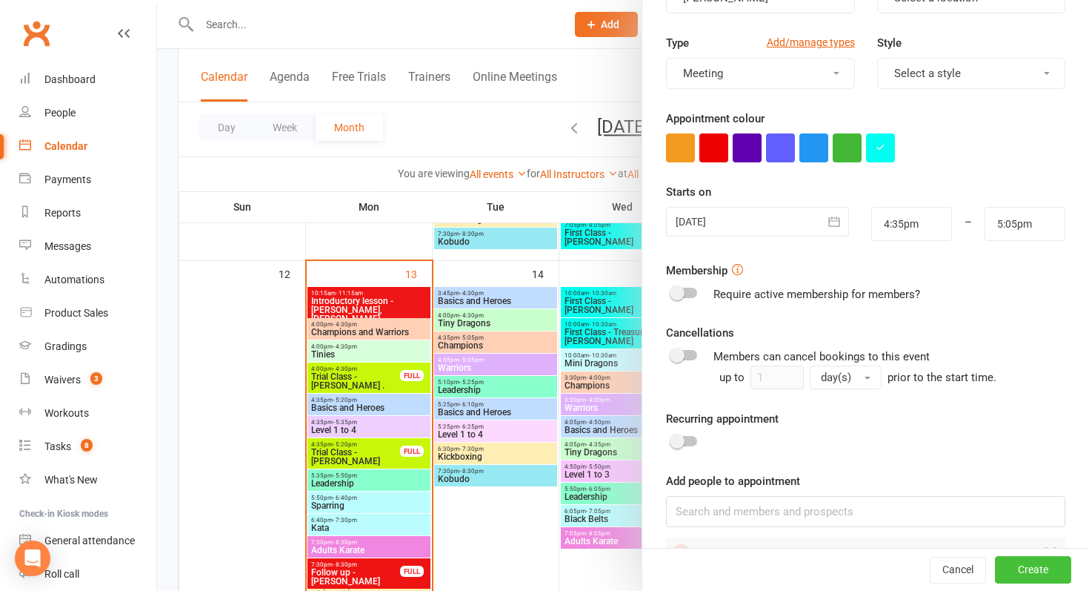
click at [1030, 572] on button "Create" at bounding box center [1033, 570] width 76 height 27
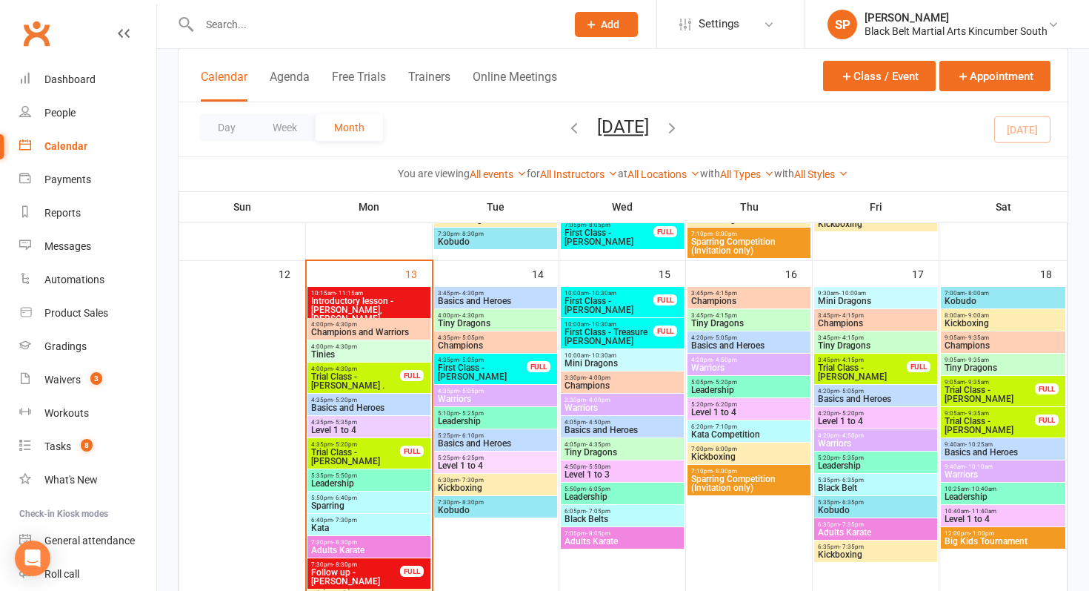
click at [468, 374] on span "First Class - [PERSON_NAME]" at bounding box center [482, 372] width 90 height 18
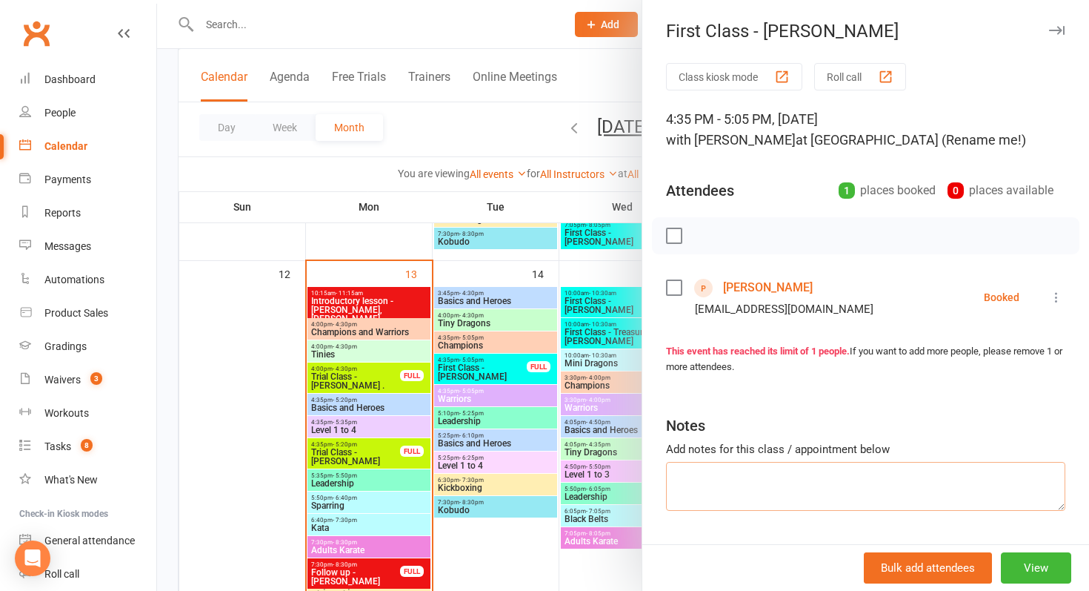
click at [699, 480] on textarea at bounding box center [865, 486] width 399 height 49
type textarea "Coming with a translator"
click at [469, 440] on div at bounding box center [623, 295] width 932 height 591
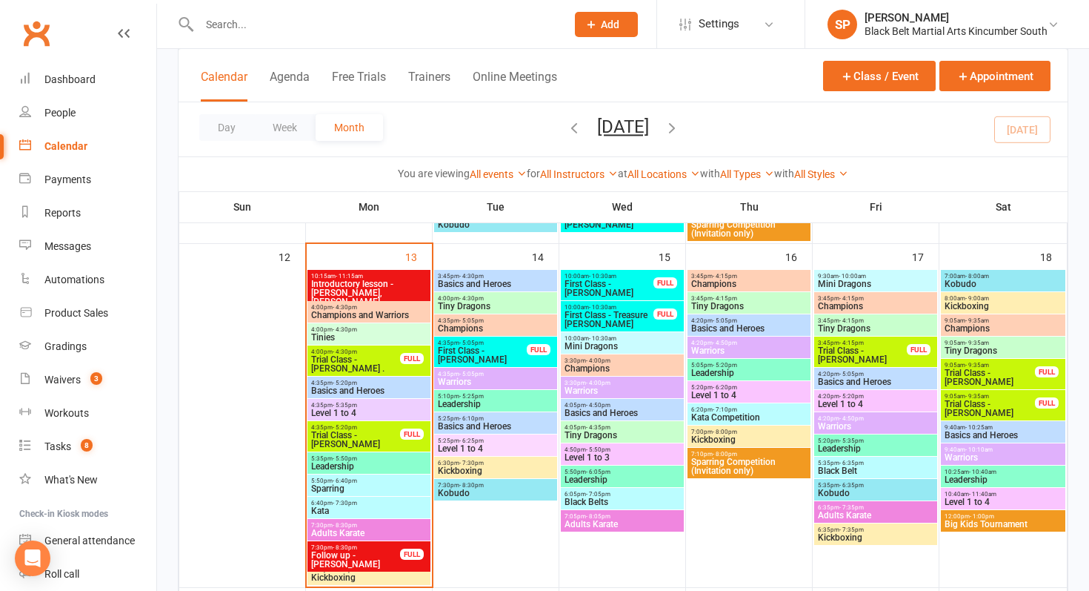
scroll to position [539, 0]
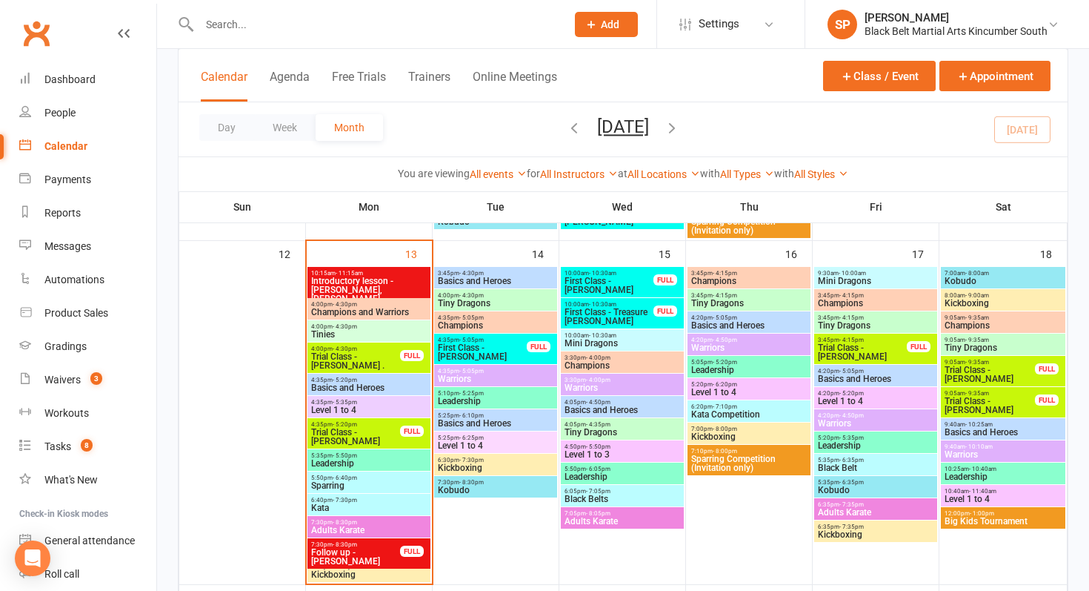
click at [508, 345] on span "First Class - [PERSON_NAME]" at bounding box center [482, 352] width 90 height 18
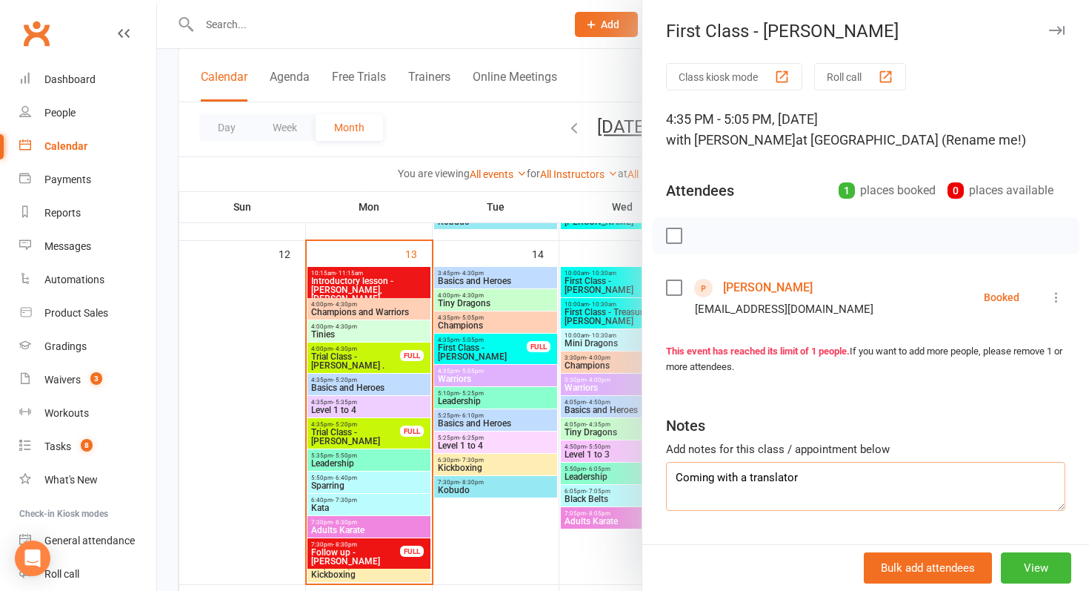
click at [832, 480] on textarea "Coming with a translator" at bounding box center [865, 486] width 399 height 49
type textarea "Coming with a translator. Confirmed"
click at [496, 446] on div at bounding box center [623, 295] width 932 height 591
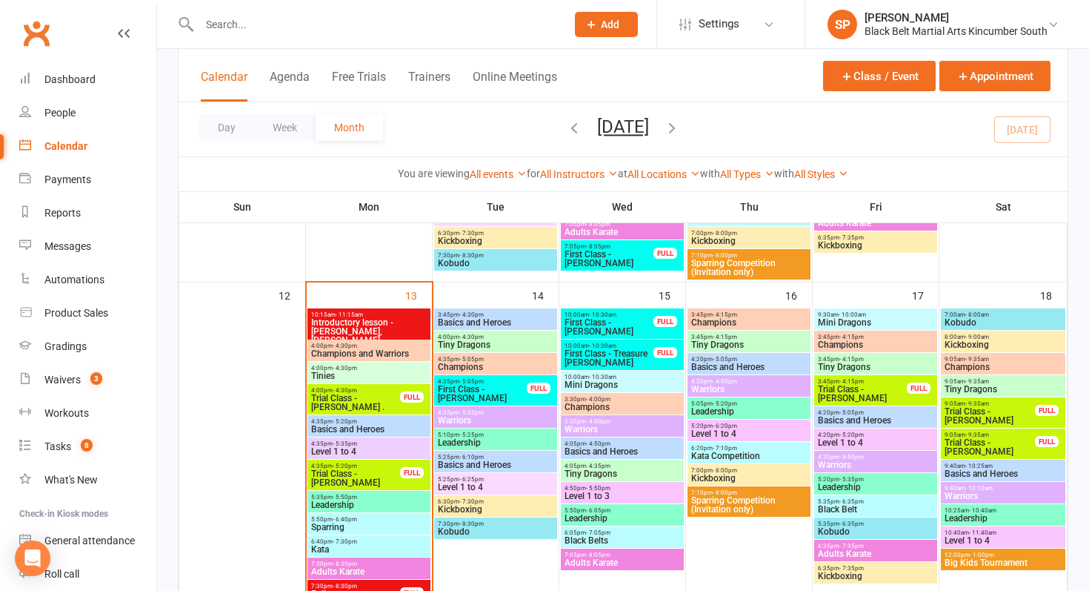
scroll to position [499, 0]
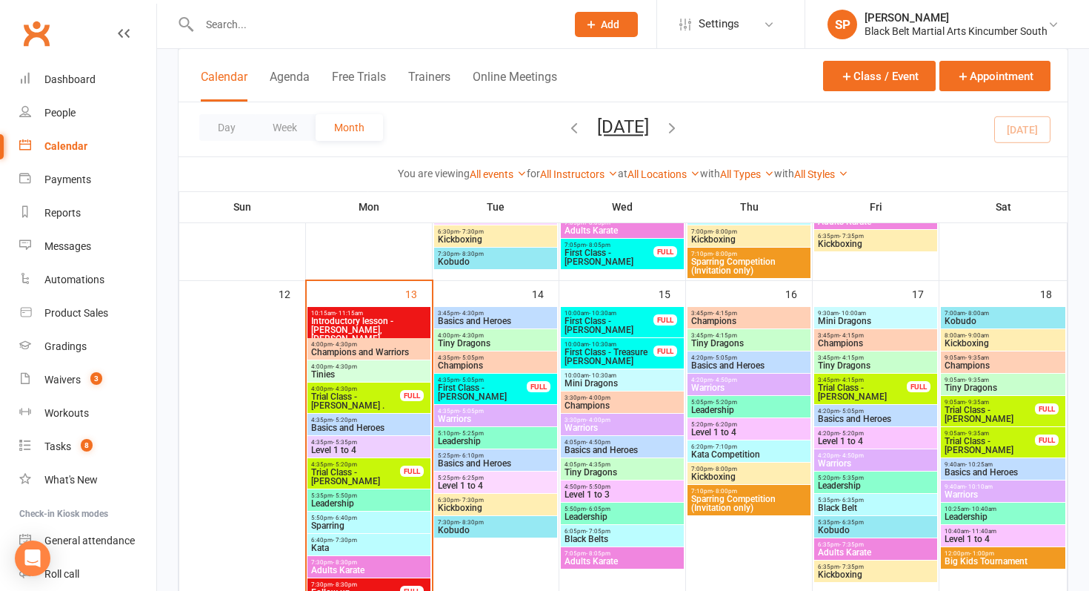
click at [591, 20] on icon at bounding box center [591, 24] width 13 height 13
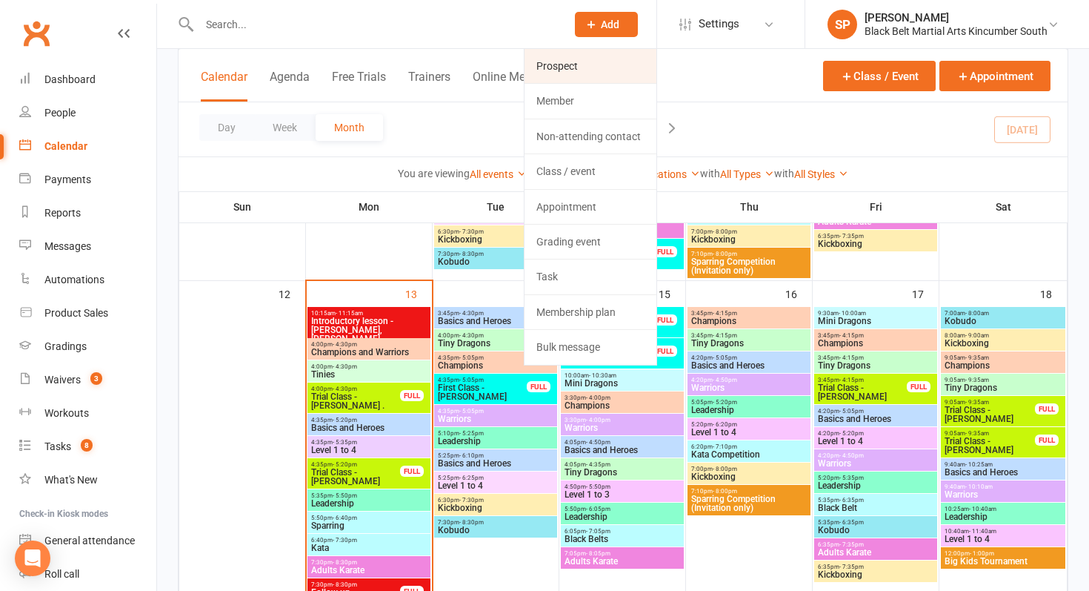
click at [596, 66] on link "Prospect" at bounding box center [591, 66] width 132 height 34
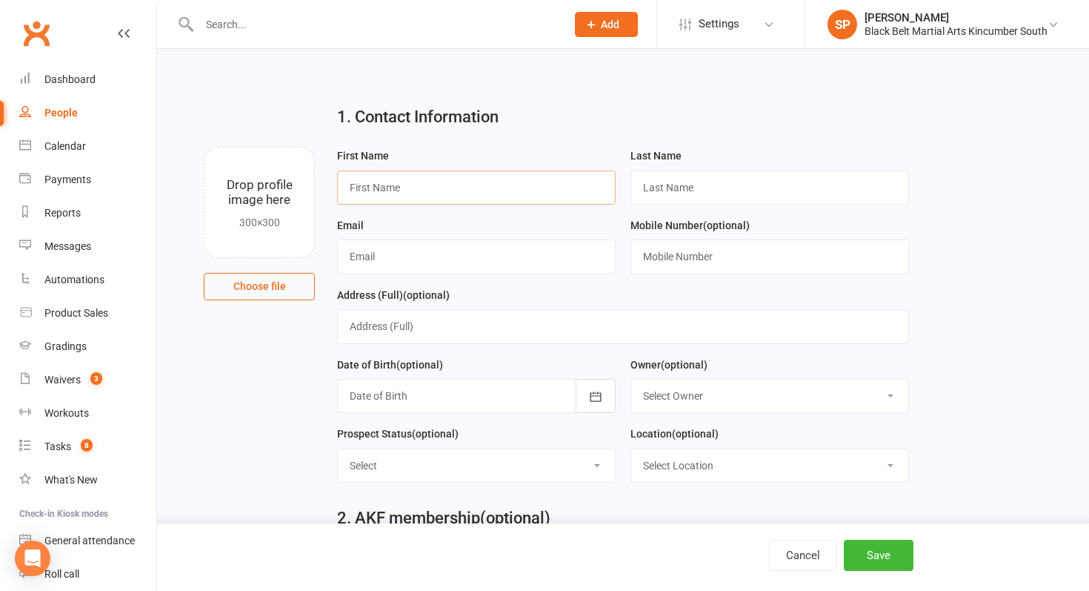
click at [425, 179] on input "text" at bounding box center [476, 187] width 279 height 34
type input "[PERSON_NAME]"
click at [523, 254] on input "text" at bounding box center [476, 256] width 279 height 34
type input "[PERSON_NAME][EMAIL_ADDRESS][DOMAIN_NAME]"
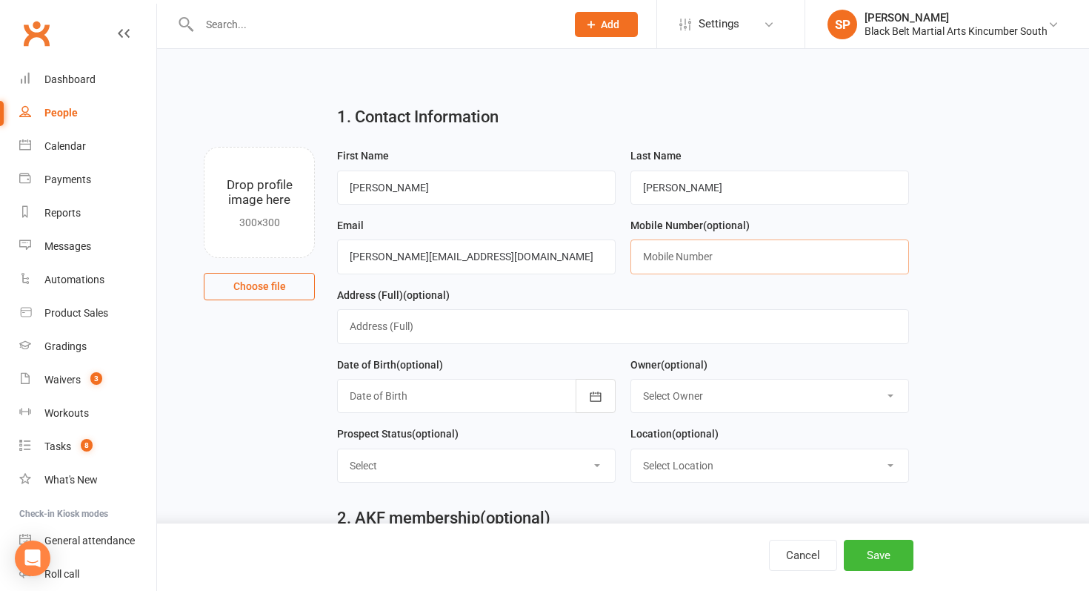
click at [669, 253] on input "text" at bounding box center [770, 256] width 279 height 34
paste input "0434035171"
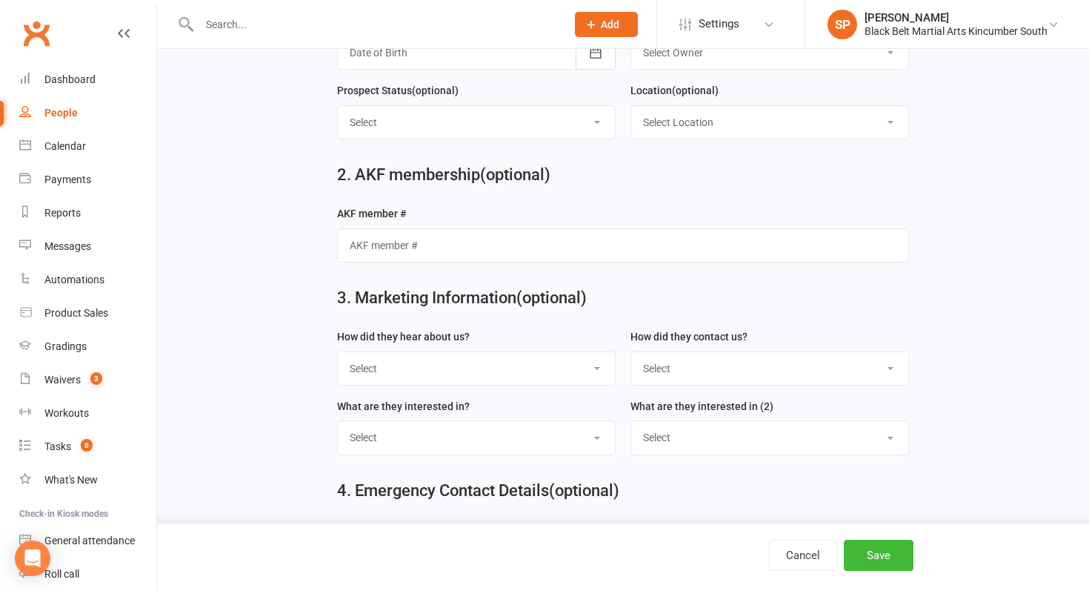
scroll to position [348, 0]
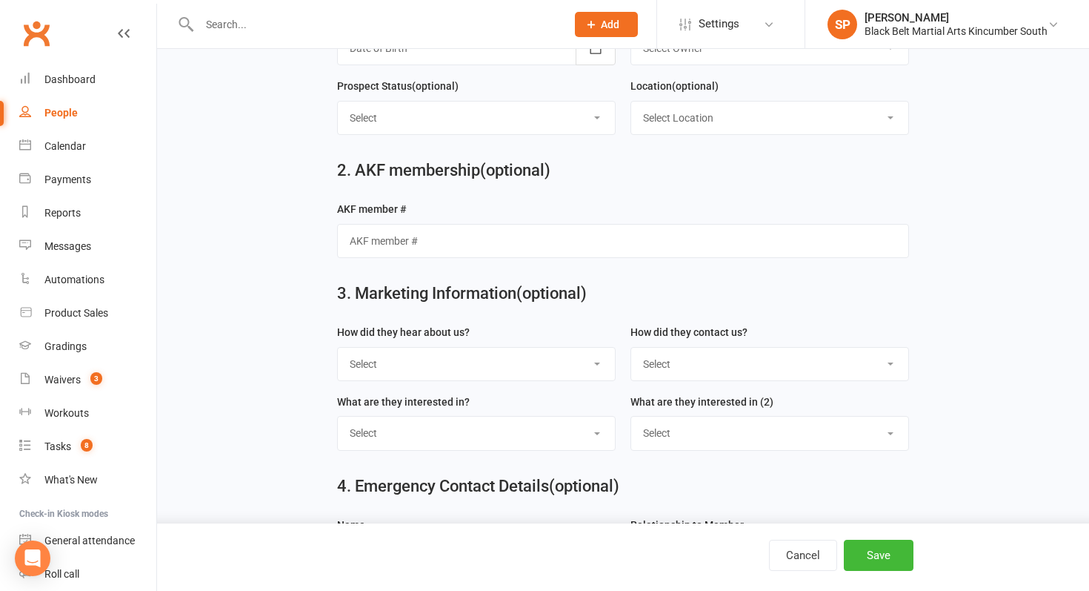
type input "0434035171"
click at [457, 370] on select "Select S4 - Search Engine R2 - Friend Referral A5 - Radio A2 - Print Media A7 -…" at bounding box center [476, 364] width 277 height 33
select select "S4 - Search Engine"
click at [338, 350] on select "Select S4 - Search Engine R2 - Friend Referral A5 - Radio A2 - Print Media A7 -…" at bounding box center [476, 364] width 277 height 33
click at [762, 352] on select "Select Phone Internet Walk in School initiated" at bounding box center [769, 364] width 277 height 33
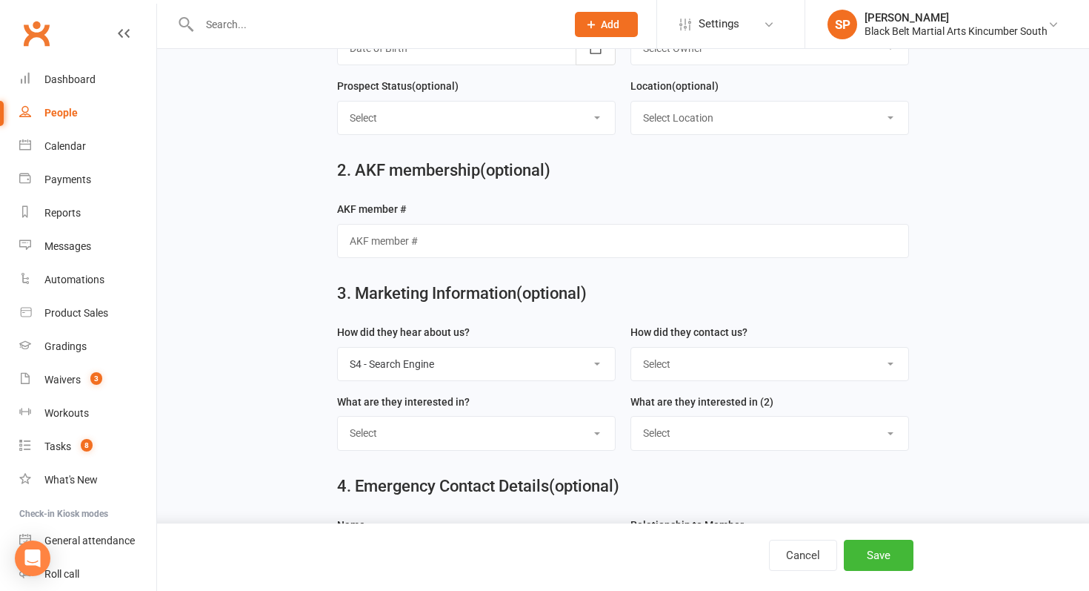
select select "Internet"
click at [631, 350] on select "Select Phone Internet Walk in School initiated" at bounding box center [769, 364] width 277 height 33
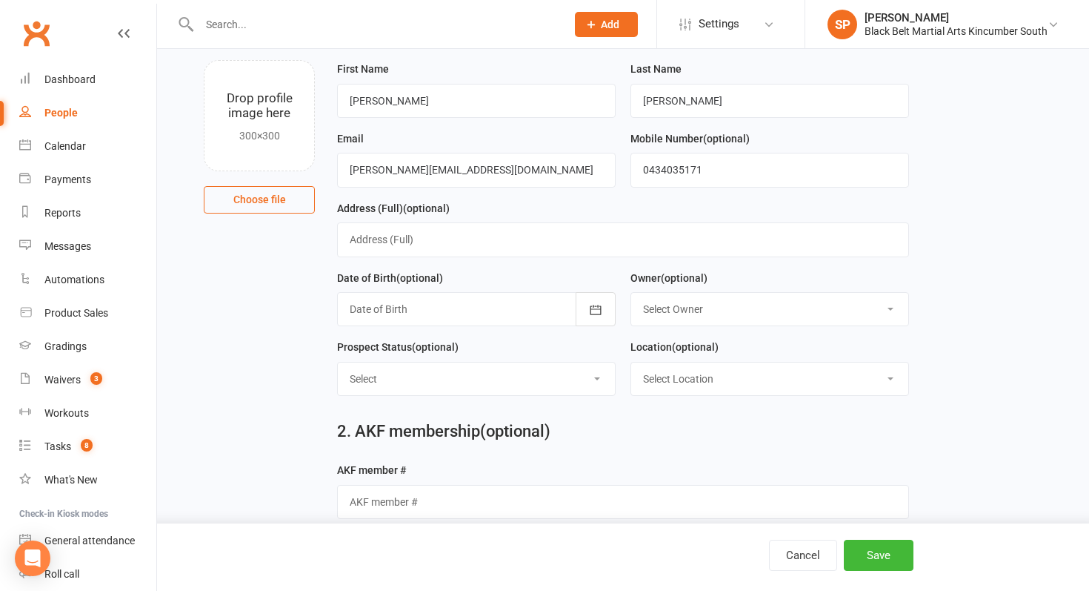
scroll to position [0, 0]
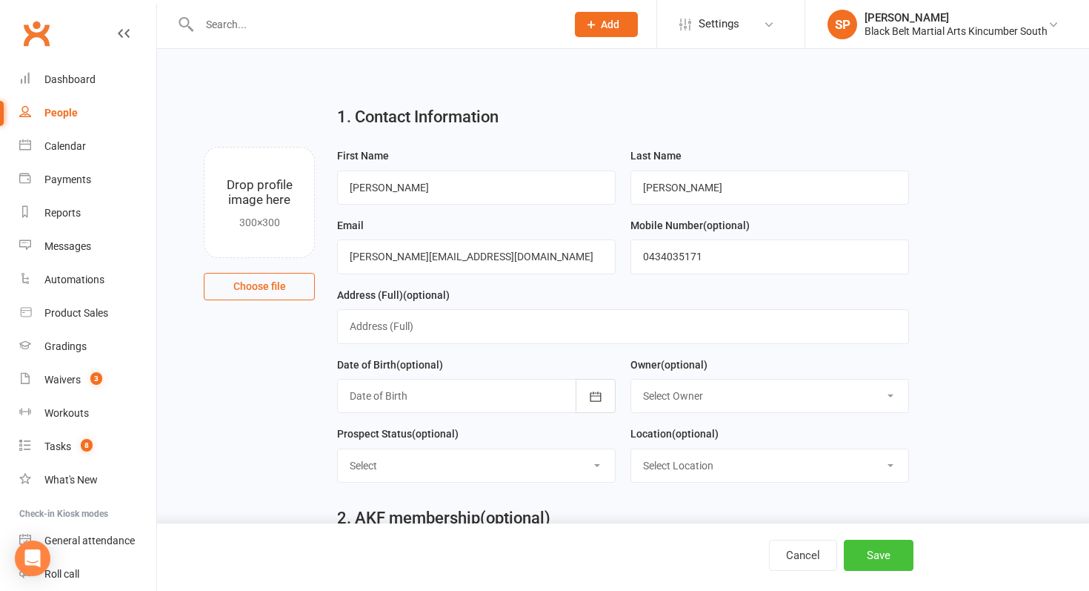
click at [889, 551] on button "Save" at bounding box center [879, 555] width 70 height 31
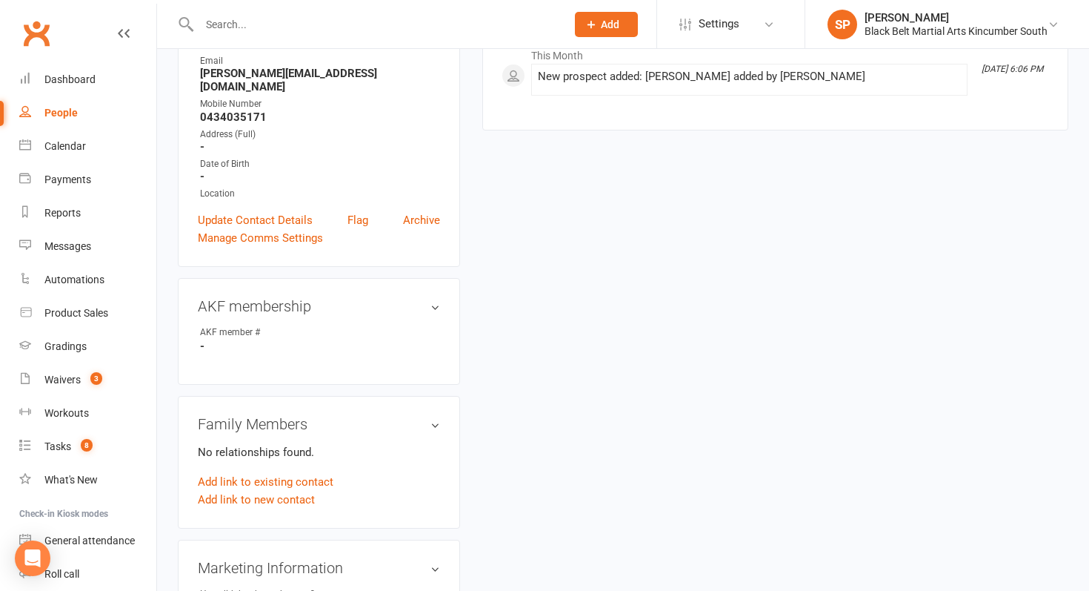
scroll to position [256, 0]
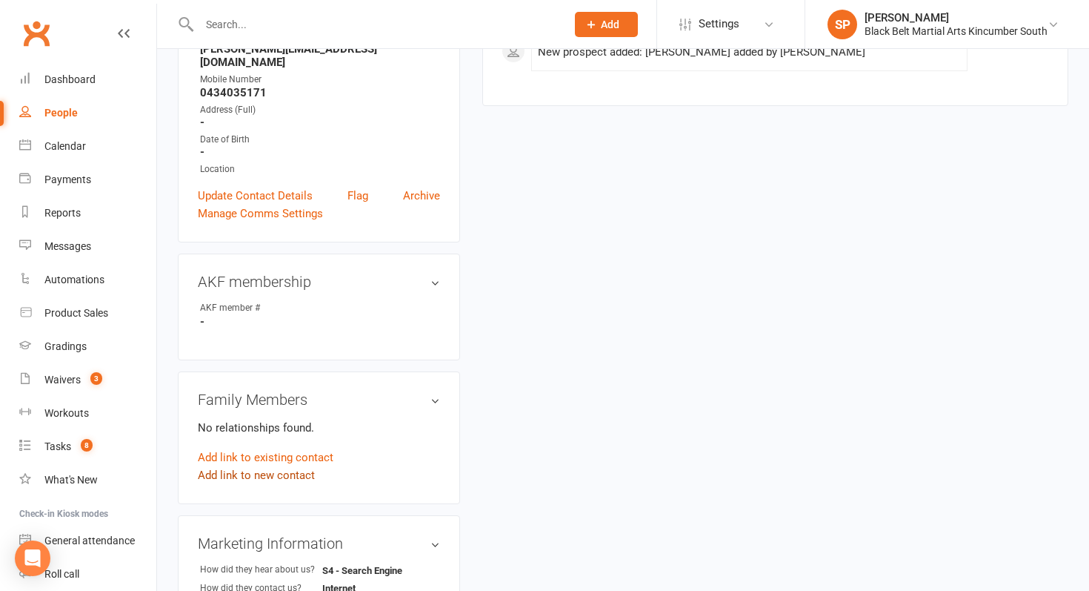
click at [279, 466] on link "Add link to new contact" at bounding box center [256, 475] width 117 height 18
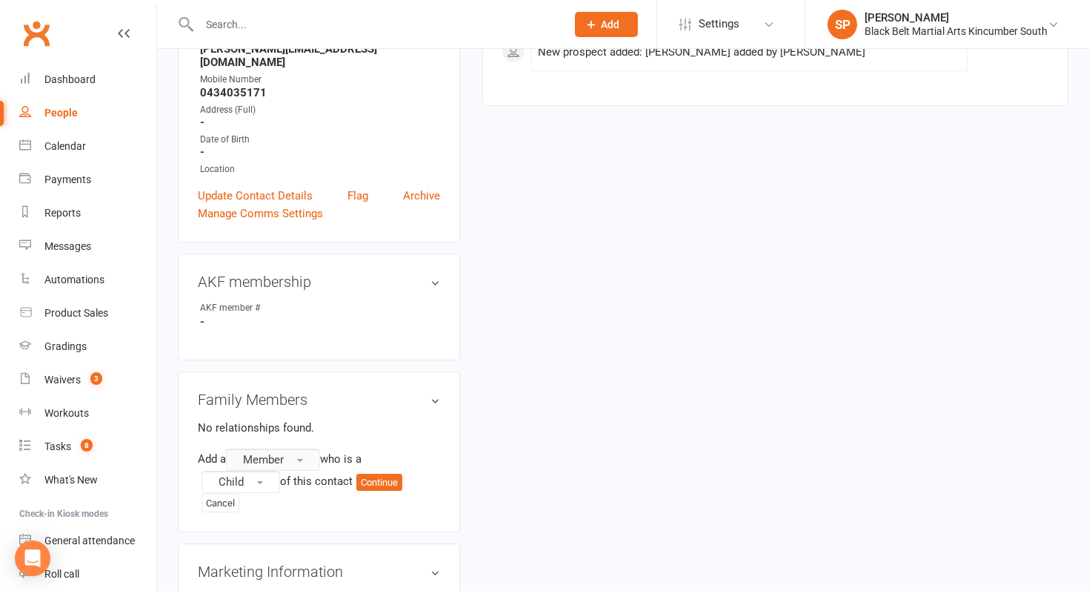
click at [283, 453] on span "Member" at bounding box center [263, 459] width 41 height 13
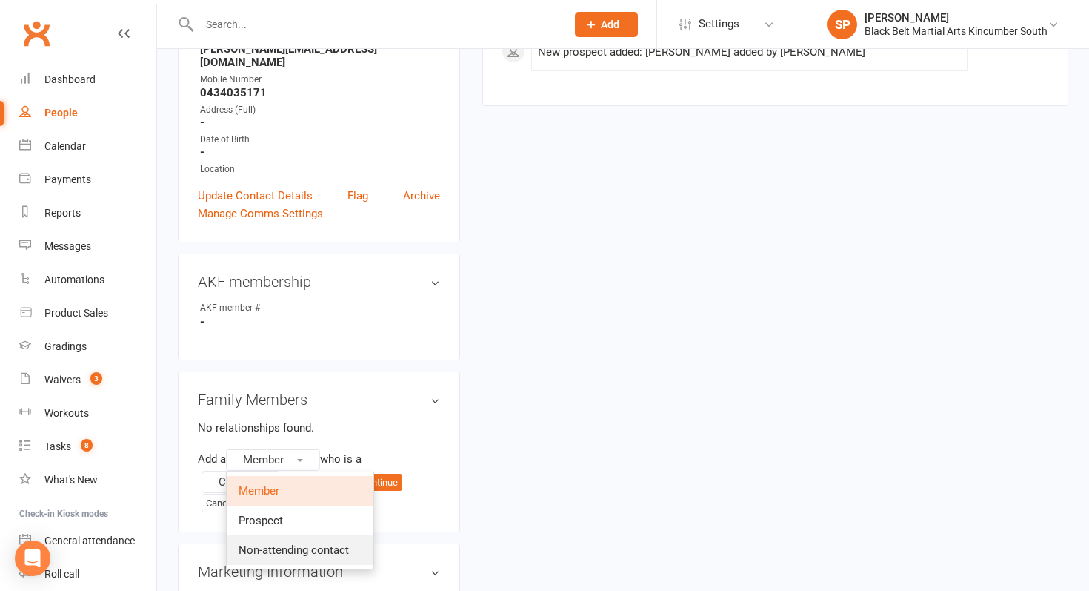
click at [274, 542] on link "Non-attending contact" at bounding box center [300, 550] width 147 height 30
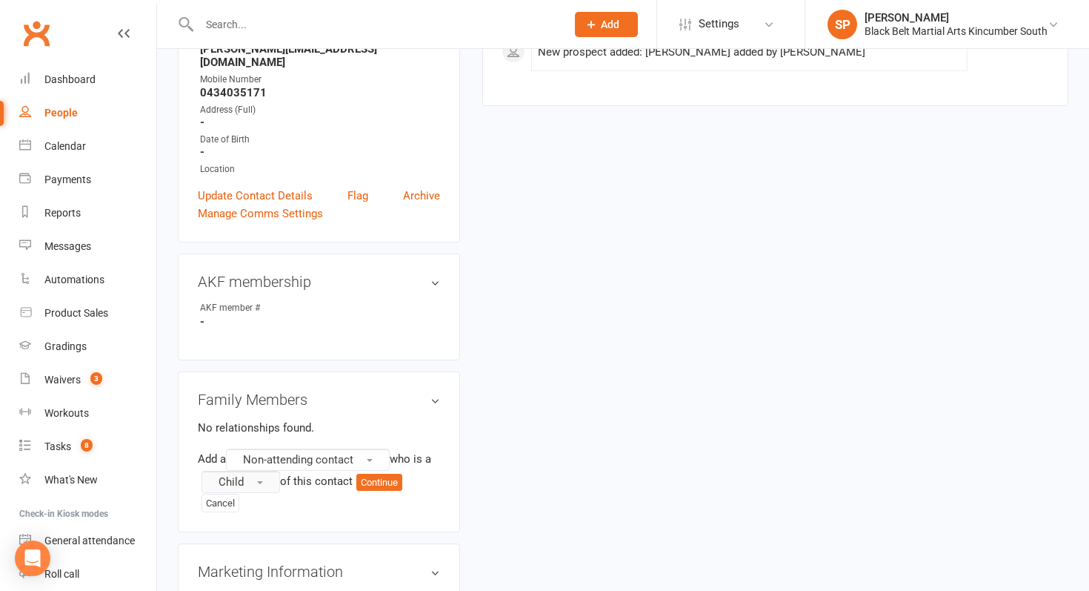
click at [269, 471] on button "Child" at bounding box center [241, 482] width 79 height 22
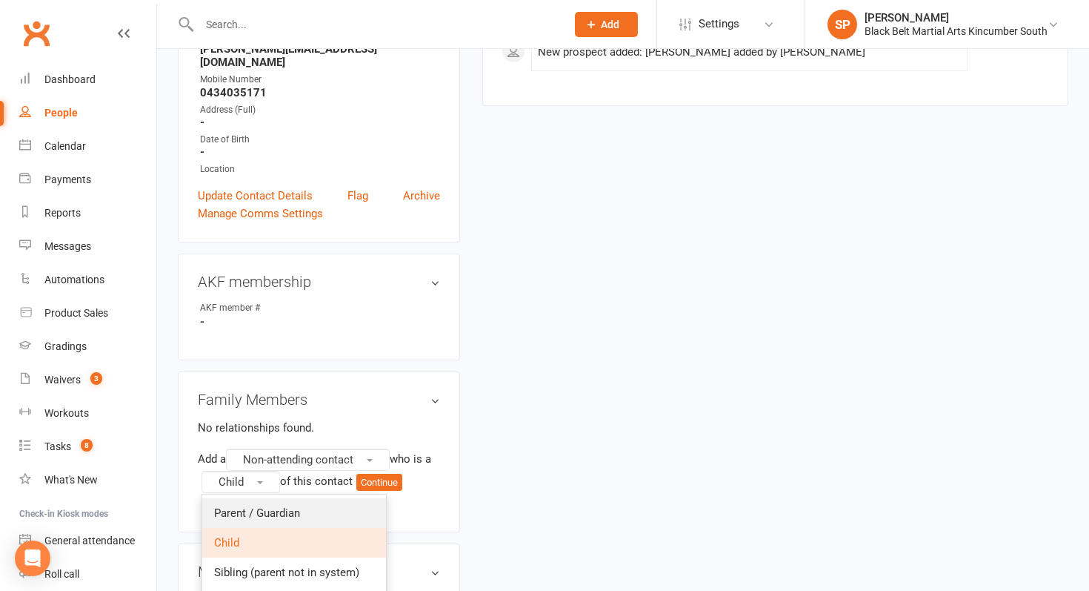
click at [265, 498] on link "Parent / Guardian" at bounding box center [294, 513] width 184 height 30
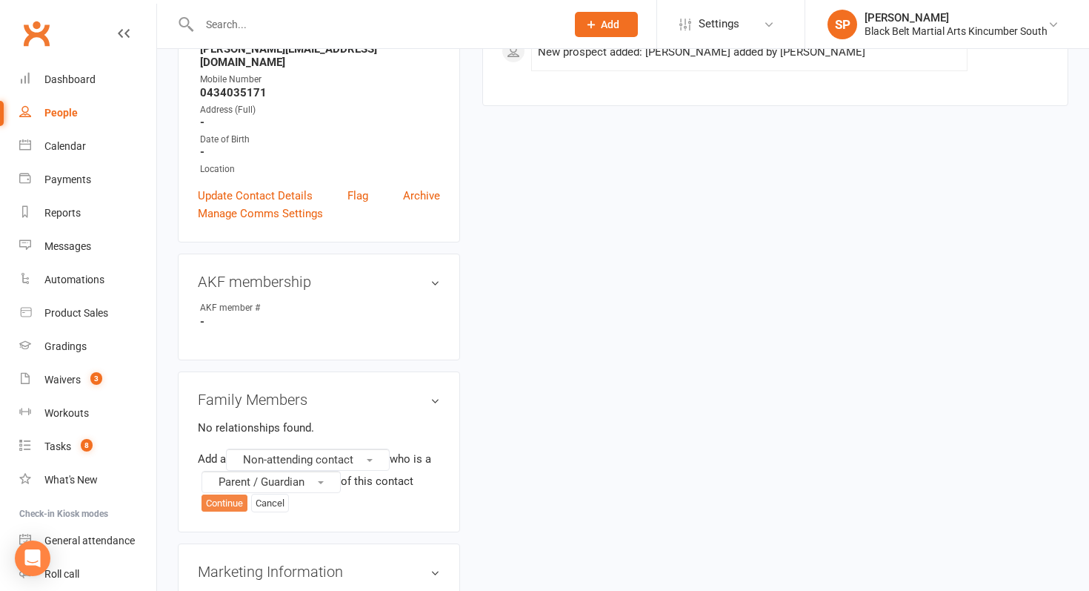
click at [215, 494] on button "Continue" at bounding box center [225, 503] width 46 height 18
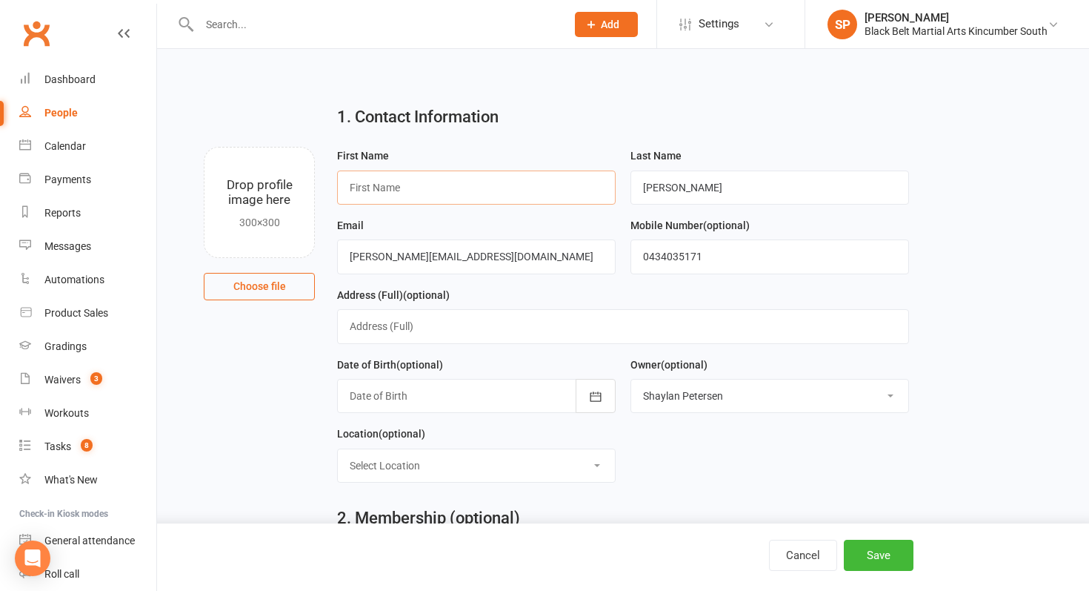
click at [511, 181] on input "text" at bounding box center [476, 187] width 279 height 34
type input "[PERSON_NAME]"
drag, startPoint x: 772, startPoint y: 193, endPoint x: 568, endPoint y: 193, distance: 203.8
click at [568, 193] on form "First Name [PERSON_NAME] Last Name [PERSON_NAME] Email [PERSON_NAME][EMAIL_ADDR…" at bounding box center [623, 321] width 586 height 348
type input "[PERSON_NAME]"
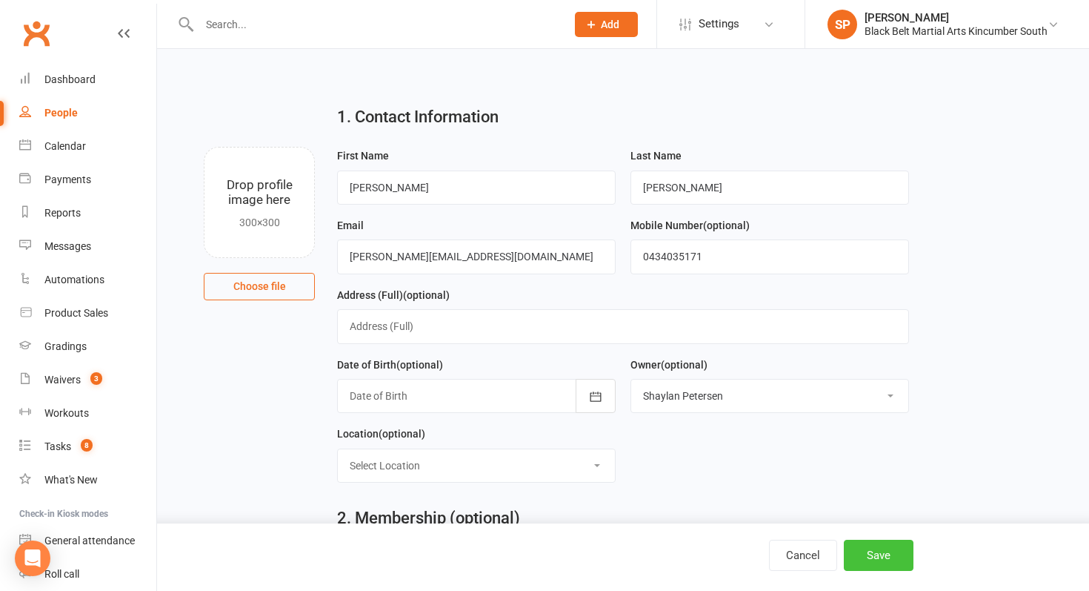
click at [900, 555] on button "Save" at bounding box center [879, 555] width 70 height 31
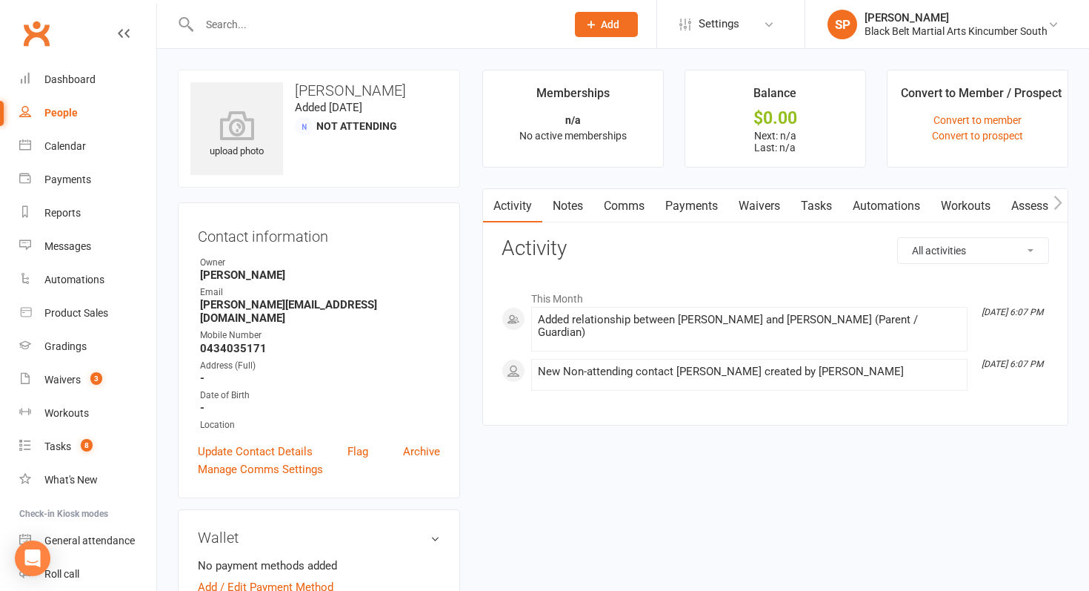
click at [761, 198] on link "Waivers" at bounding box center [760, 206] width 62 height 34
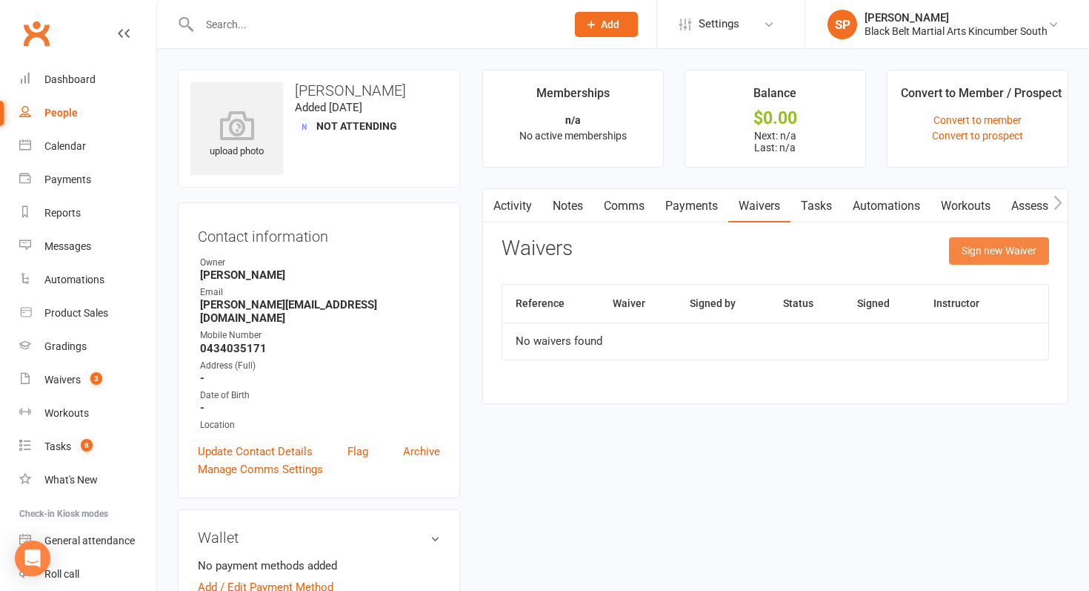
click at [1026, 248] on button "Sign new Waiver" at bounding box center [999, 250] width 100 height 27
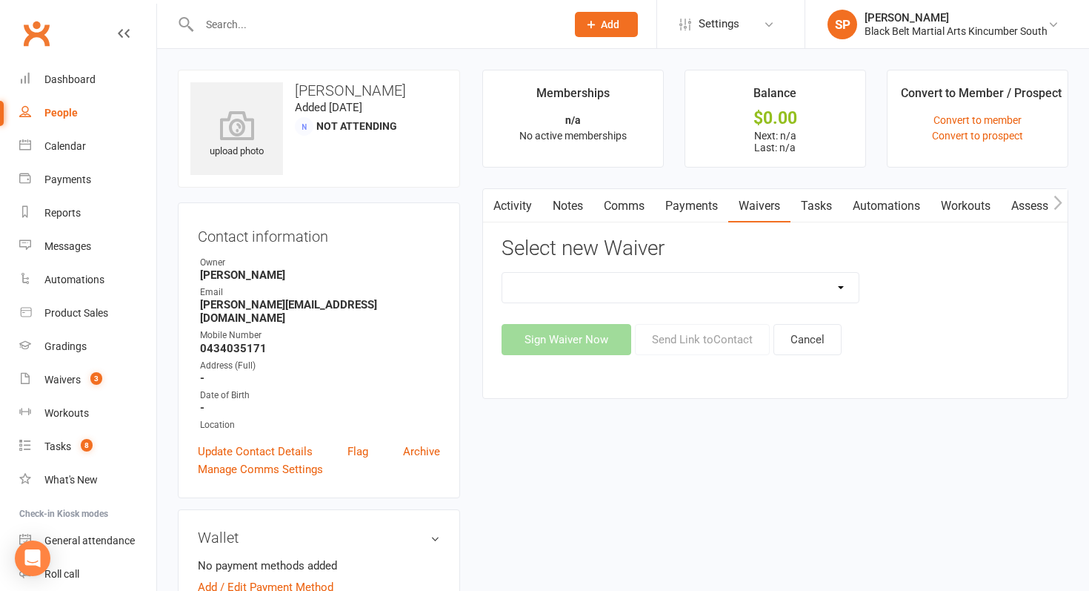
click at [710, 285] on select "Direct Debit Request Festival Enrolment Festival Trial Class Holiday Camp Waive…" at bounding box center [680, 288] width 356 height 30
select select "10335"
click at [502, 273] on select "Direct Debit Request Festival Enrolment Festival Trial Class Holiday Camp Waive…" at bounding box center [680, 288] width 356 height 30
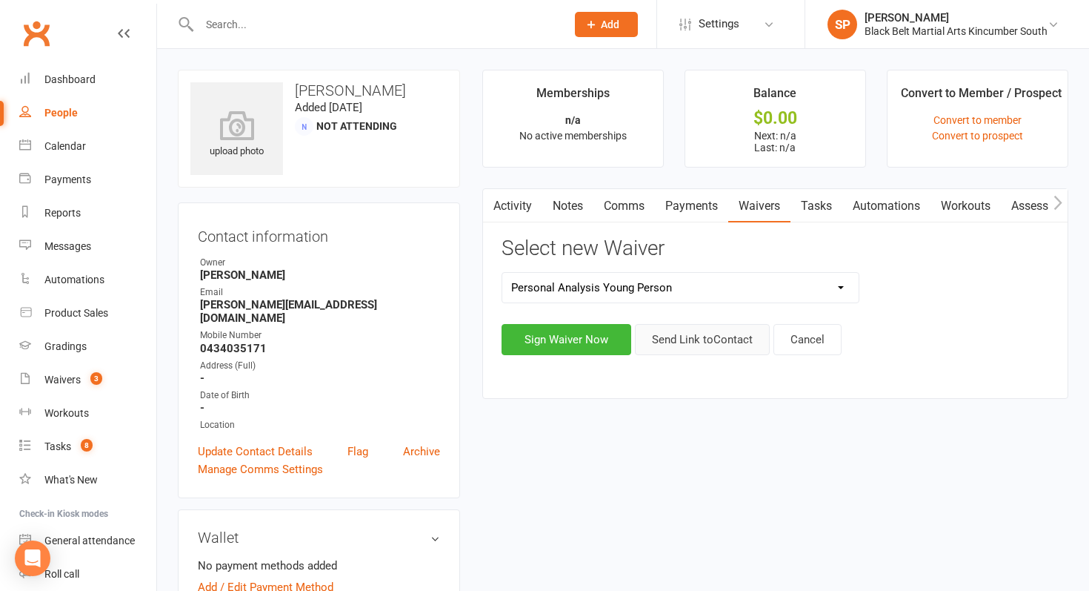
click at [677, 338] on button "Send Link to Contact" at bounding box center [702, 339] width 135 height 31
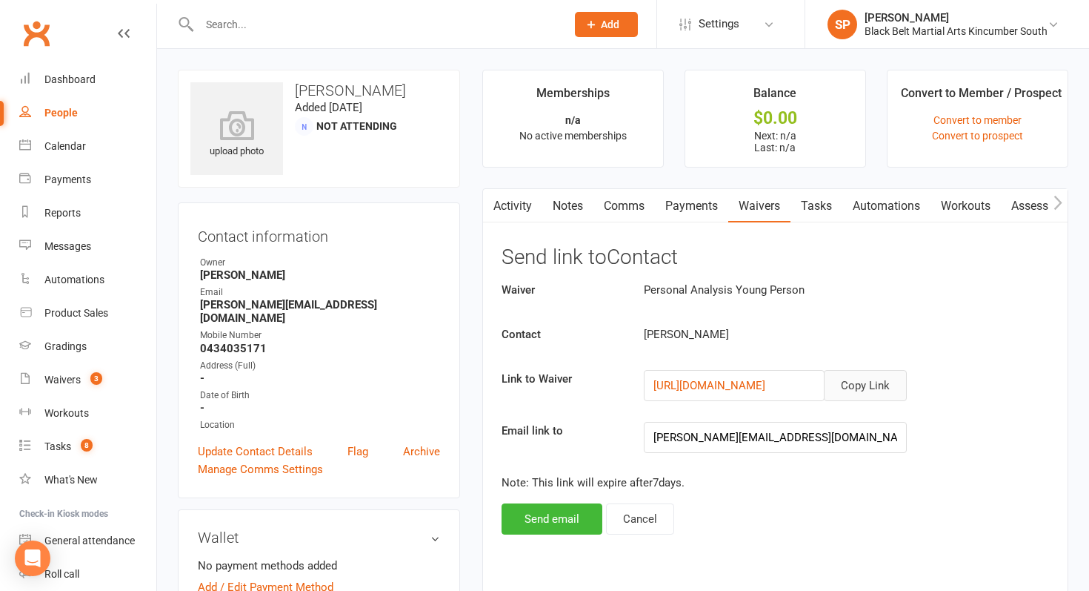
click at [863, 391] on button "Copy Link" at bounding box center [865, 385] width 83 height 31
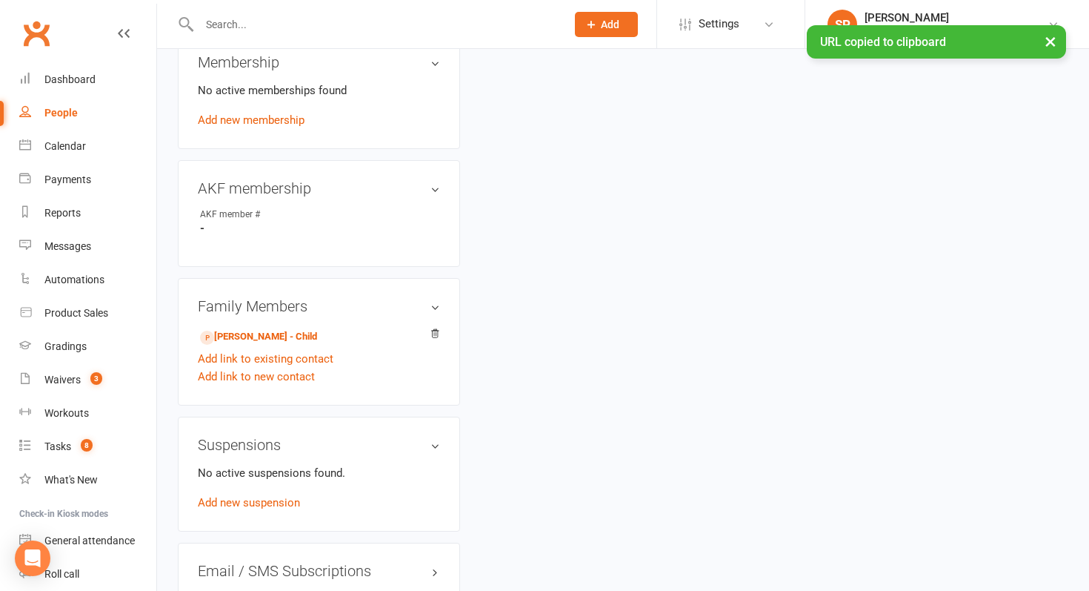
scroll to position [626, 0]
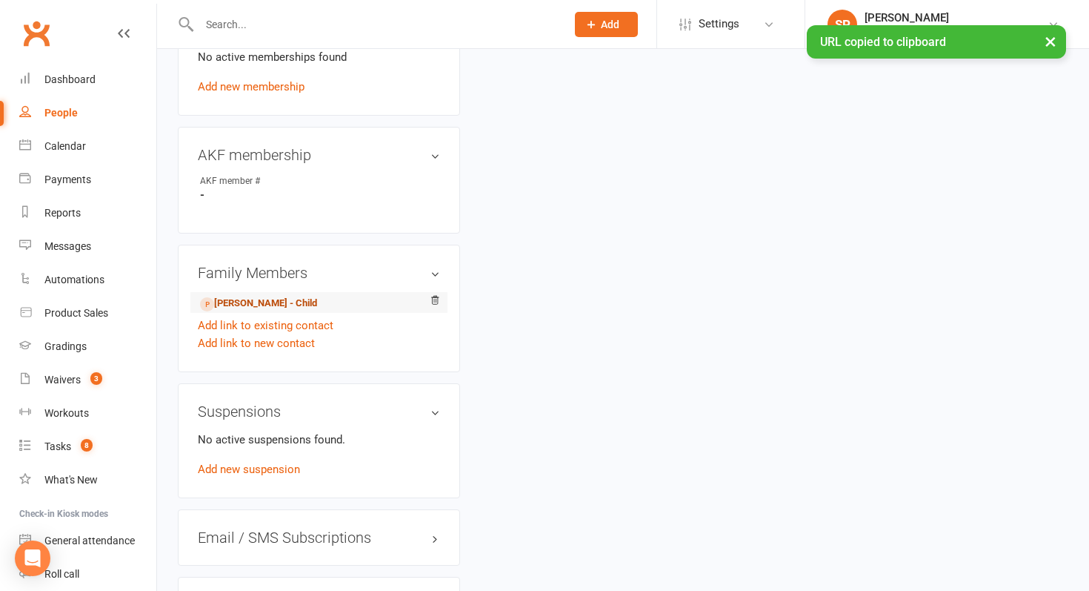
click at [259, 296] on link "[PERSON_NAME] - Child" at bounding box center [258, 304] width 117 height 16
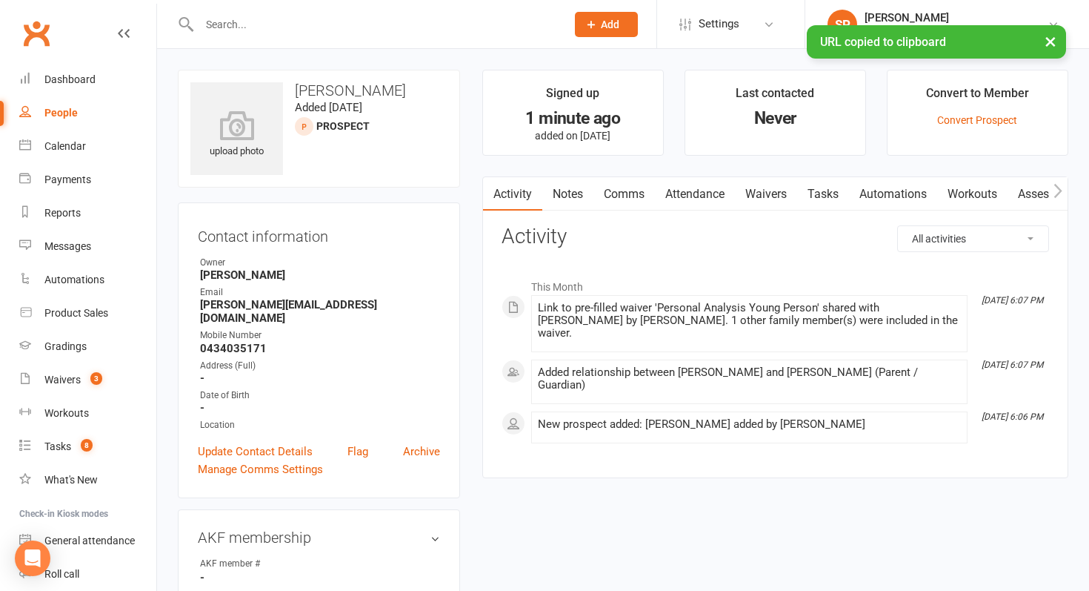
click at [626, 205] on link "Comms" at bounding box center [625, 194] width 62 height 34
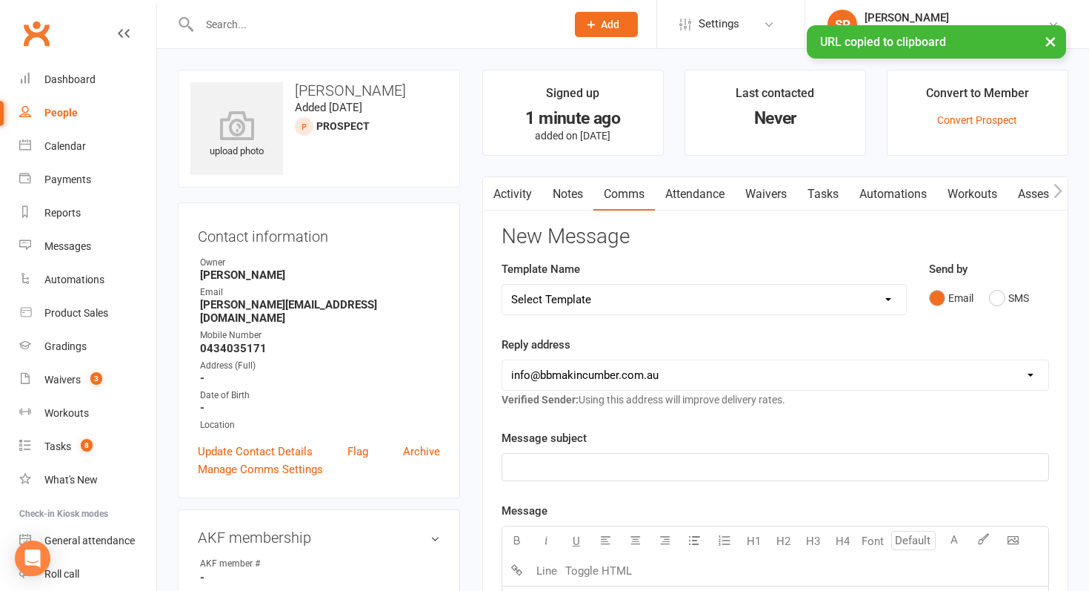
click at [834, 297] on select "Select Template [SMS] Birthday Invite Text [Email] Birthday Party [Email] Happy…" at bounding box center [704, 300] width 404 height 30
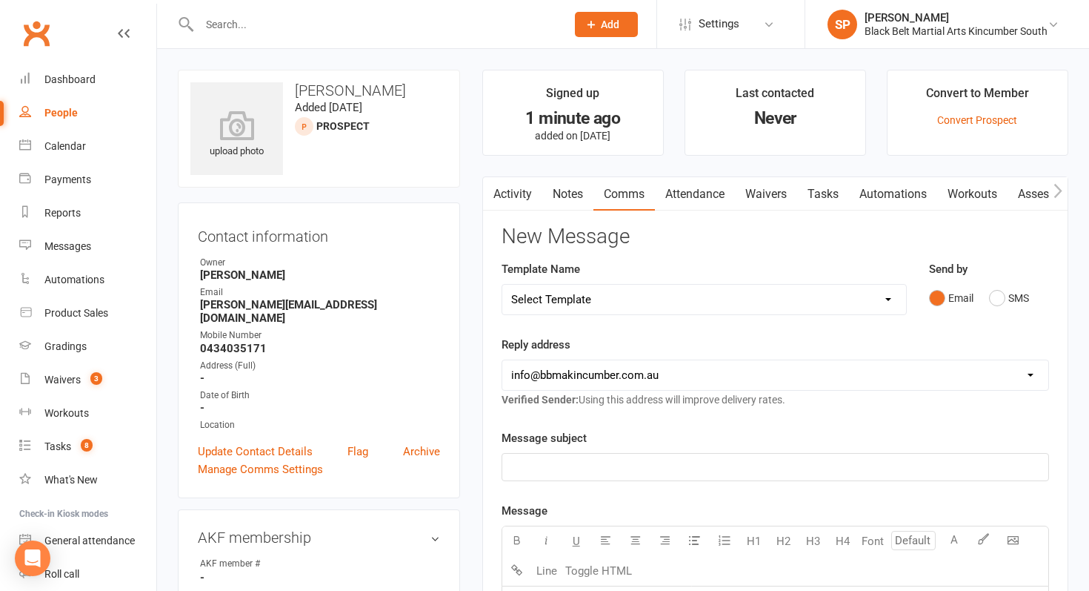
select select "5"
click at [502, 285] on select "Select Template [SMS] Birthday Invite Text [Email] Birthday Party [Email] Happy…" at bounding box center [704, 300] width 404 height 30
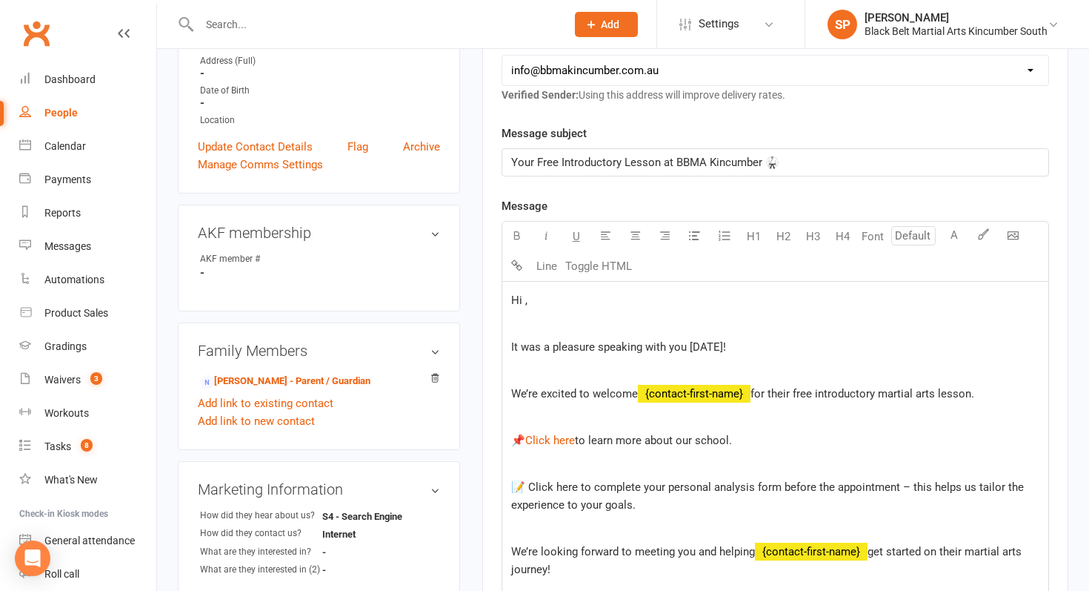
scroll to position [328, 0]
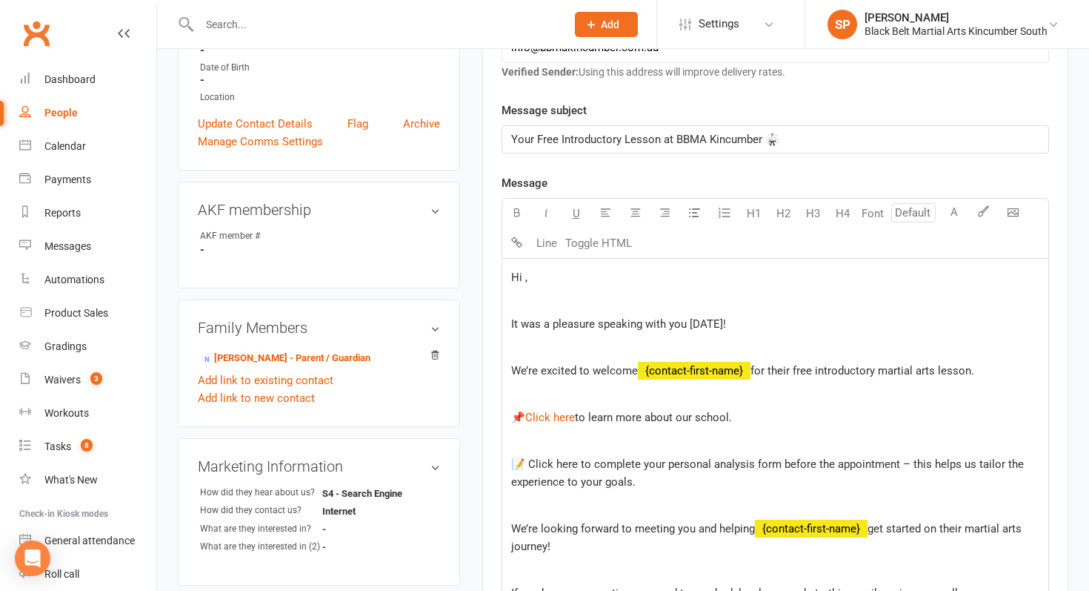
click at [525, 284] on p "Hi ," at bounding box center [775, 277] width 528 height 18
click at [975, 369] on span "for their free introductory martial arts lesson." at bounding box center [863, 370] width 224 height 13
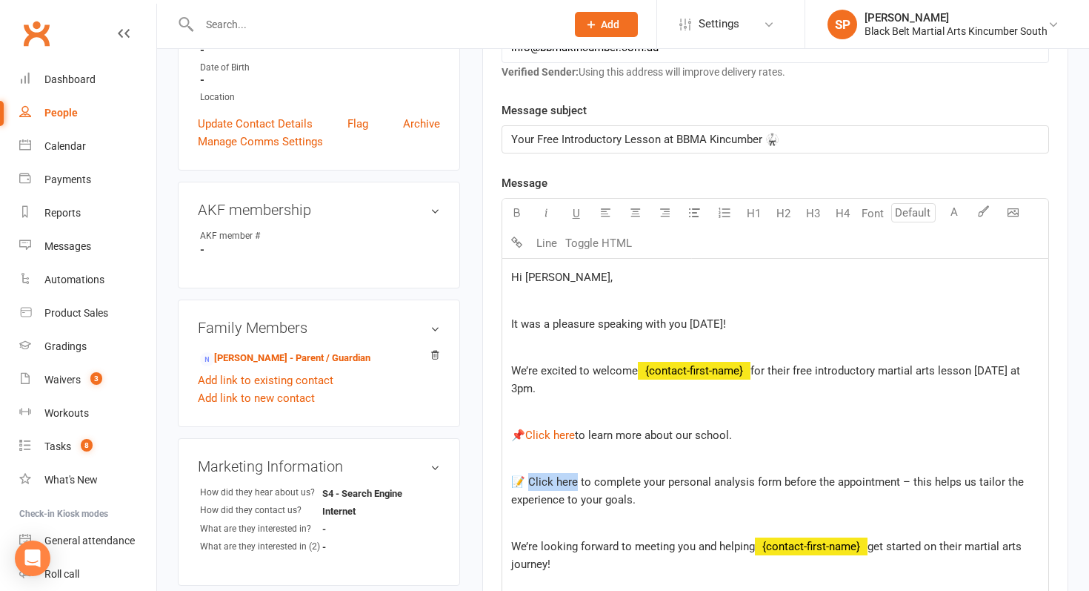
drag, startPoint x: 574, startPoint y: 485, endPoint x: 525, endPoint y: 477, distance: 49.6
click at [525, 477] on span "📝 Click here to complete your personal analysis form before the appointment – t…" at bounding box center [769, 490] width 516 height 31
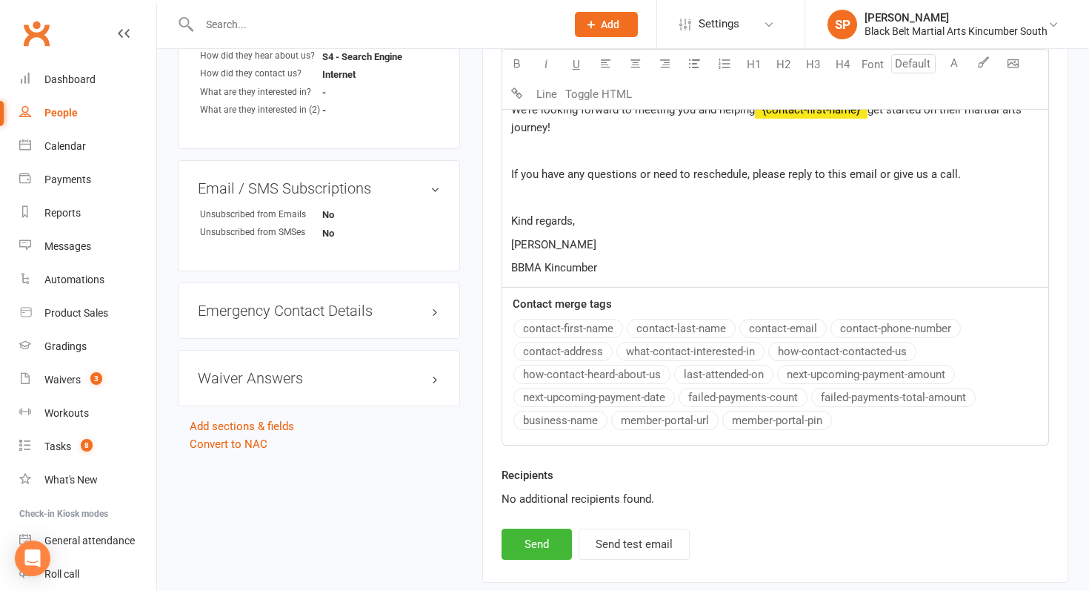
scroll to position [769, 0]
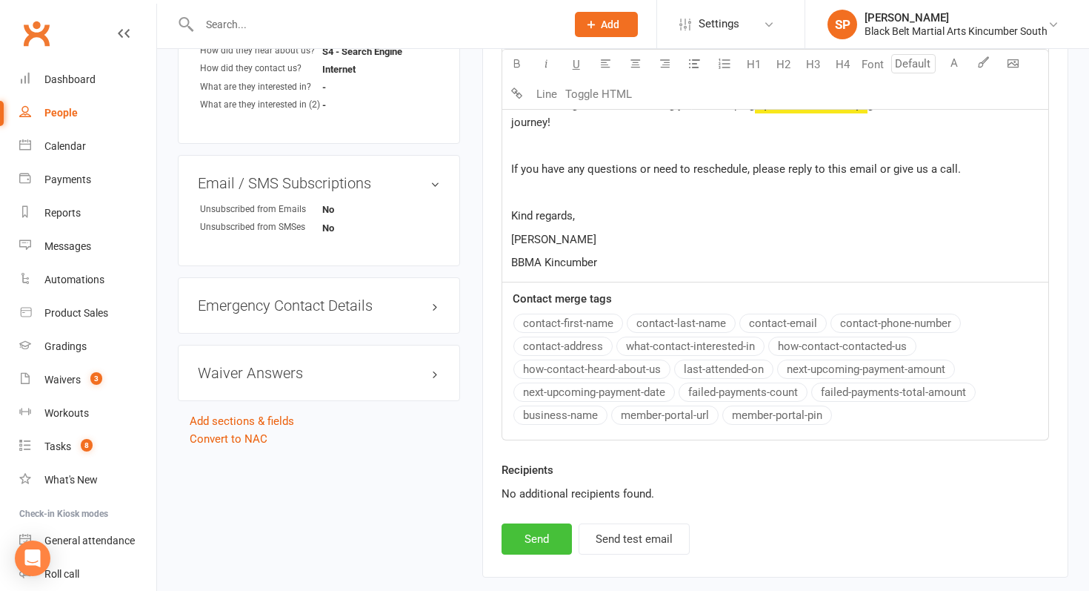
click at [534, 545] on button "Send" at bounding box center [537, 538] width 70 height 31
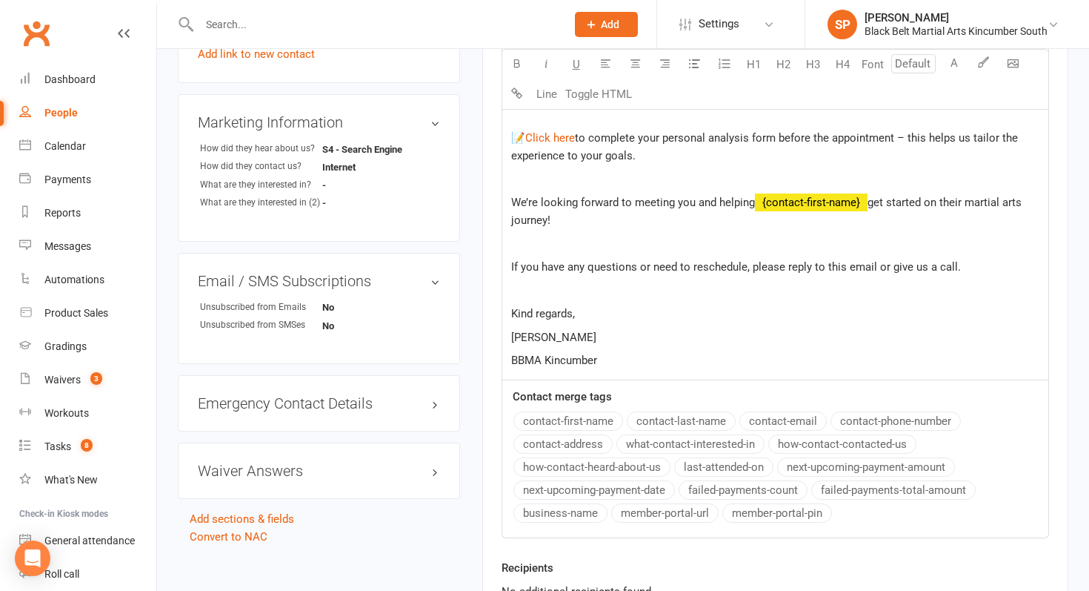
select select
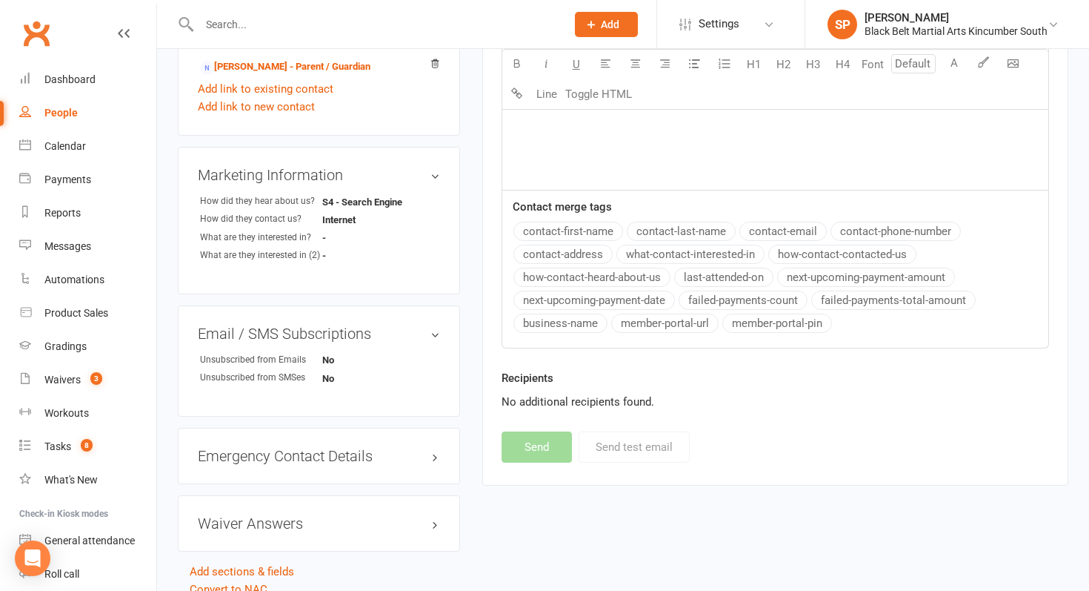
scroll to position [0, 0]
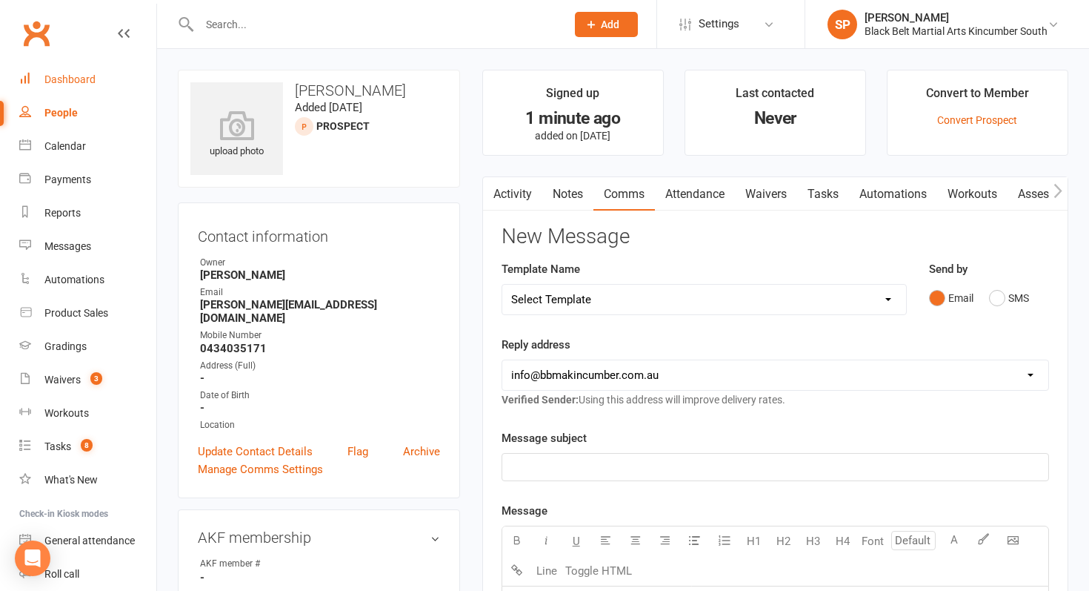
click at [92, 79] on div "Dashboard" at bounding box center [69, 79] width 51 height 12
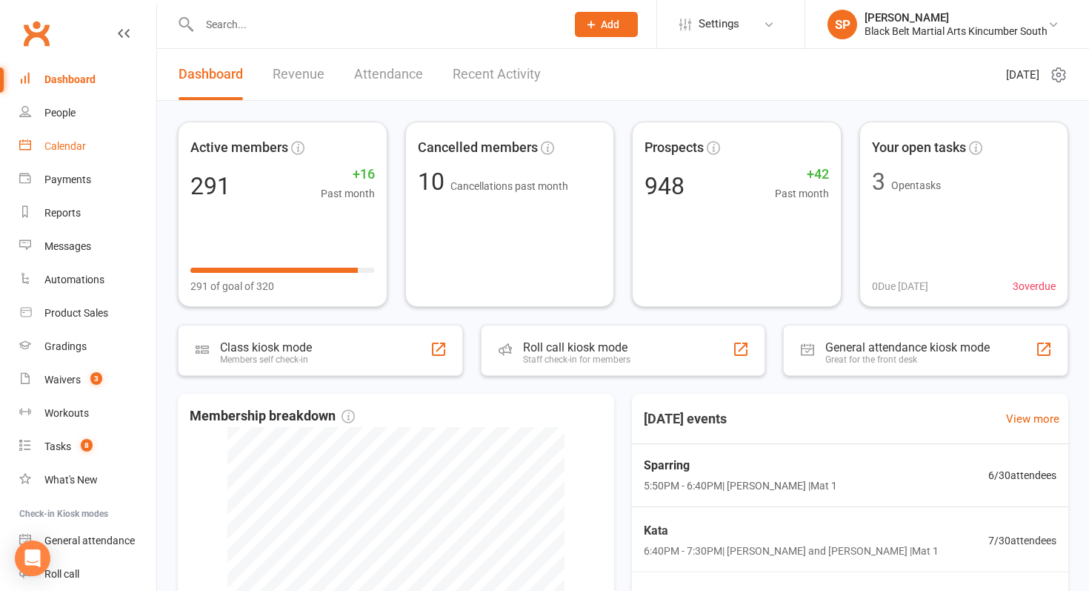
click at [73, 142] on div "Calendar" at bounding box center [65, 146] width 42 height 12
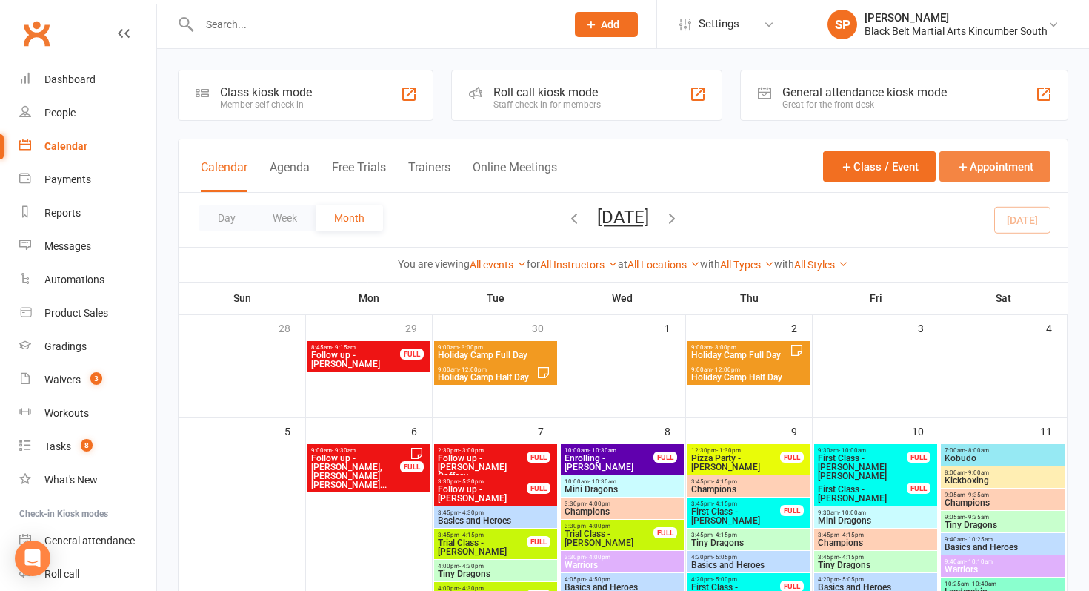
click at [987, 167] on button "Appointment" at bounding box center [995, 166] width 111 height 30
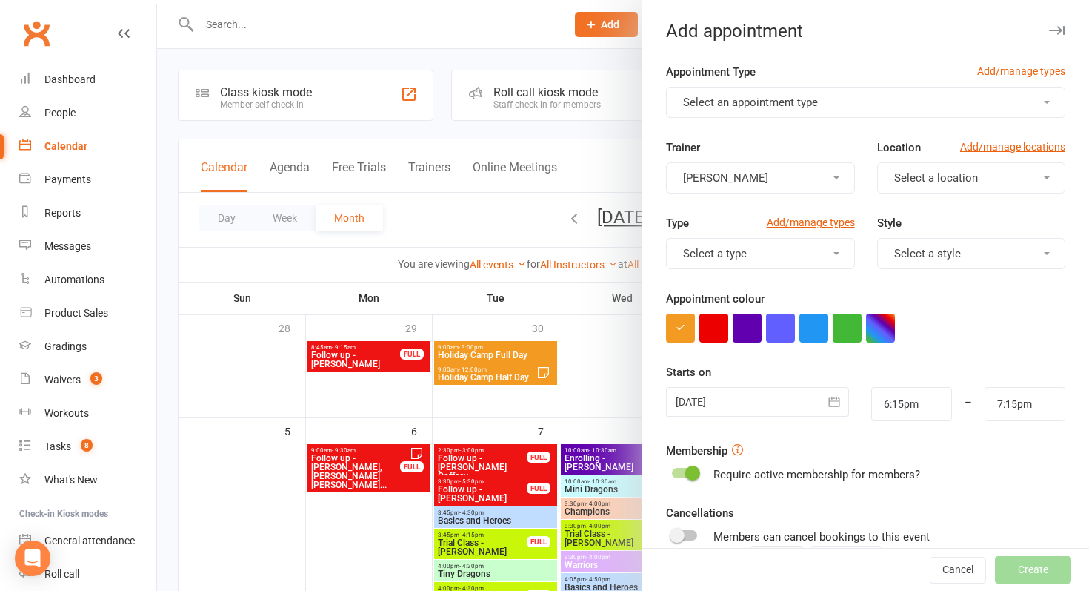
click at [766, 112] on button "Select an appointment type" at bounding box center [865, 102] width 399 height 31
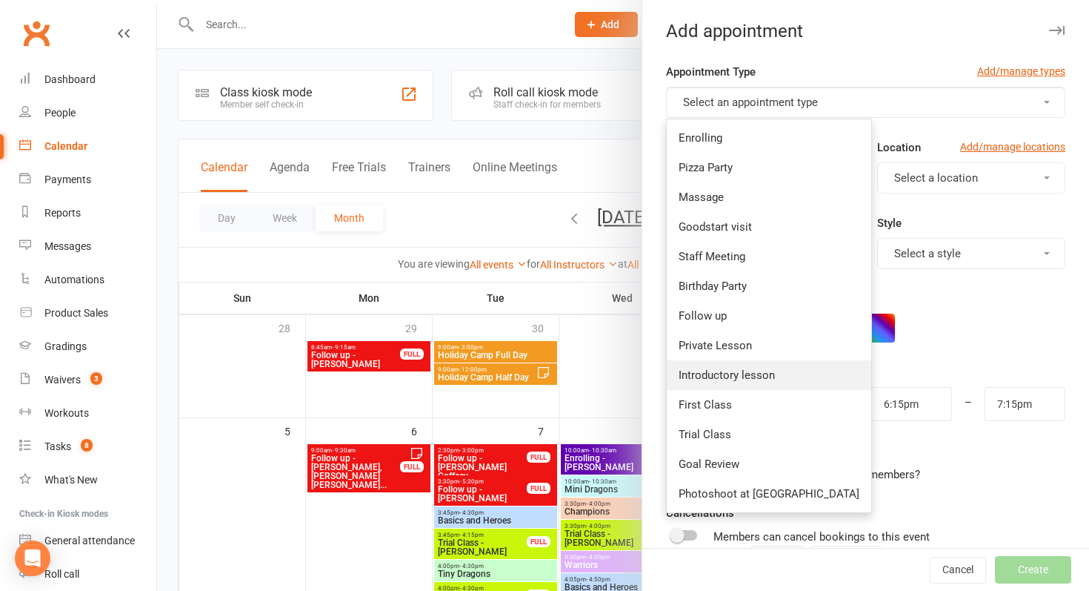
click at [746, 377] on span "Introductory lesson" at bounding box center [727, 374] width 96 height 13
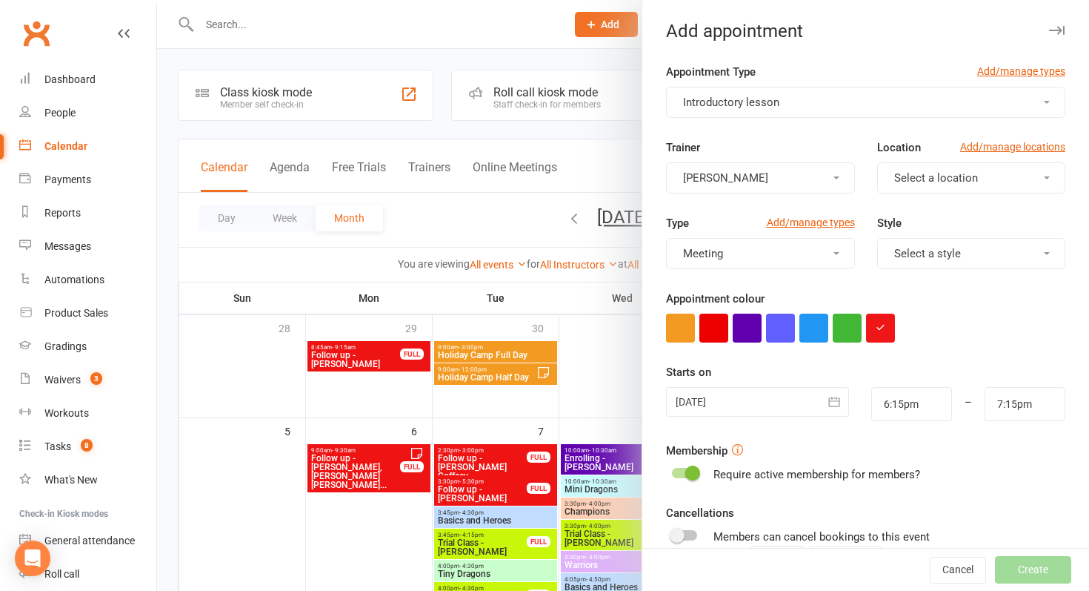
click at [746, 400] on div at bounding box center [757, 402] width 183 height 30
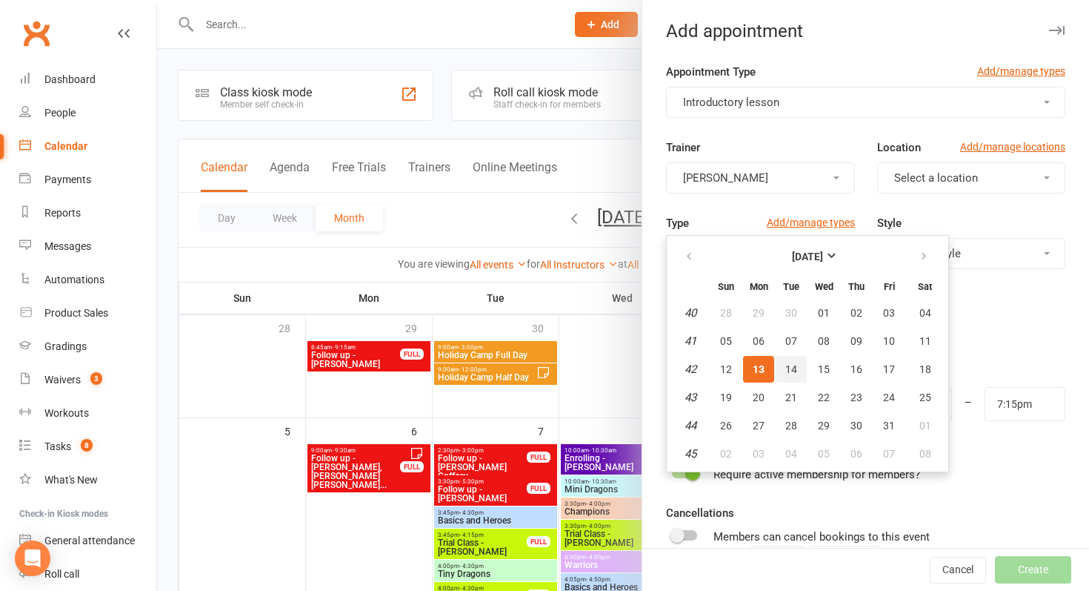
click at [786, 376] on button "14" at bounding box center [791, 369] width 31 height 27
type input "[DATE]"
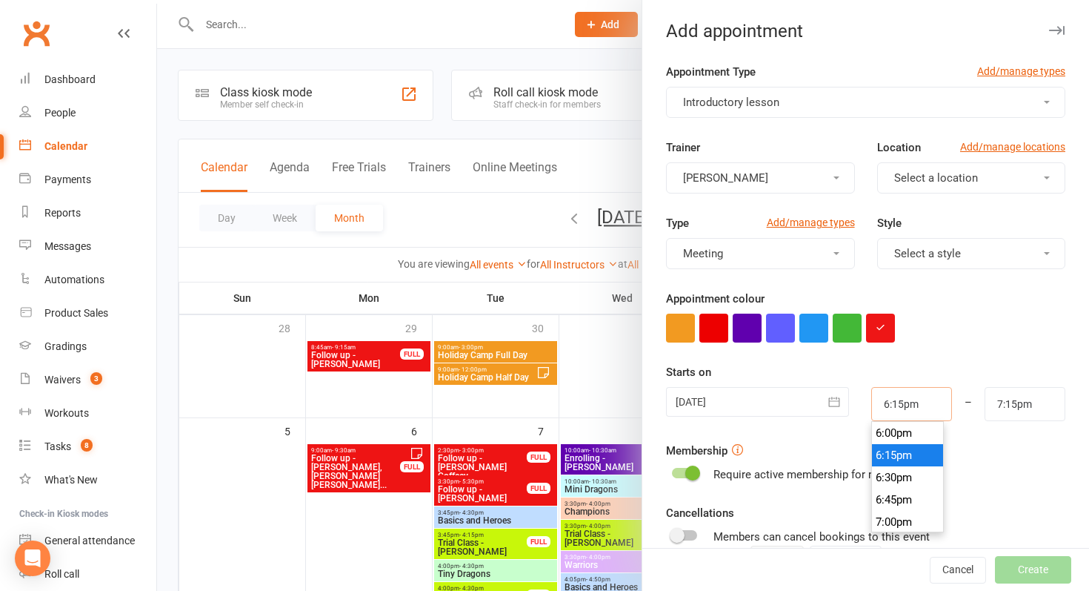
drag, startPoint x: 937, startPoint y: 402, endPoint x: 832, endPoint y: 399, distance: 104.5
click at [832, 399] on div "[DATE] [DATE] Sun Mon Tue Wed Thu Fri Sat 40 28 29 30 01 02 03 04 41 05 06 07 0…" at bounding box center [866, 404] width 422 height 34
type input "3"
type input "4:00am"
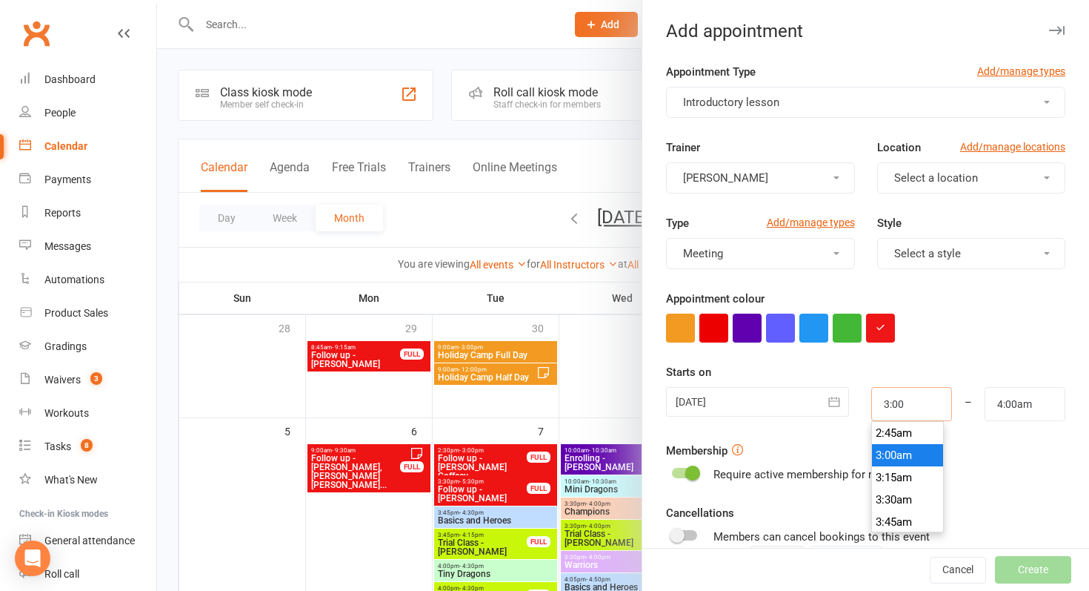
type input "3:00p"
type input "4:00pm"
type input "3:00pm"
click at [1018, 382] on div "Starts on [DATE] [DATE] Sun Mon Tue Wed Thu Fri Sat 40 28 29 30 01 02 03 04 41 …" at bounding box center [865, 392] width 399 height 58
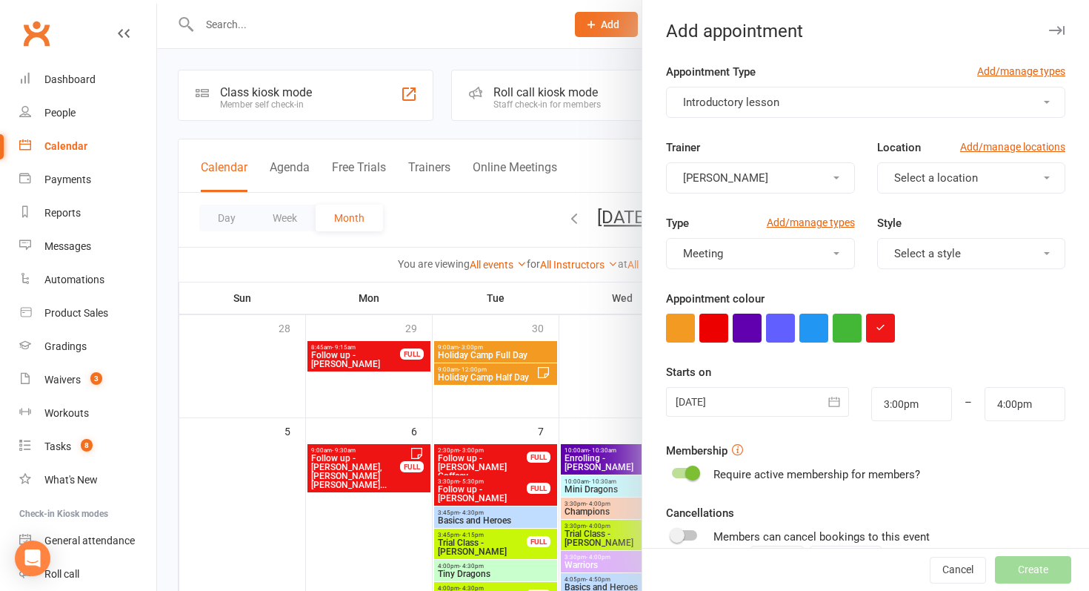
scroll to position [180, 0]
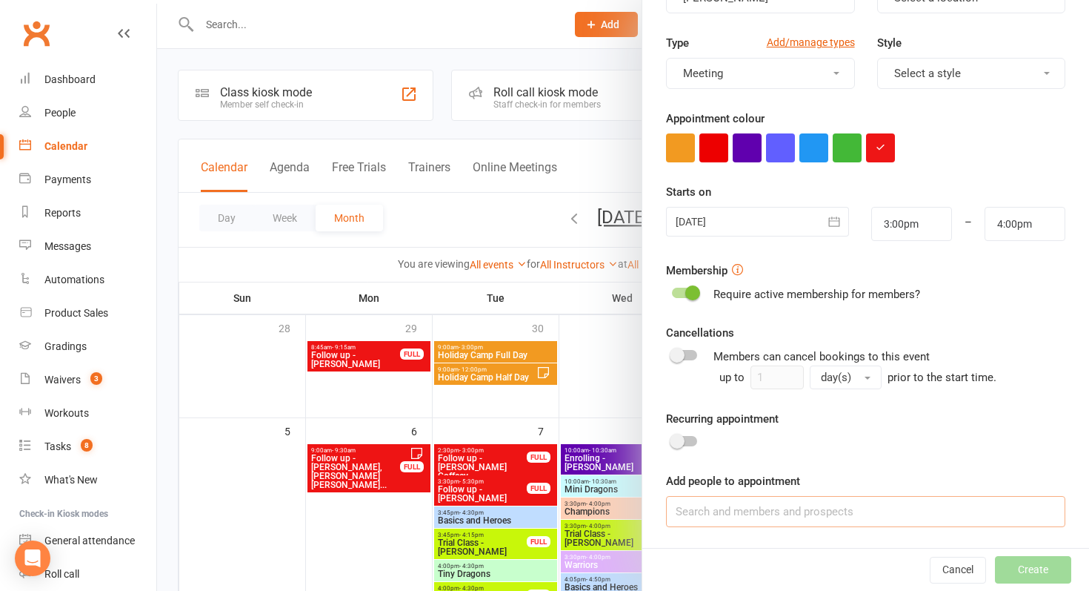
click at [765, 512] on input at bounding box center [865, 511] width 399 height 31
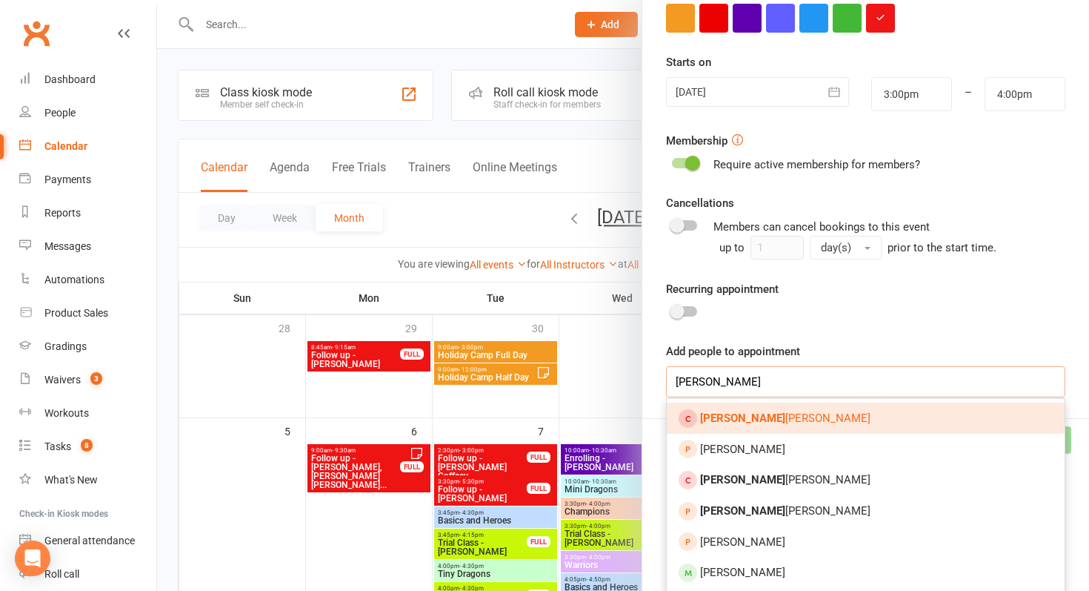
scroll to position [372, 0]
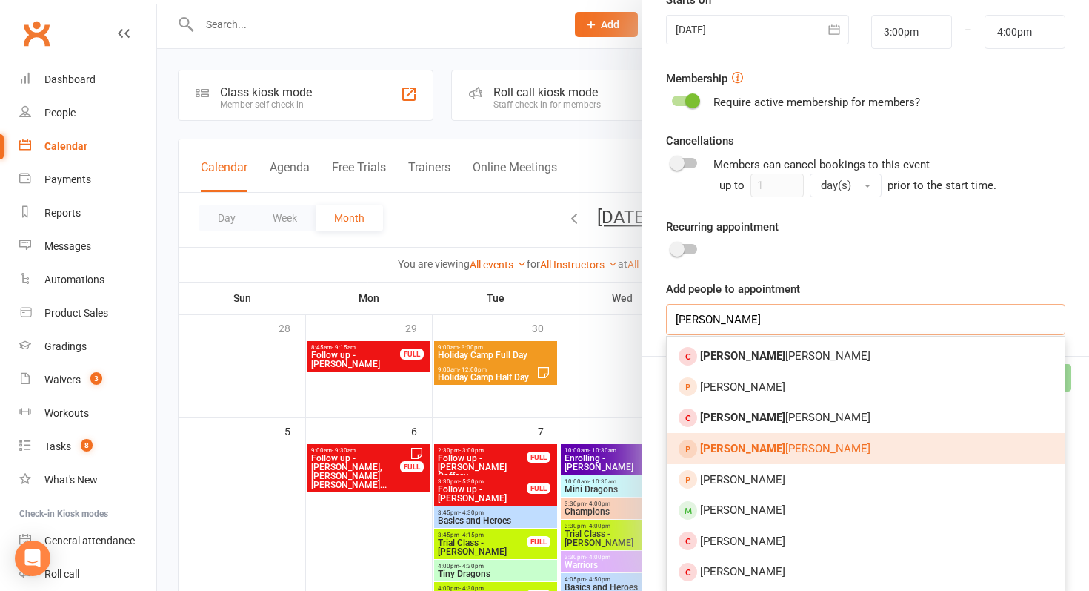
type input "[PERSON_NAME]"
click at [776, 439] on link "[PERSON_NAME]" at bounding box center [866, 448] width 398 height 31
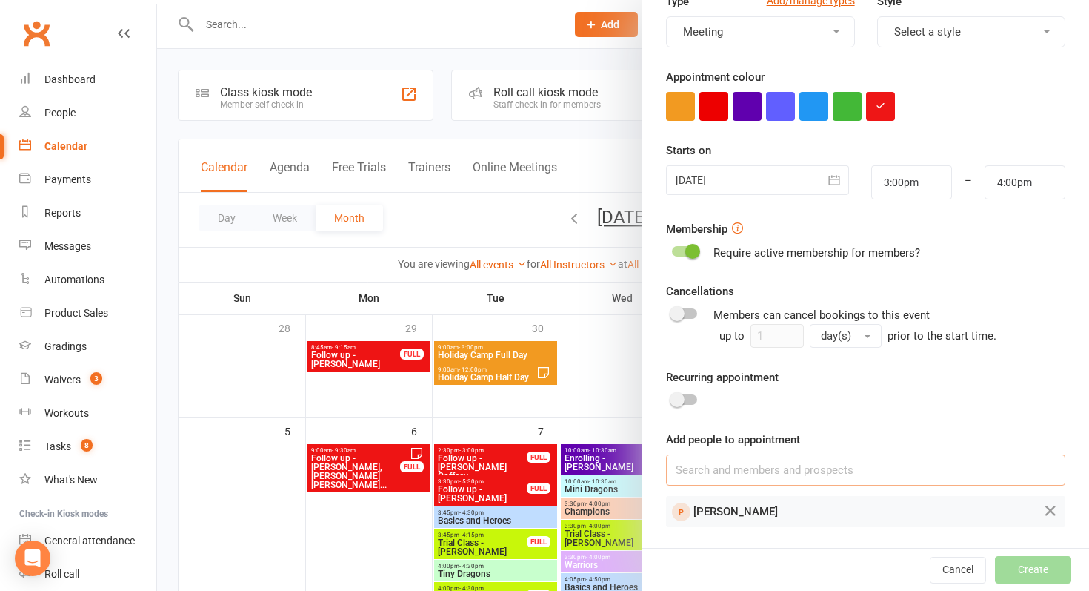
scroll to position [222, 0]
click at [1021, 563] on button "Create" at bounding box center [1033, 569] width 76 height 27
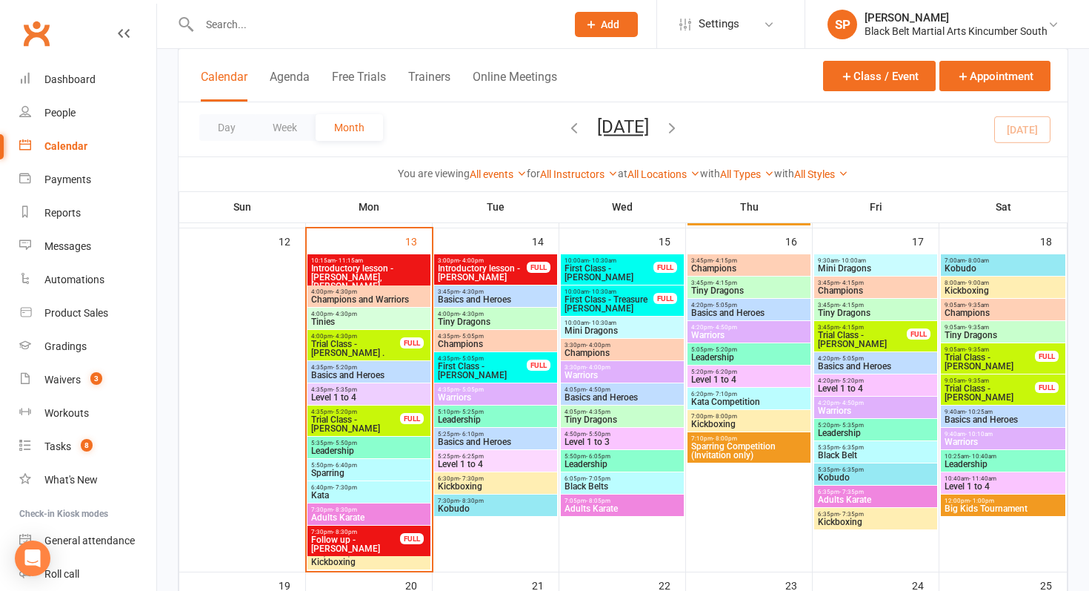
scroll to position [554, 0]
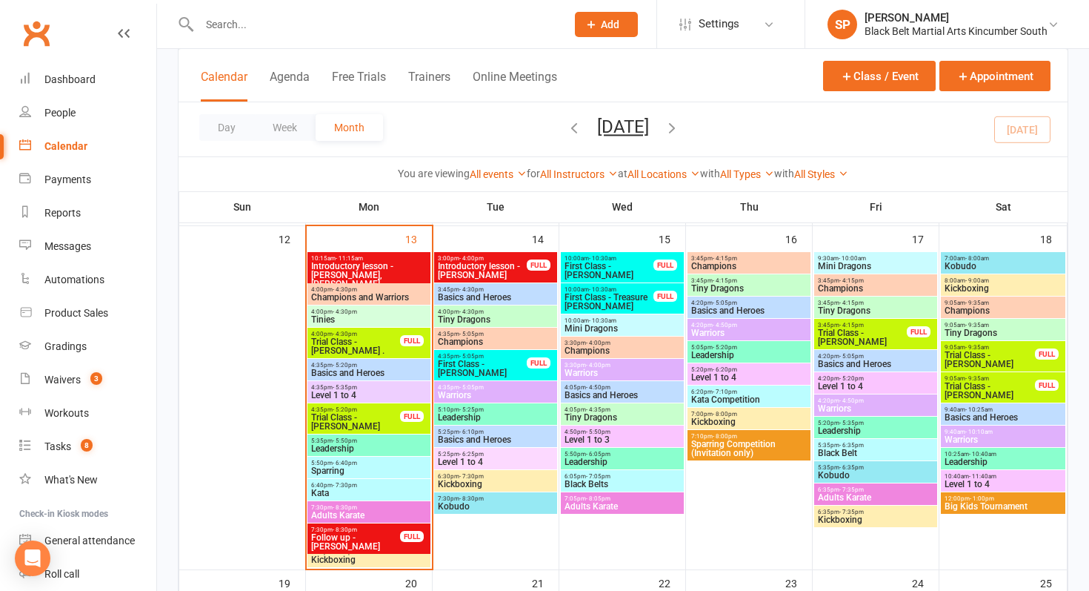
click at [458, 371] on span "First Class - [PERSON_NAME]" at bounding box center [482, 368] width 90 height 18
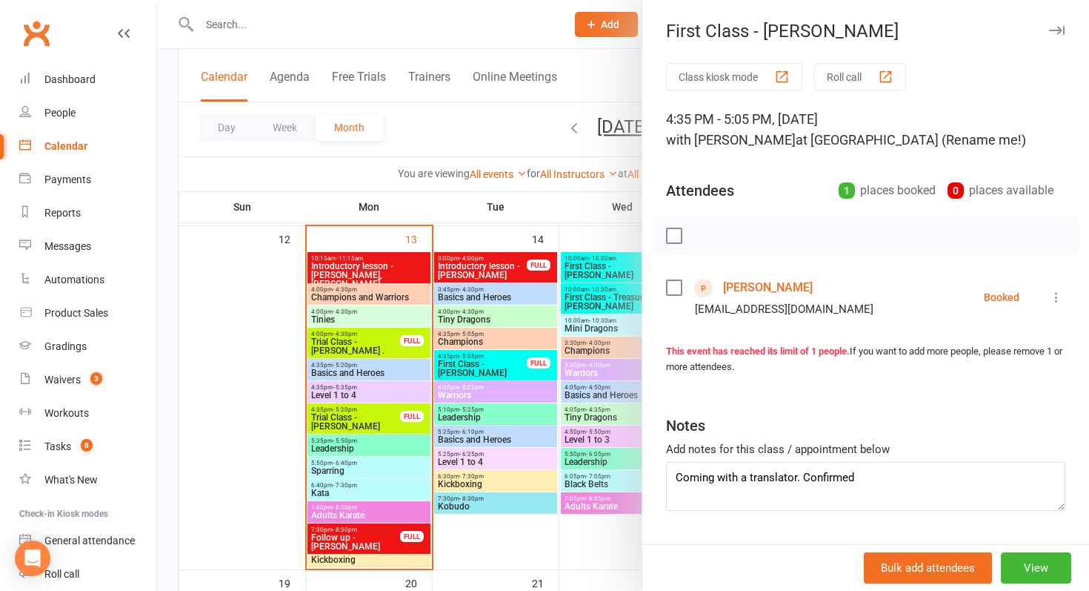
click at [458, 371] on div at bounding box center [623, 295] width 932 height 591
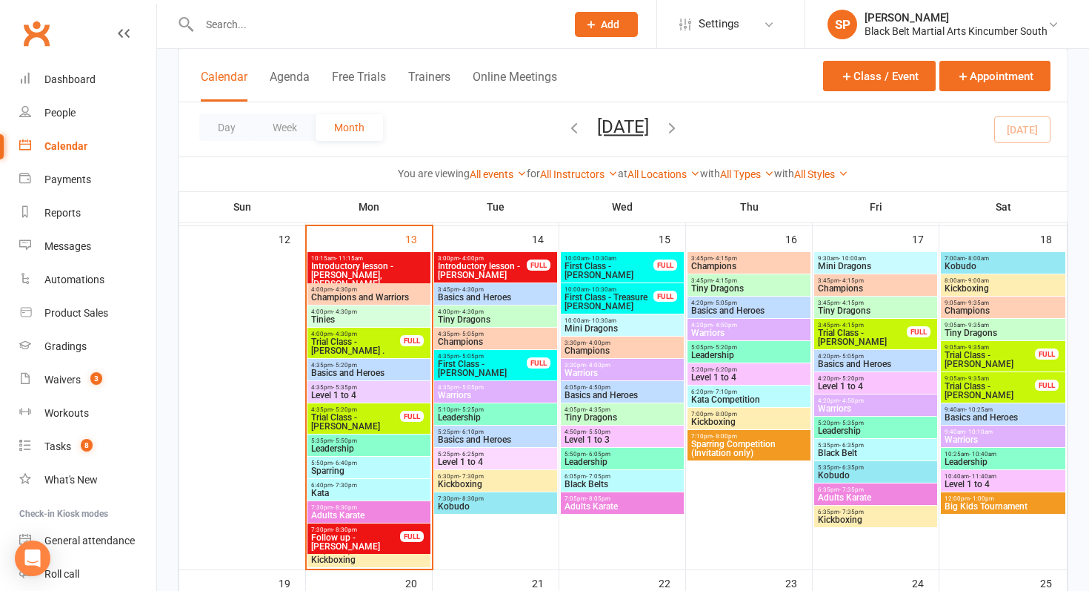
click at [485, 270] on span "Introductory lesson - [PERSON_NAME]" at bounding box center [482, 271] width 90 height 18
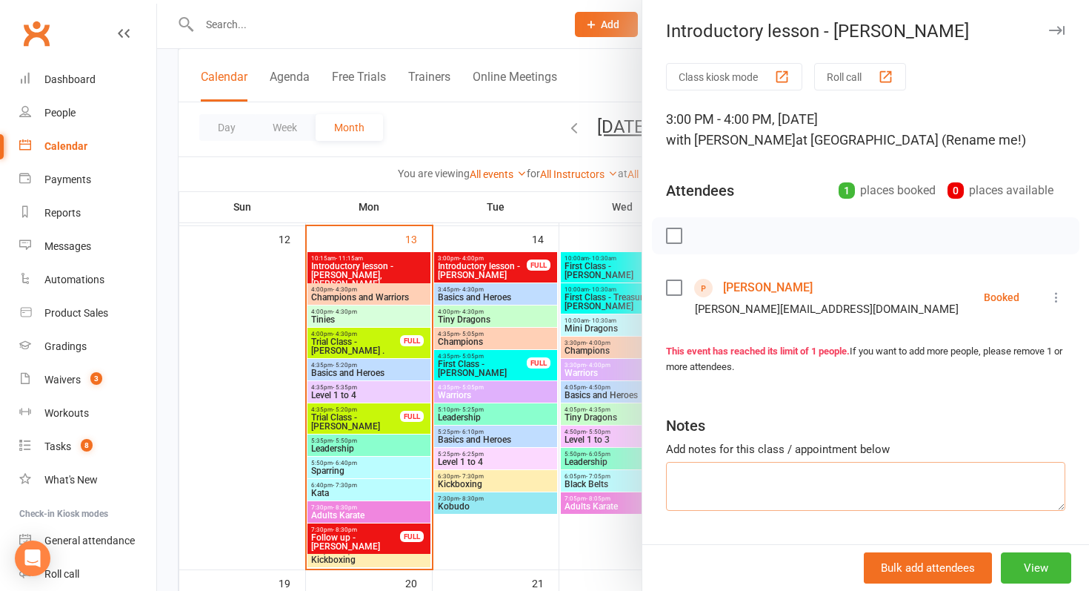
click at [787, 465] on textarea at bounding box center [865, 486] width 399 height 49
type textarea "Confirmed"
click at [556, 439] on div at bounding box center [623, 295] width 932 height 591
